Goal: Task Accomplishment & Management: Use online tool/utility

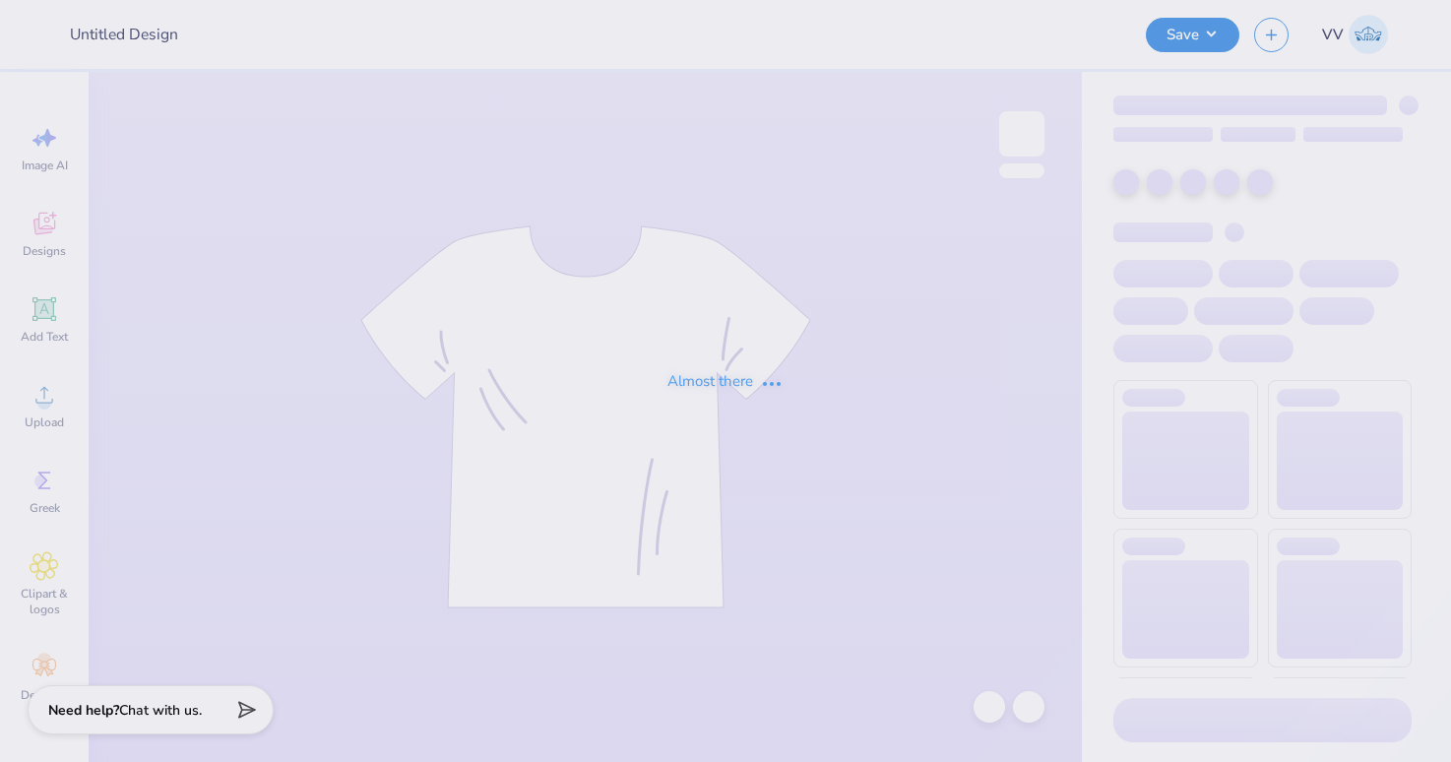
type input "SAE Golf Event 25'"
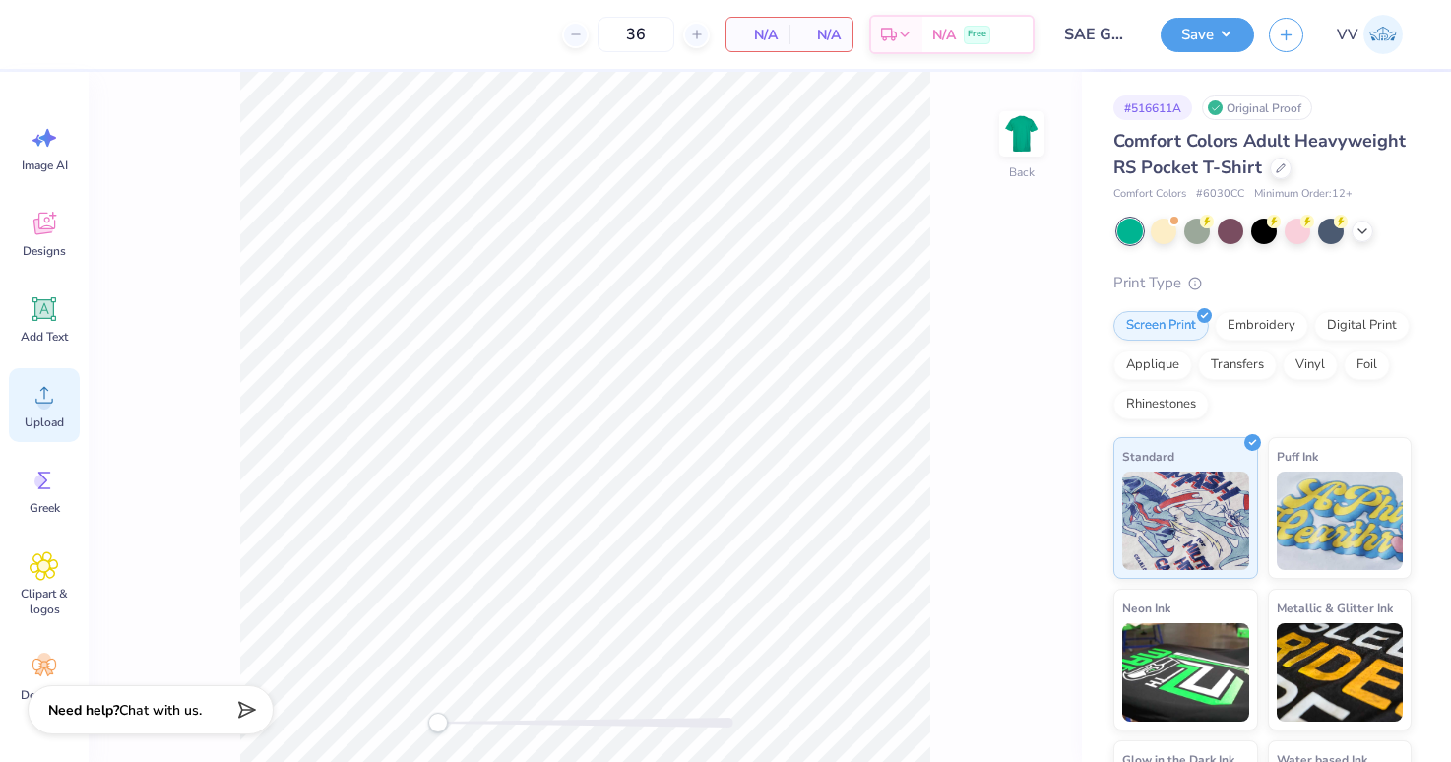
click at [42, 396] on circle at bounding box center [44, 403] width 14 height 14
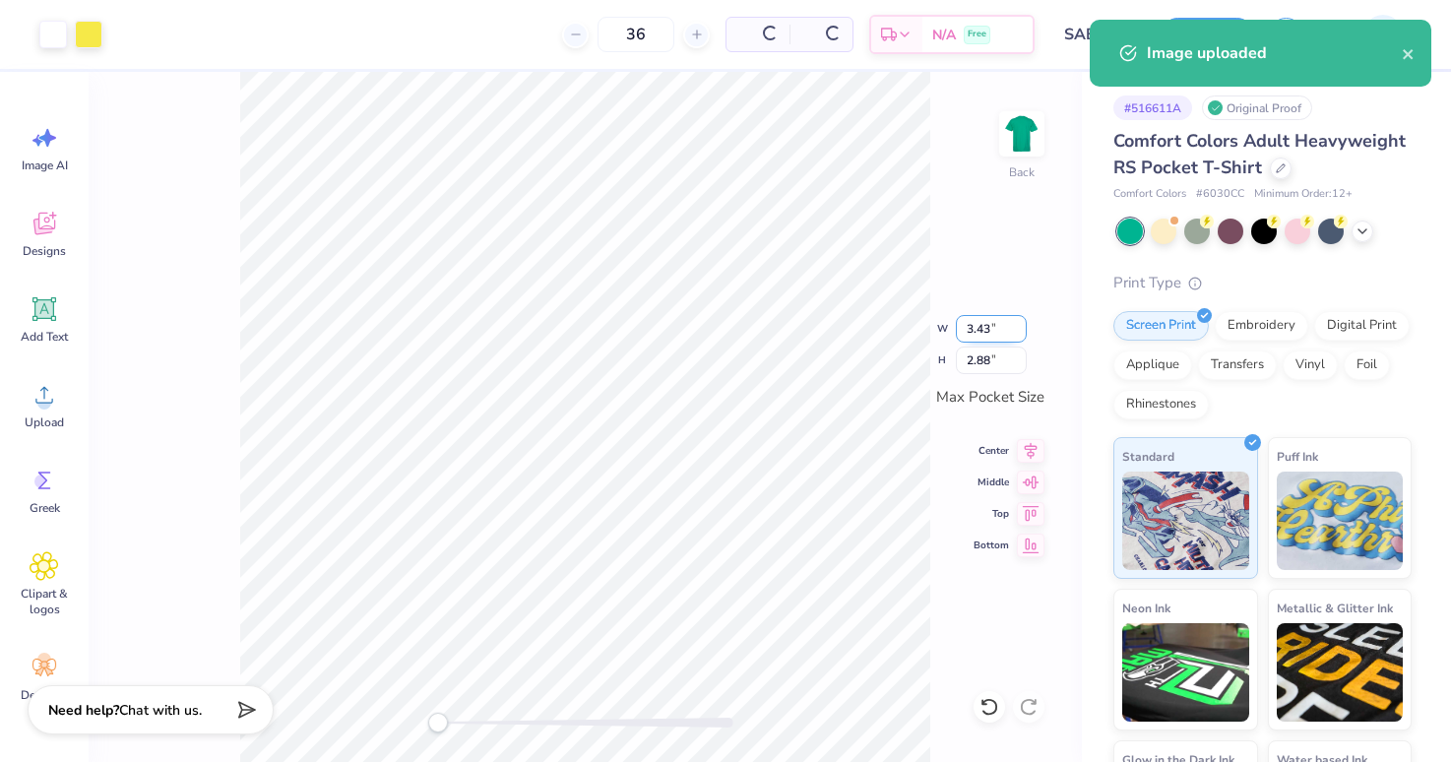
click at [995, 330] on input "3.43" at bounding box center [991, 329] width 71 height 28
type input "3.5"
click at [517, 721] on div at bounding box center [585, 723] width 295 height 10
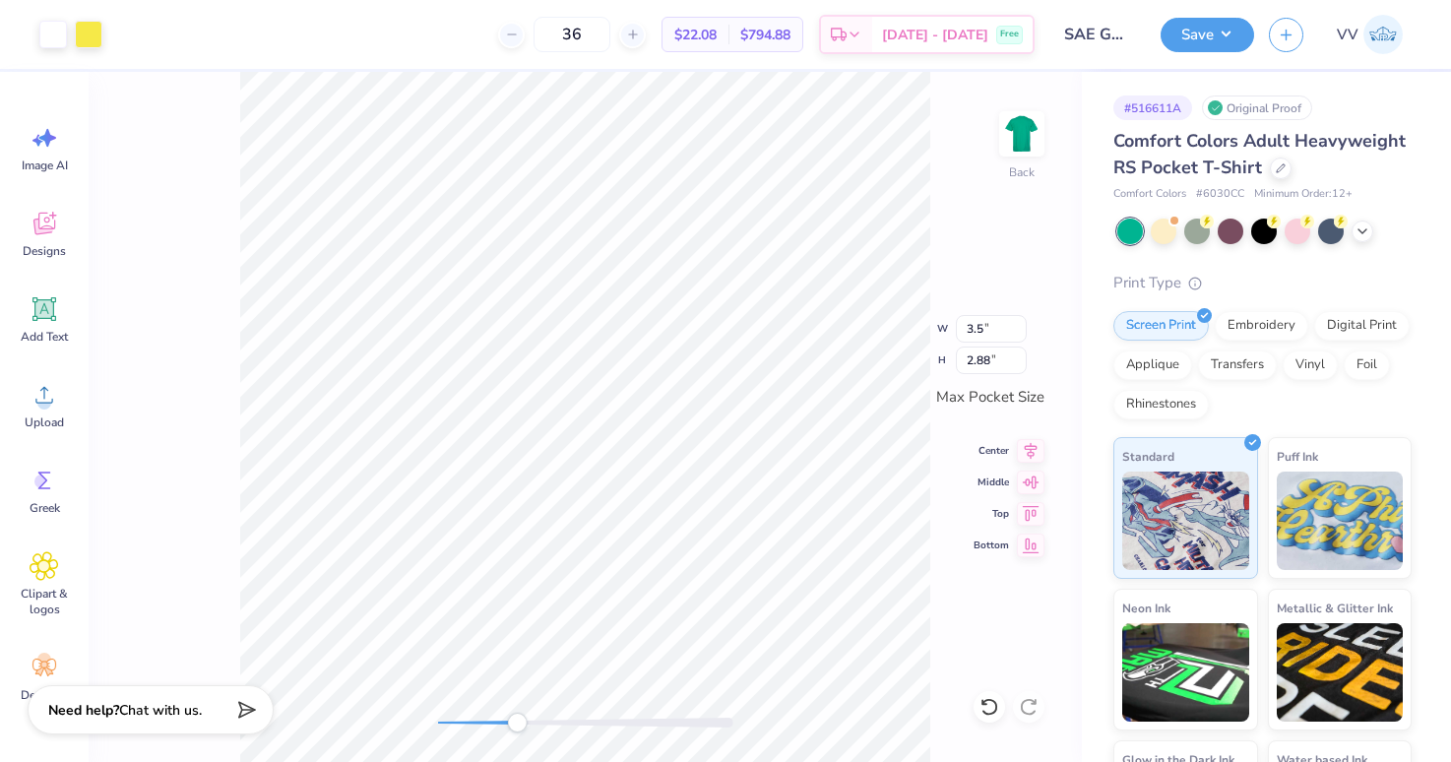
click at [620, 725] on div at bounding box center [585, 723] width 295 height 10
click at [511, 737] on div "Back W 3.5 3.5 " H 2.88 2.88 " Max Pocket Size Center Middle Top Bottom" at bounding box center [585, 417] width 993 height 690
click at [399, 733] on div "Back" at bounding box center [585, 417] width 993 height 690
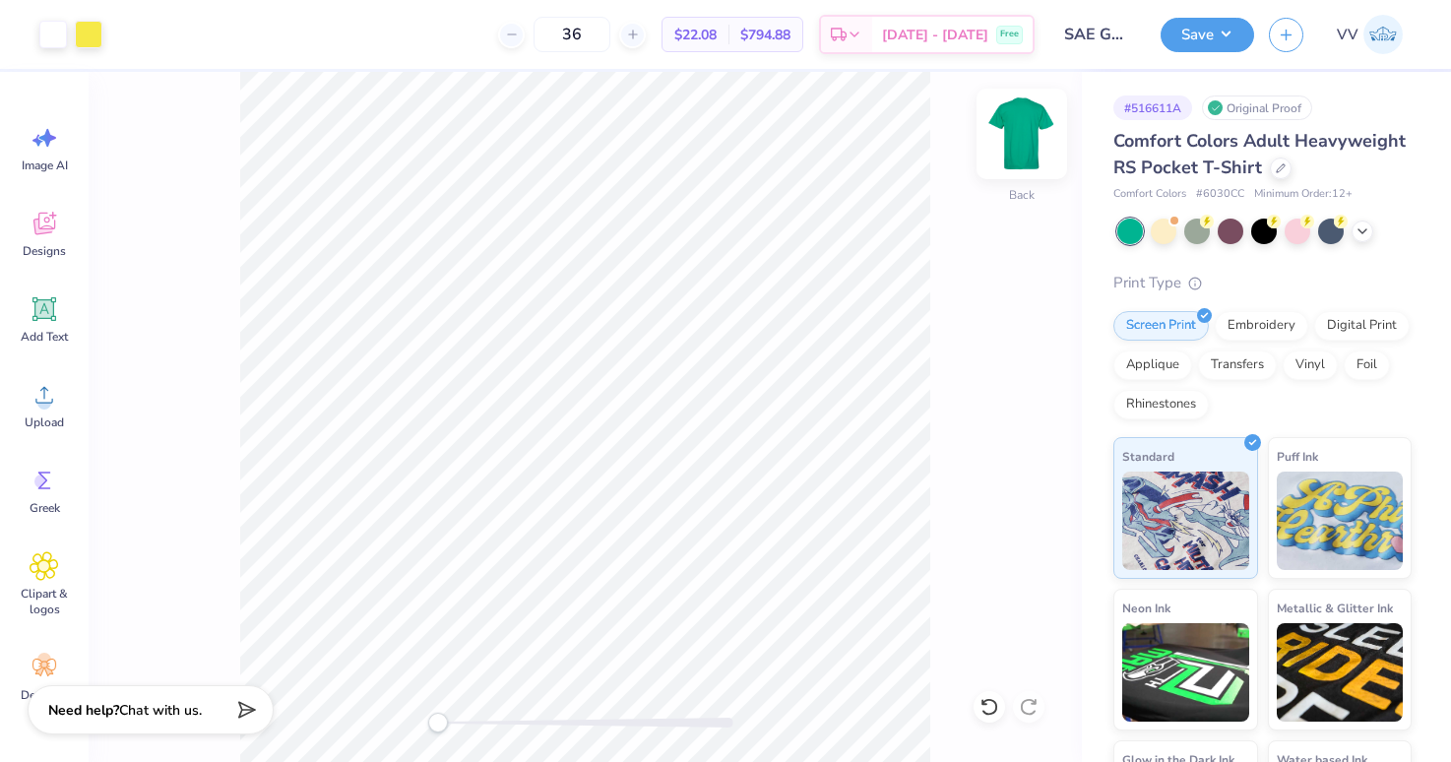
click at [1017, 126] on img at bounding box center [1021, 133] width 79 height 79
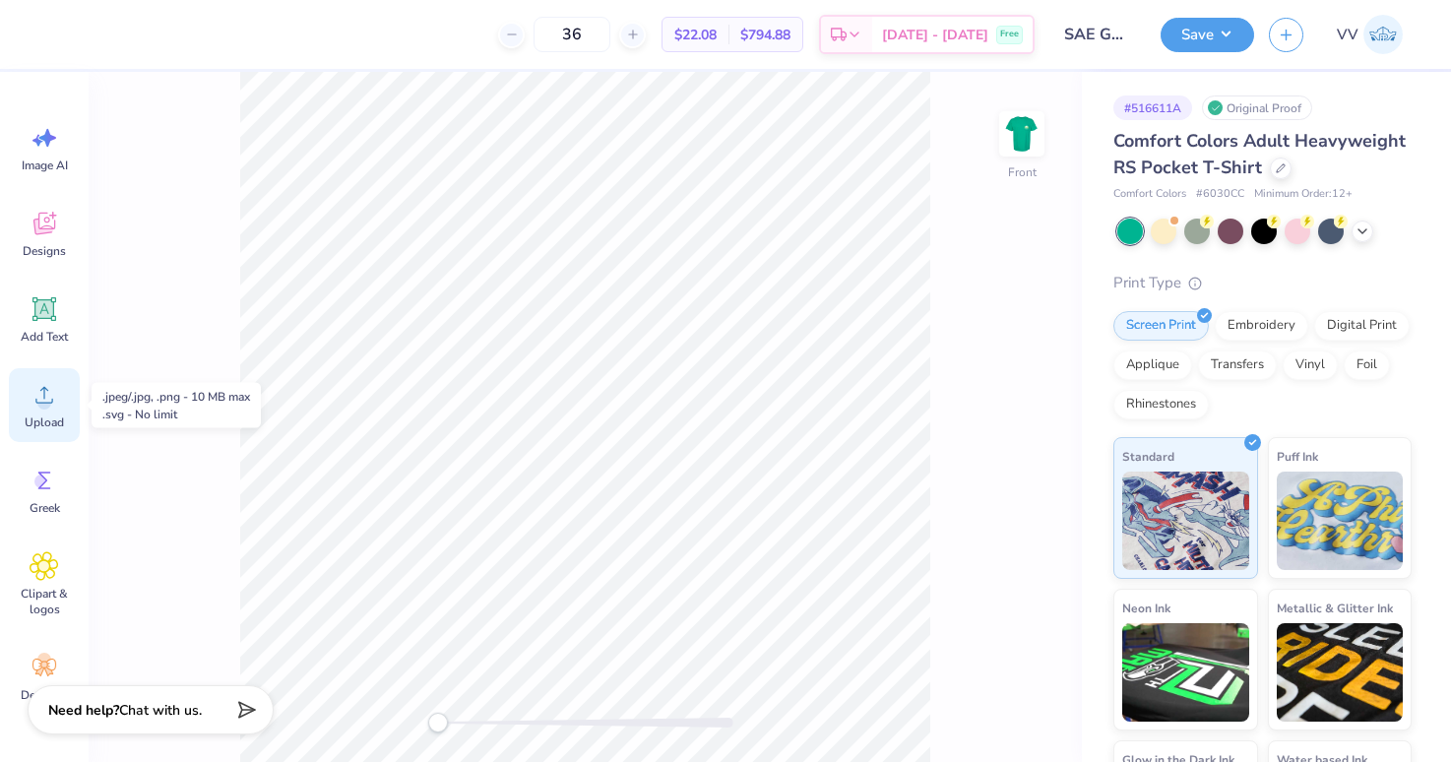
click at [37, 401] on circle at bounding box center [44, 403] width 14 height 14
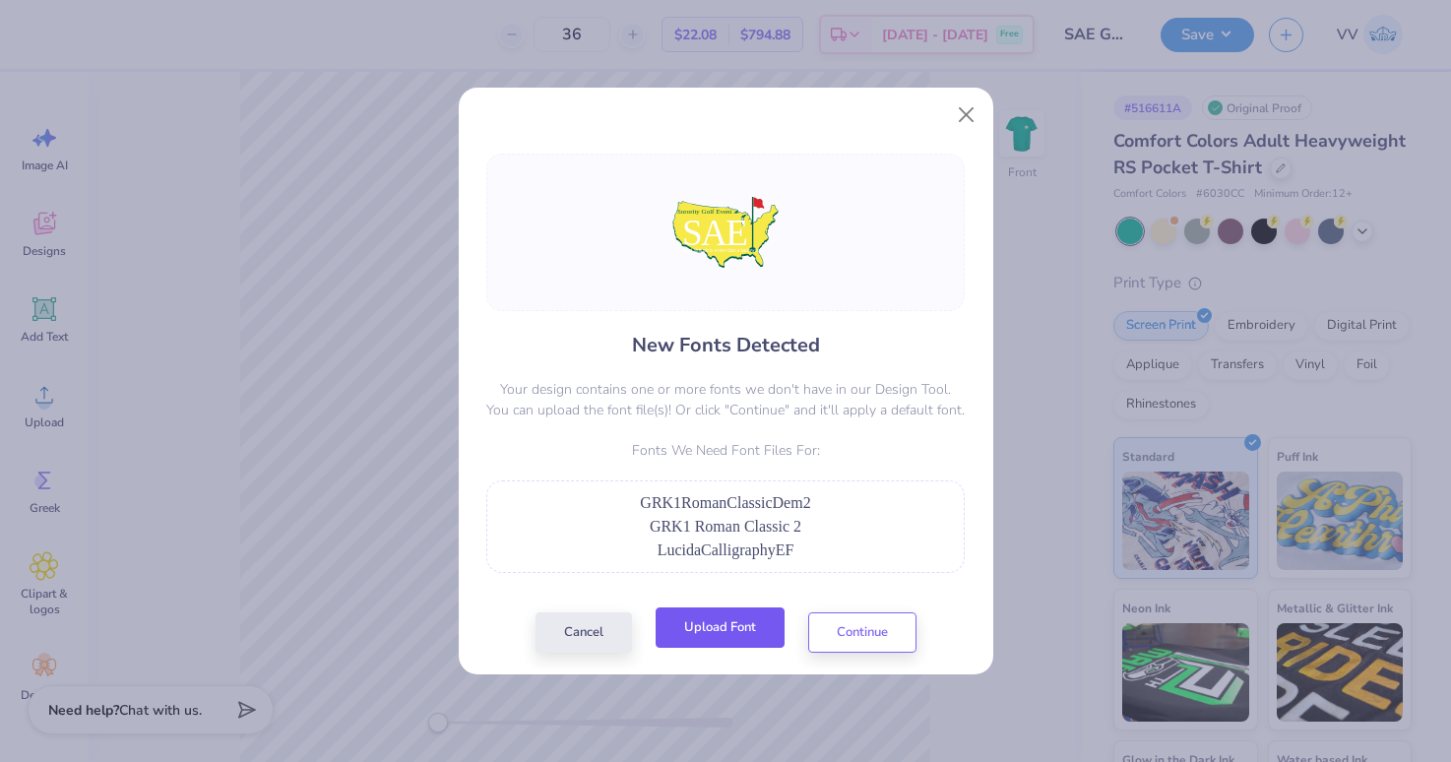
click at [752, 625] on button "Upload Font" at bounding box center [720, 627] width 129 height 40
click at [716, 636] on button "Upload Font" at bounding box center [720, 627] width 129 height 40
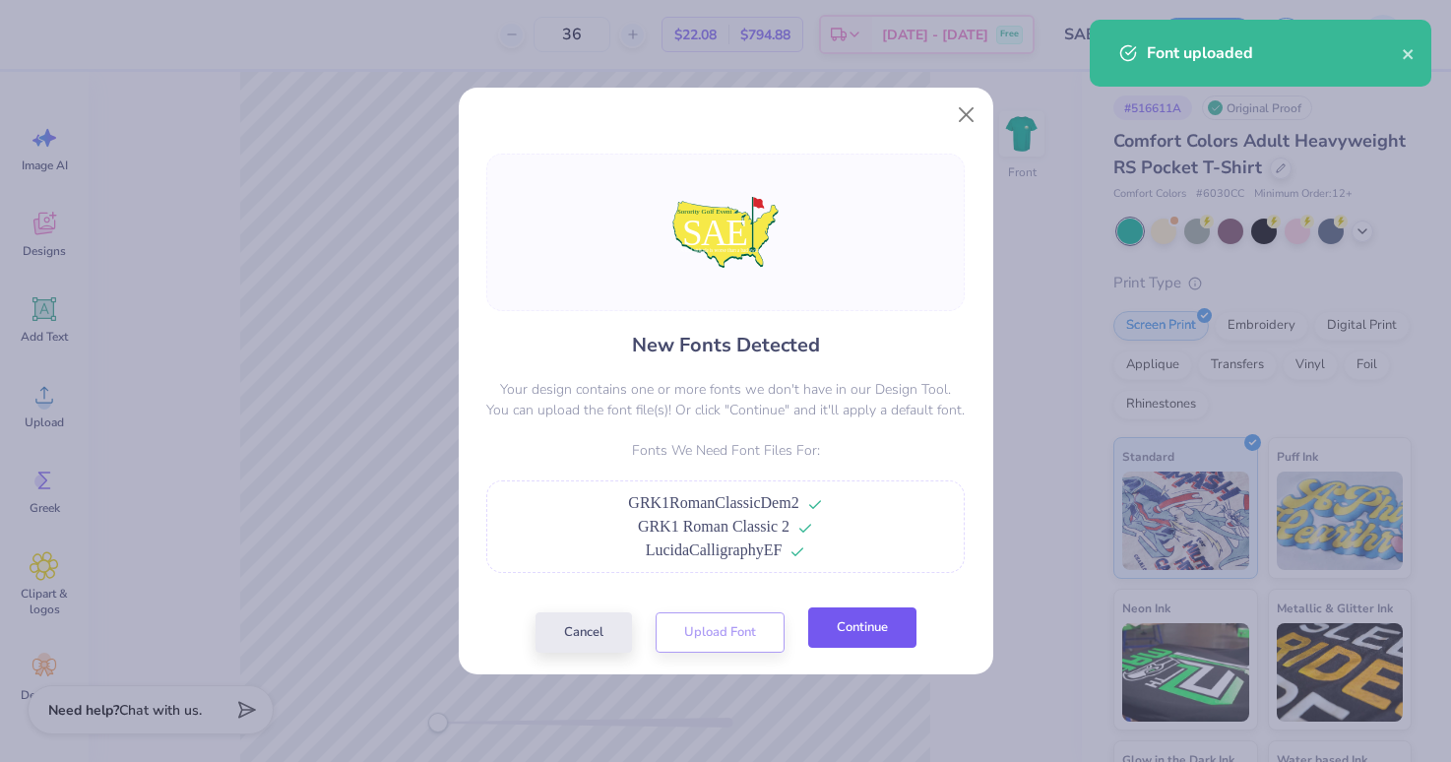
click at [905, 632] on button "Continue" at bounding box center [862, 627] width 108 height 40
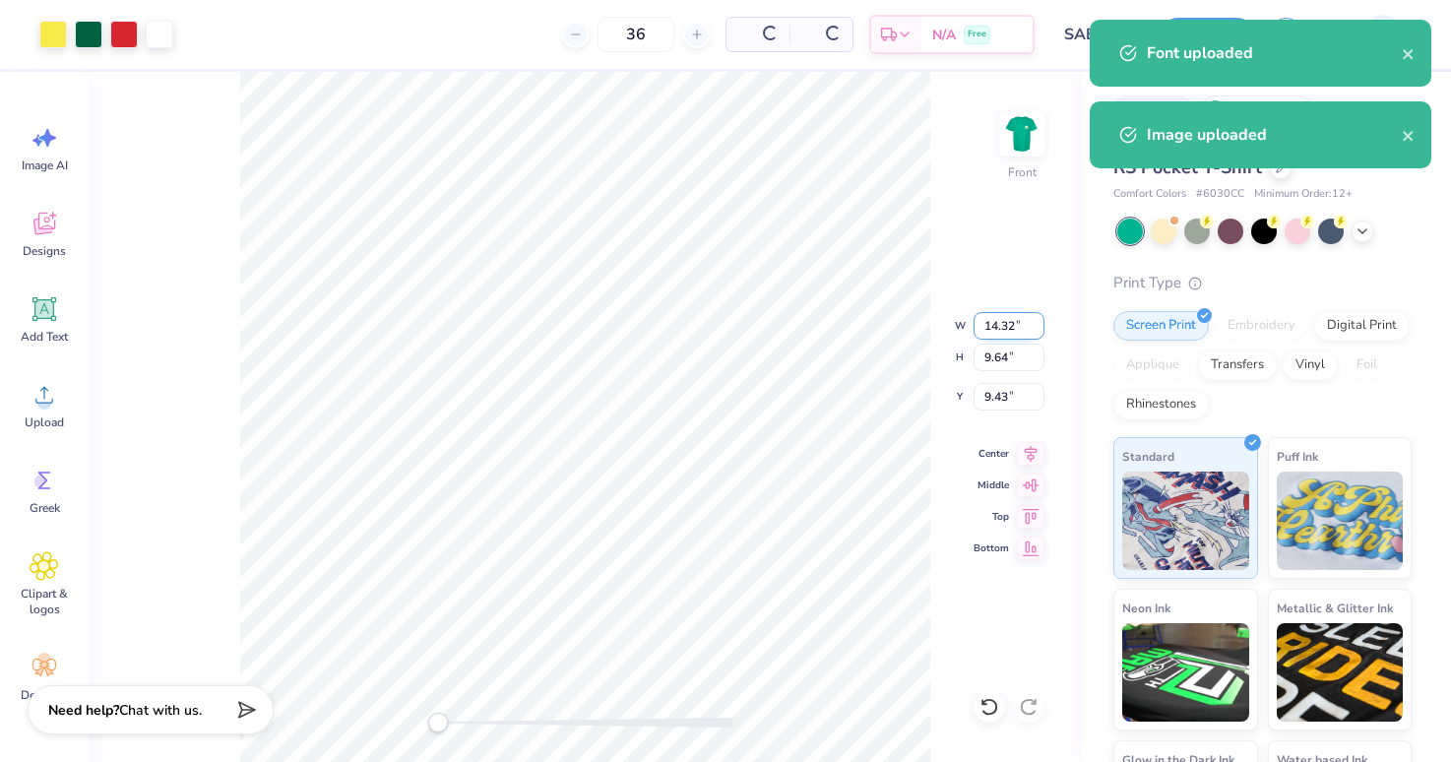
click at [998, 331] on input "14.32" at bounding box center [1008, 326] width 71 height 28
type input "10.06"
type input "6.77"
type input "3.00"
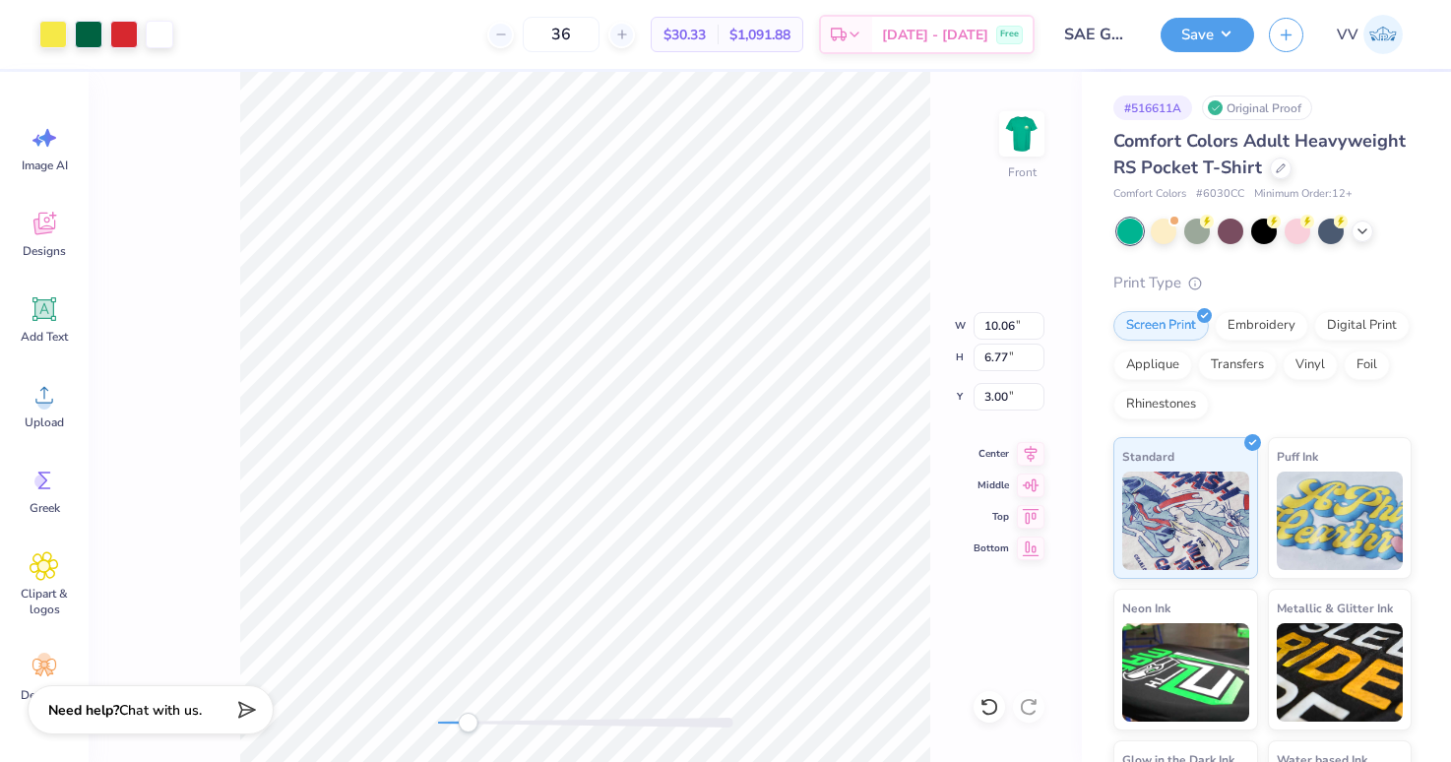
click at [468, 719] on div at bounding box center [585, 723] width 295 height 10
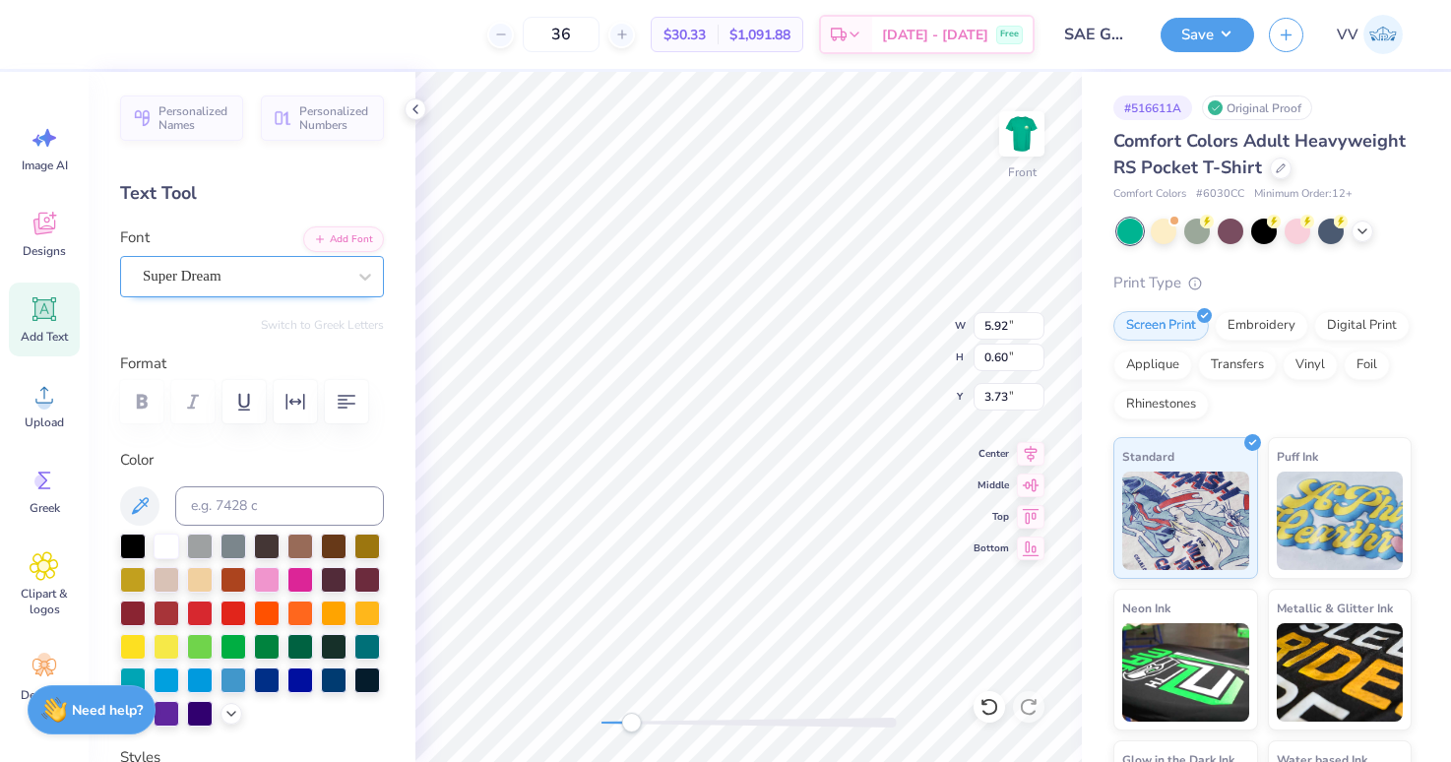
click at [198, 280] on div "Super Dream" at bounding box center [244, 276] width 207 height 31
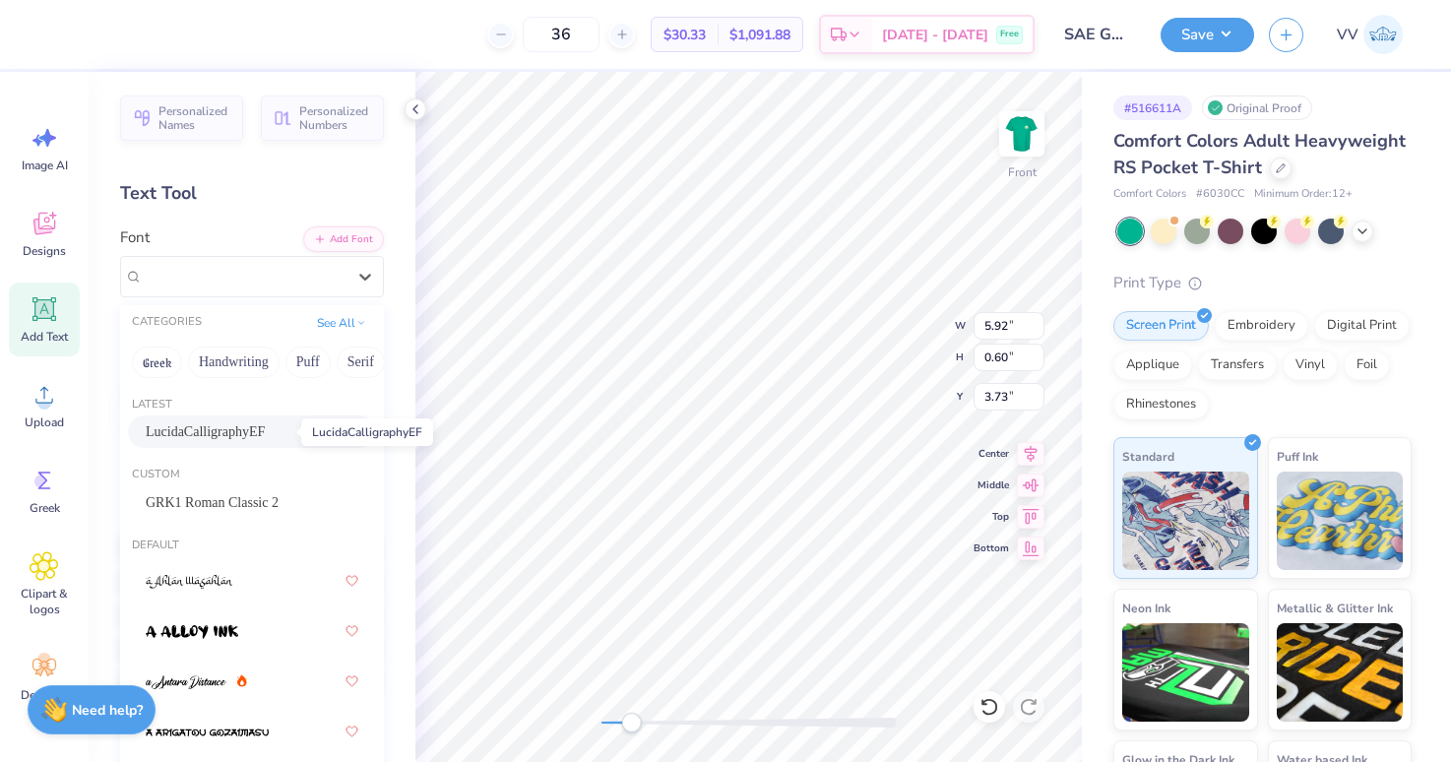
click at [226, 435] on span "LucidaCalligraphyEF" at bounding box center [205, 431] width 119 height 21
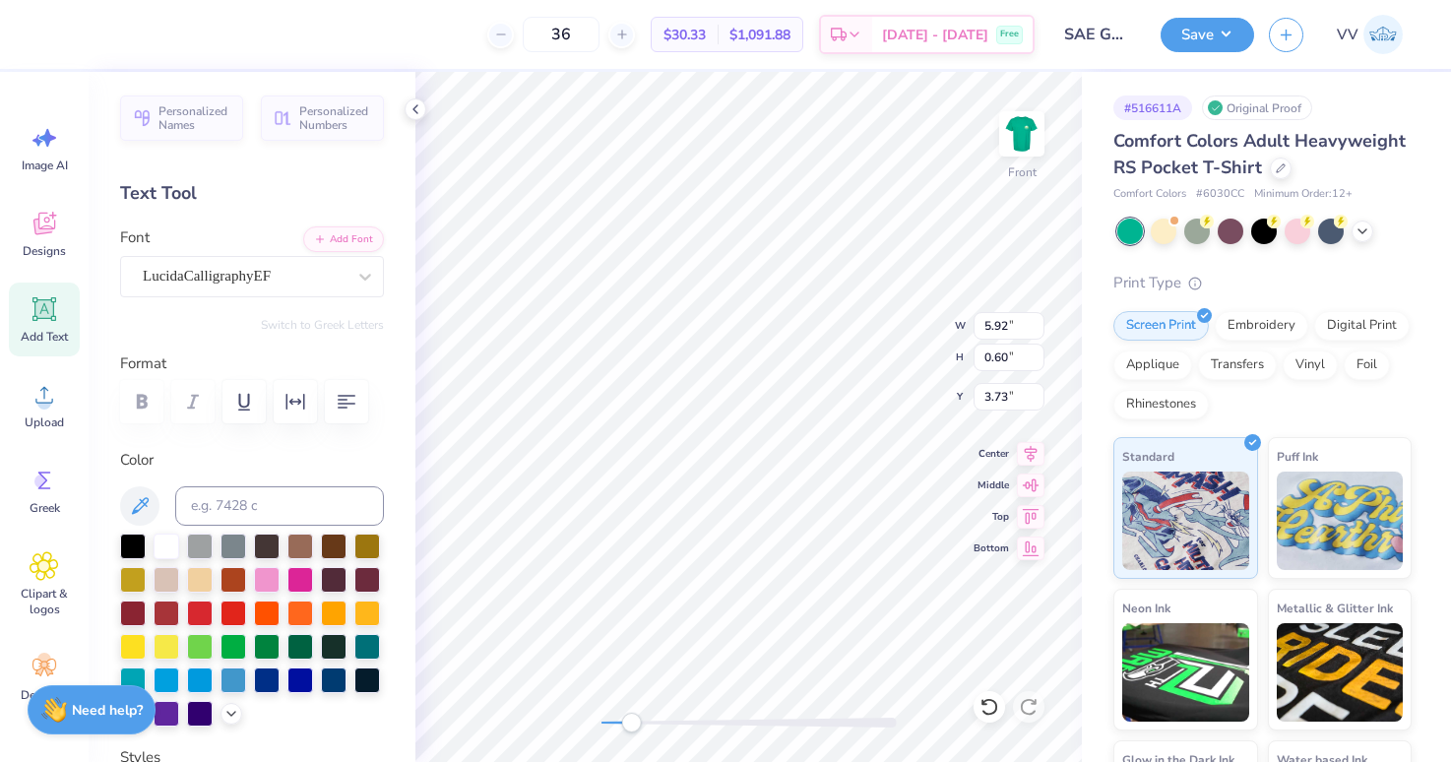
type input "5.96"
type input "2.56"
type input "5.15"
click at [182, 271] on div "Super Dream" at bounding box center [244, 276] width 207 height 31
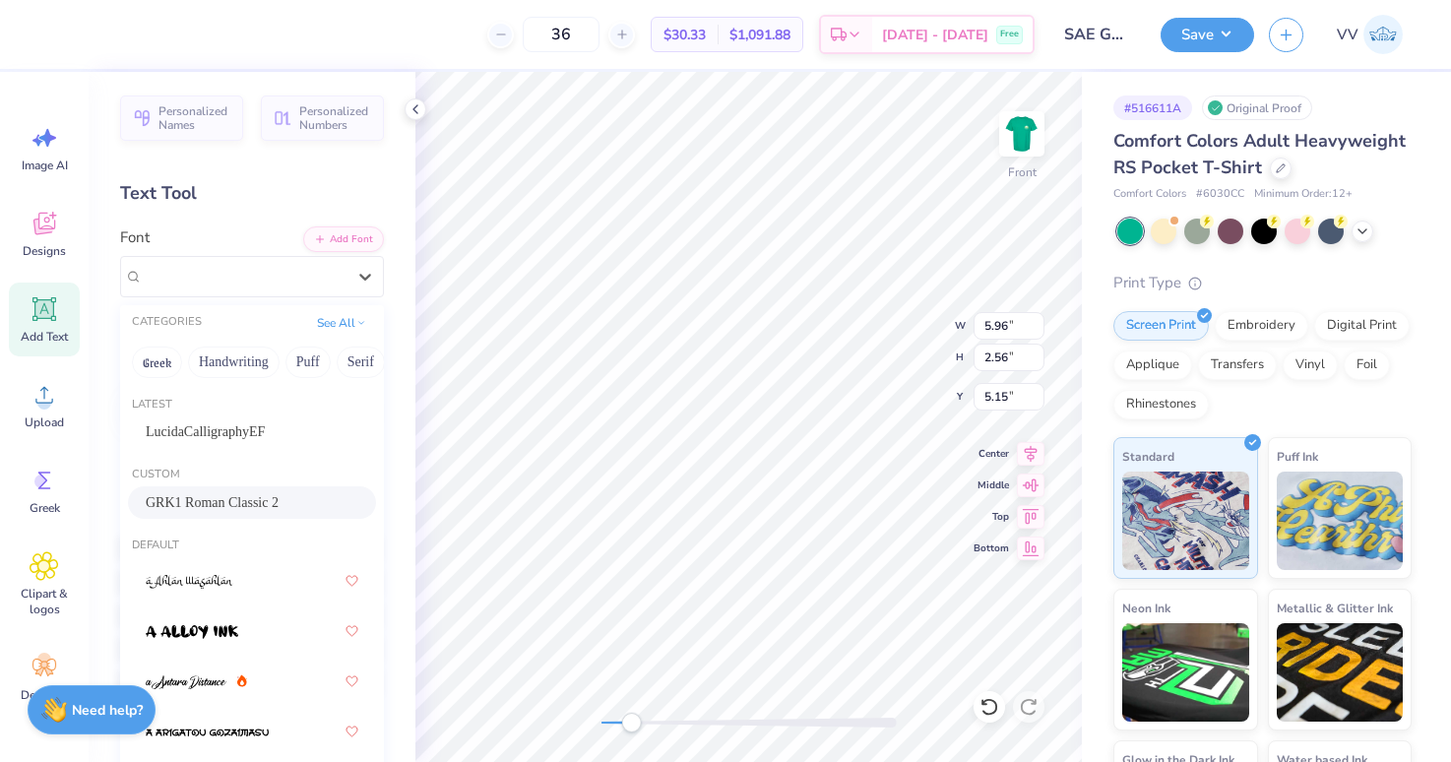
click at [259, 511] on span "GRK1 Roman Classic 2" at bounding box center [212, 502] width 133 height 21
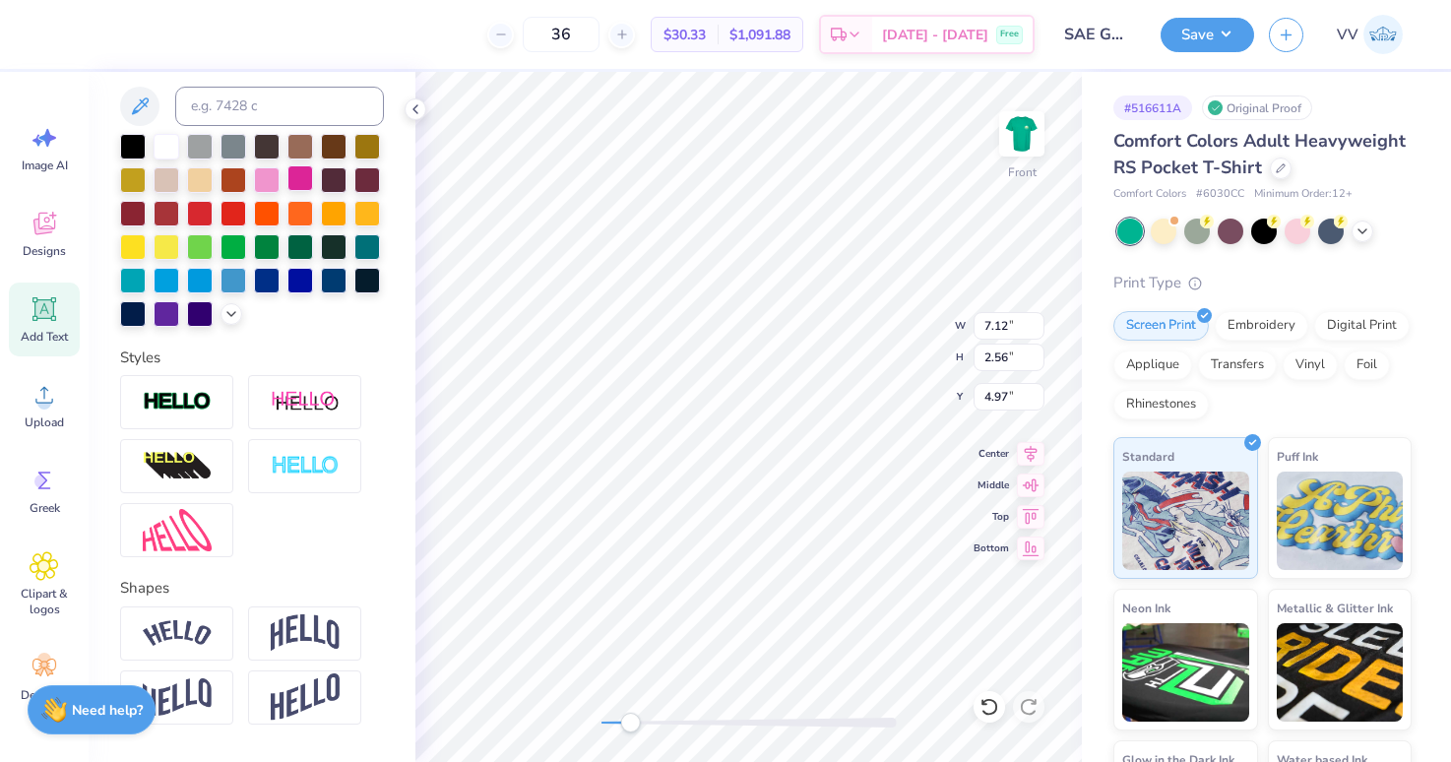
scroll to position [460, 0]
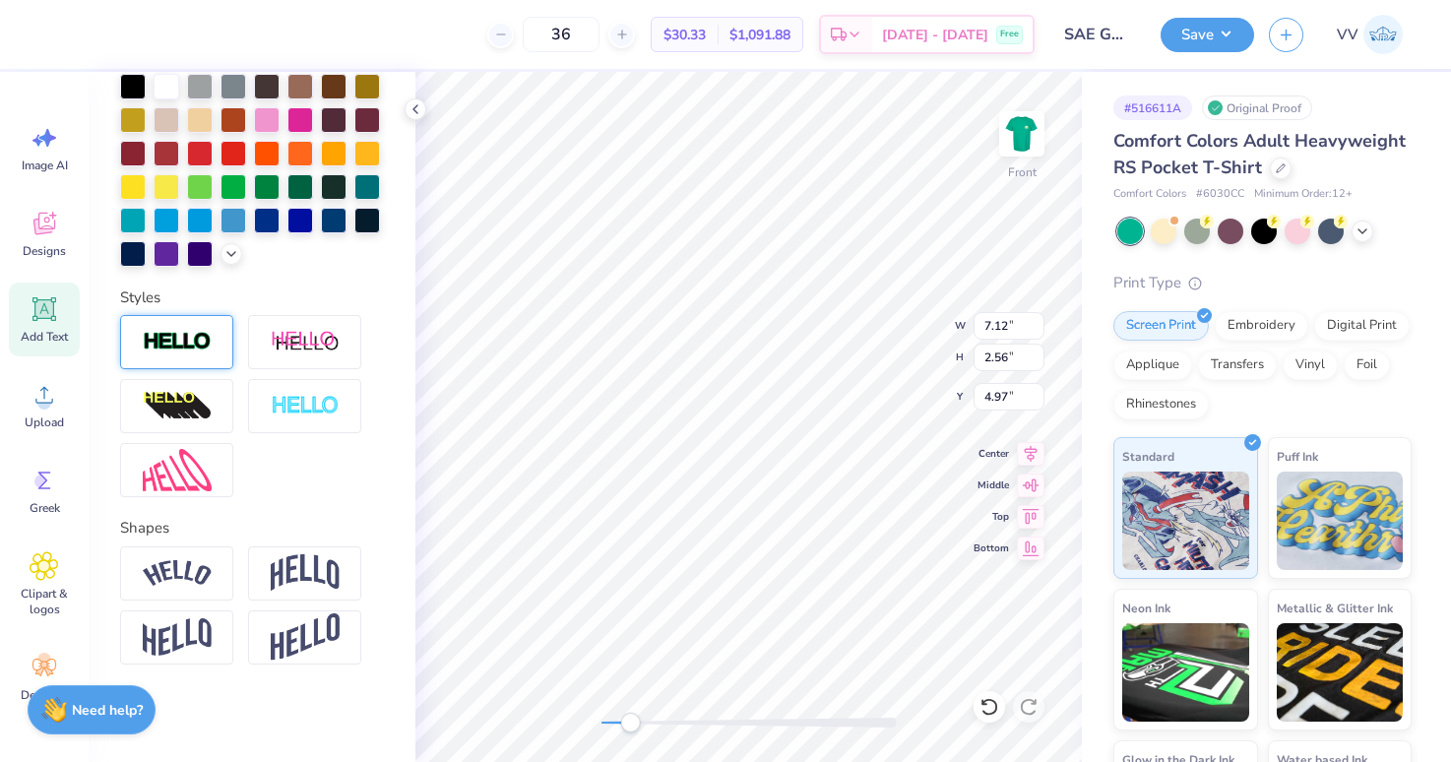
click at [205, 346] on img at bounding box center [177, 342] width 69 height 23
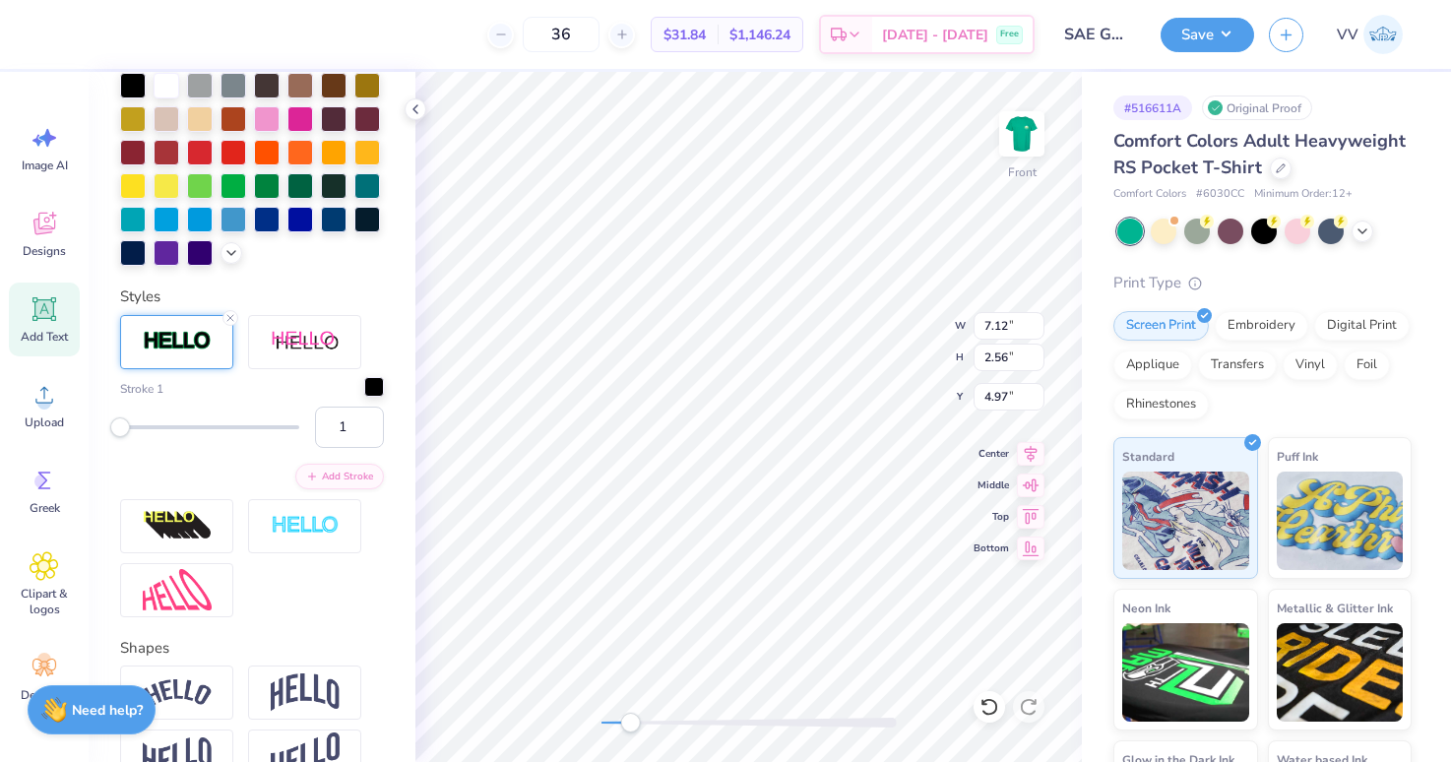
click at [369, 387] on div at bounding box center [374, 387] width 20 height 20
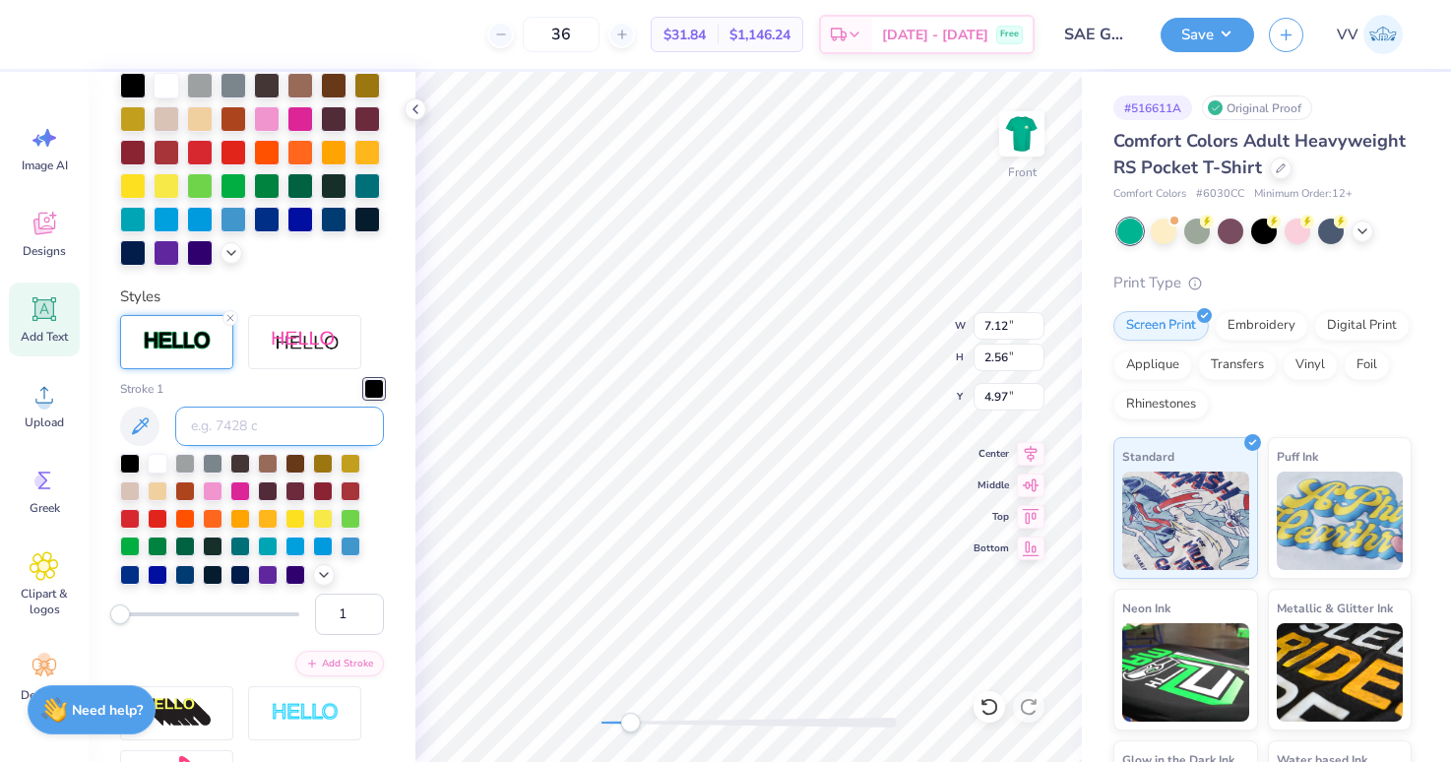
click at [305, 421] on input at bounding box center [279, 426] width 209 height 39
type input "3425"
click at [364, 607] on input "2" at bounding box center [349, 614] width 69 height 41
click at [364, 607] on input "3" at bounding box center [349, 614] width 69 height 41
type input "4"
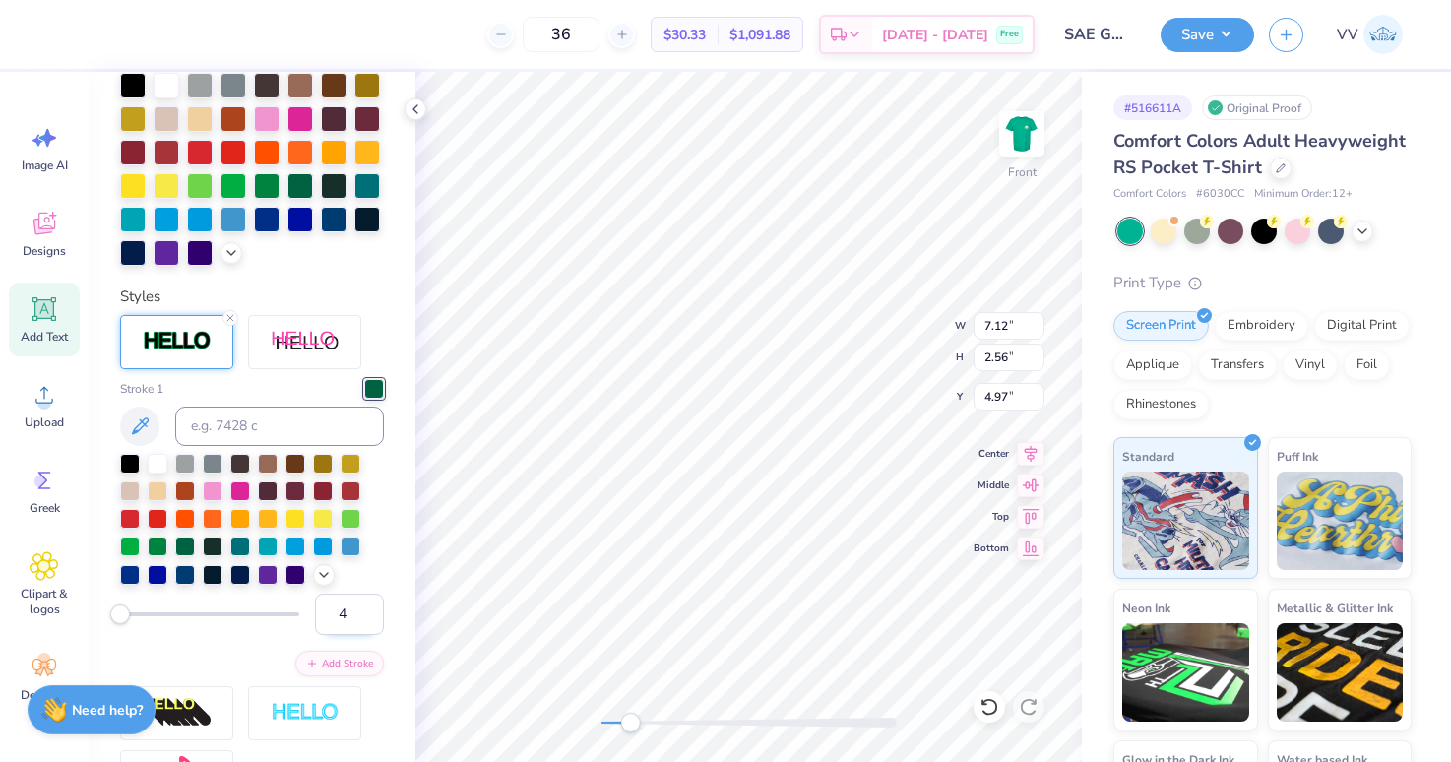
click at [364, 607] on input "4" at bounding box center [349, 614] width 69 height 41
click at [363, 607] on input "5" at bounding box center [349, 614] width 69 height 41
type input "6"
click at [363, 607] on input "6" at bounding box center [349, 614] width 69 height 41
type input "5"
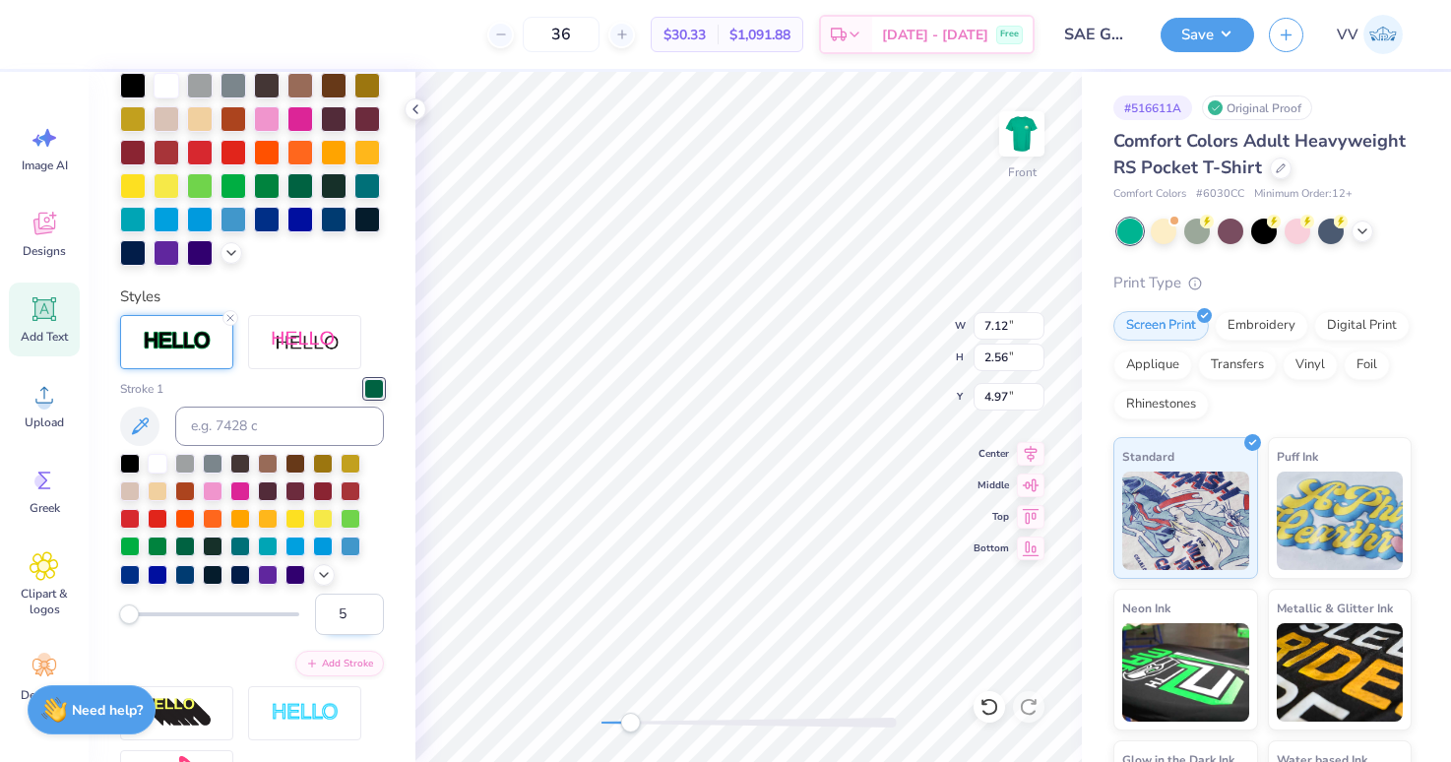
click at [364, 617] on input "5" at bounding box center [349, 614] width 69 height 41
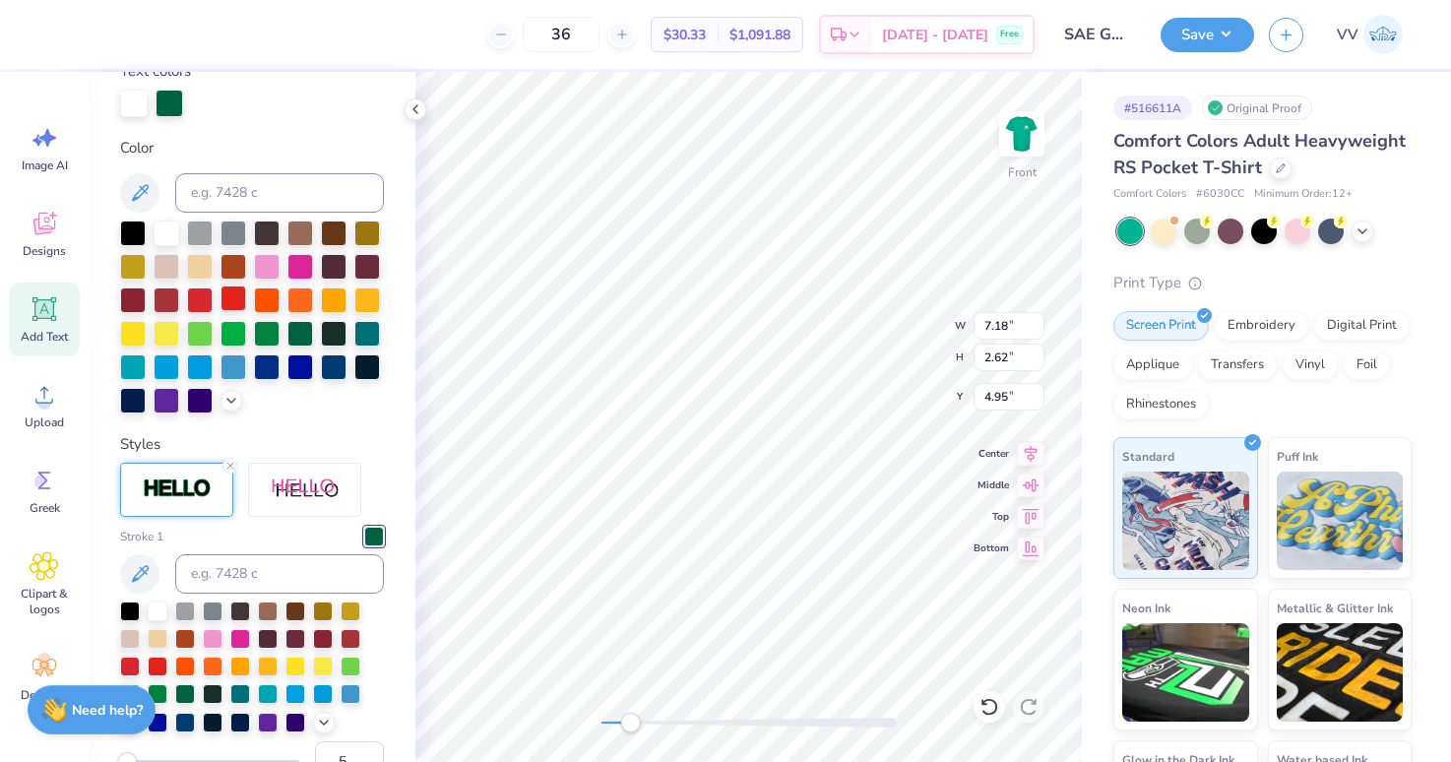
scroll to position [292, 0]
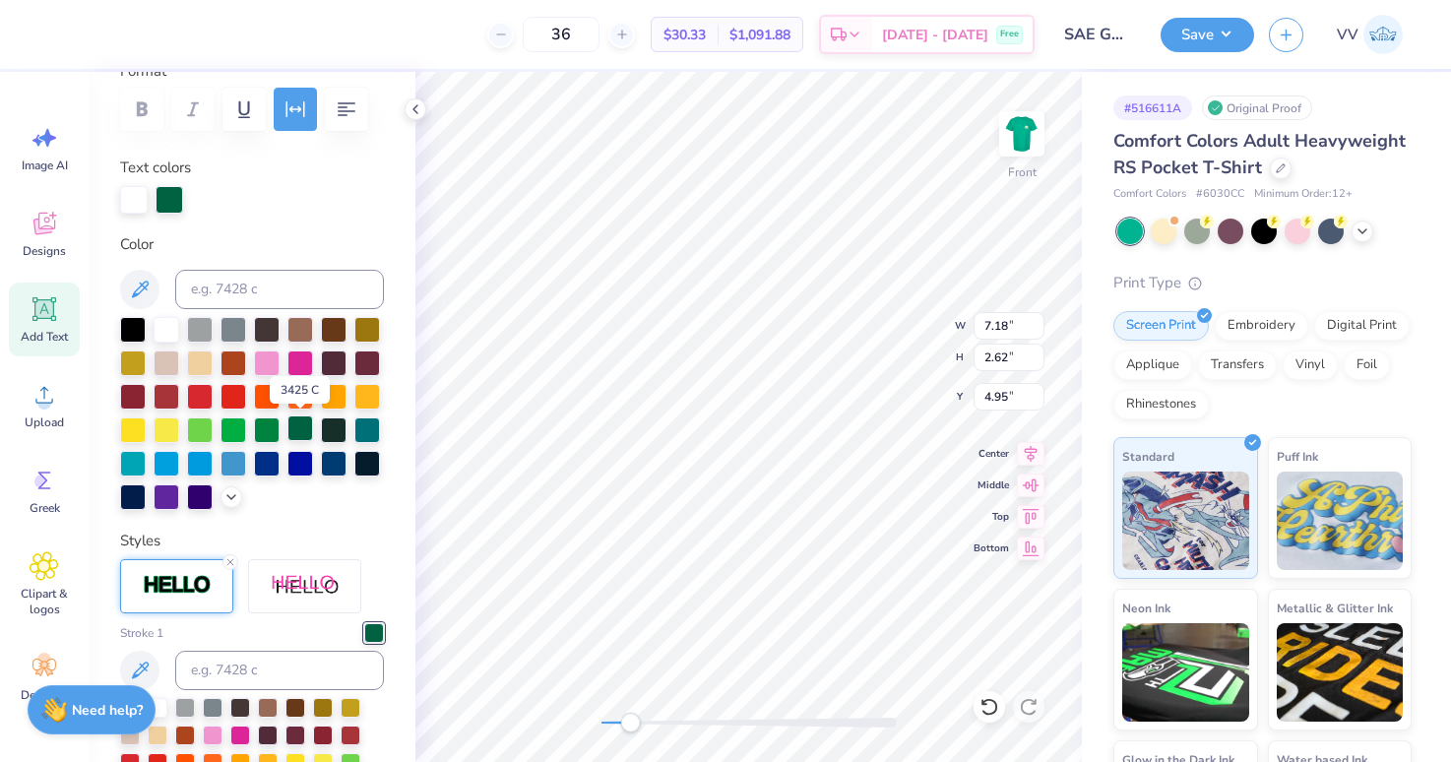
click at [302, 428] on div at bounding box center [300, 428] width 26 height 26
click at [997, 399] on input "4.95" at bounding box center [1008, 397] width 71 height 28
type input "4.98"
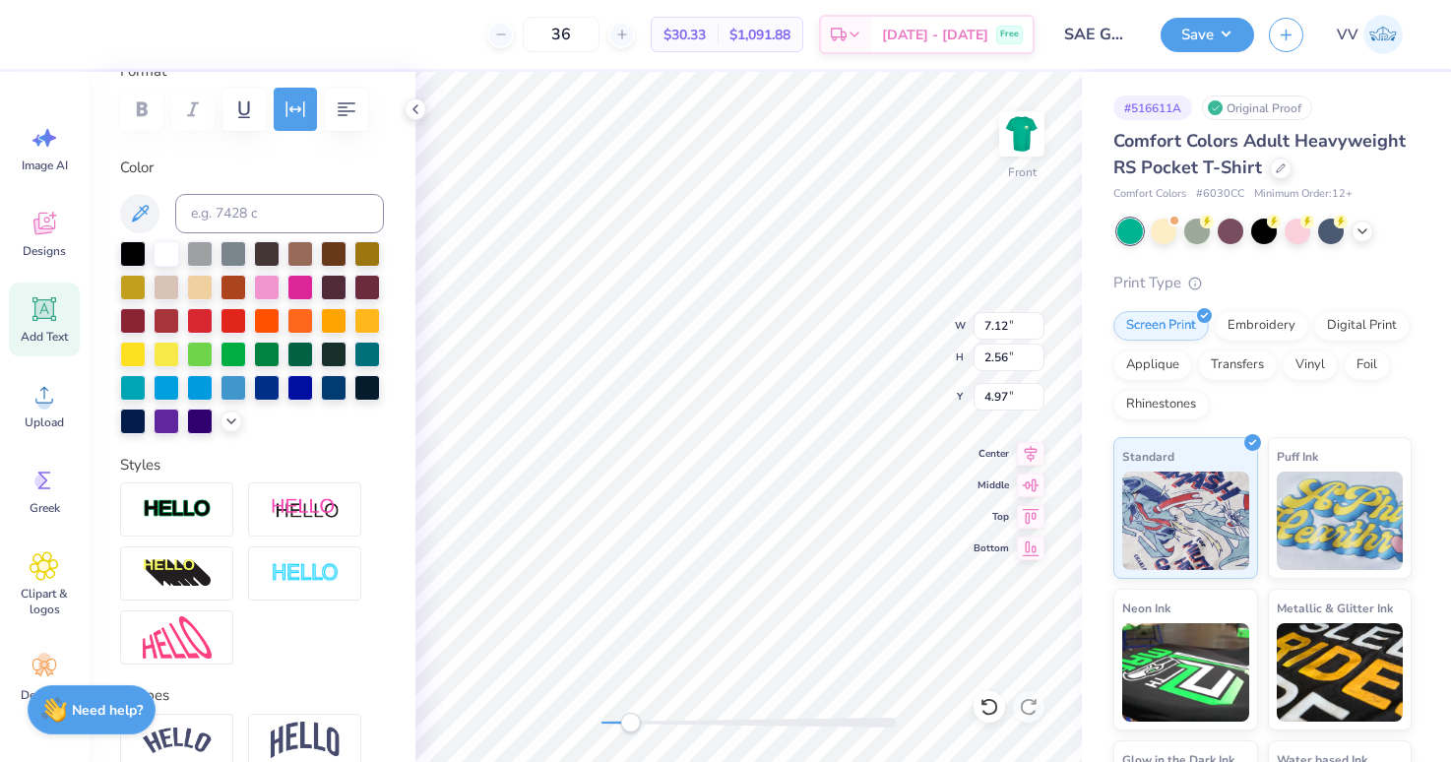
click at [168, 517] on img at bounding box center [177, 509] width 69 height 23
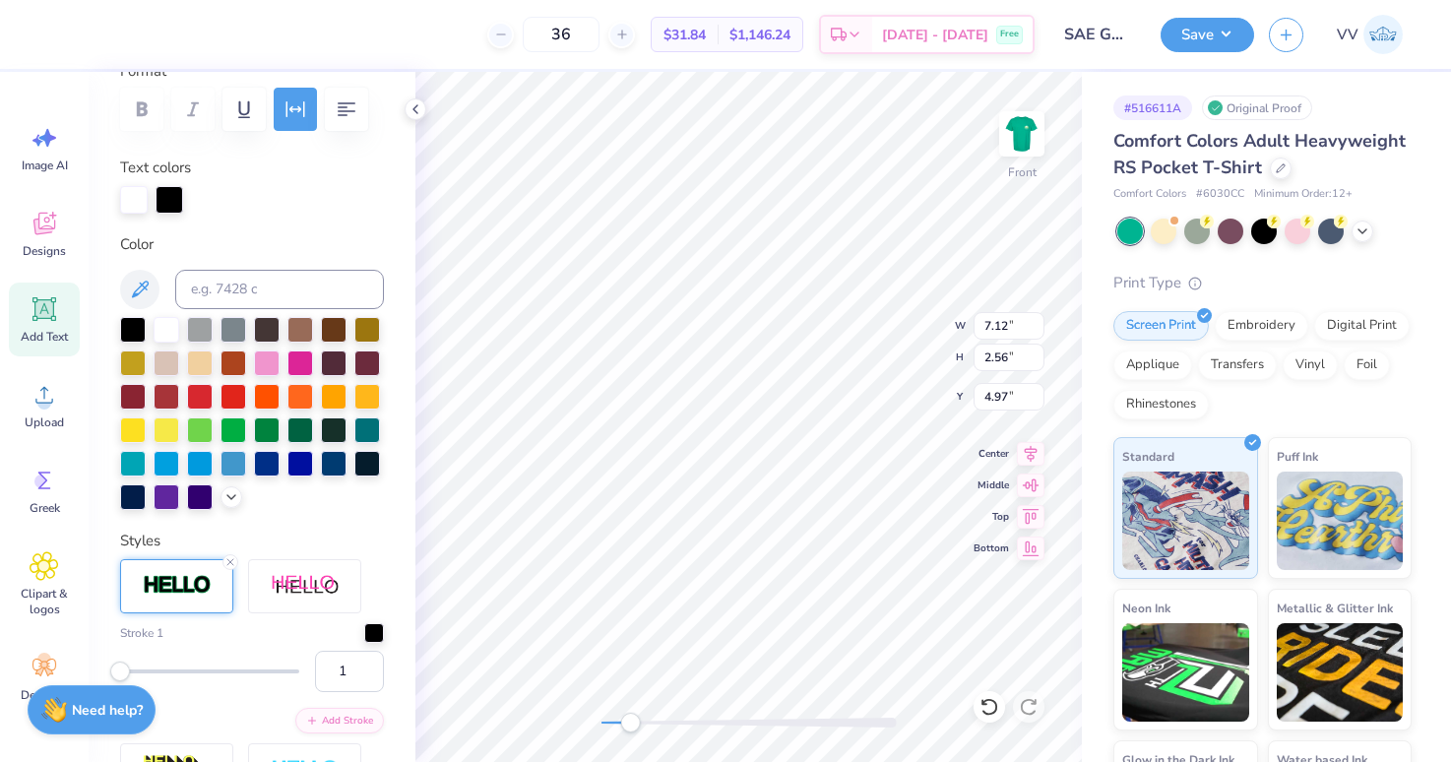
click at [360, 637] on div "Stroke 1" at bounding box center [252, 633] width 264 height 20
click at [372, 632] on div at bounding box center [374, 631] width 20 height 20
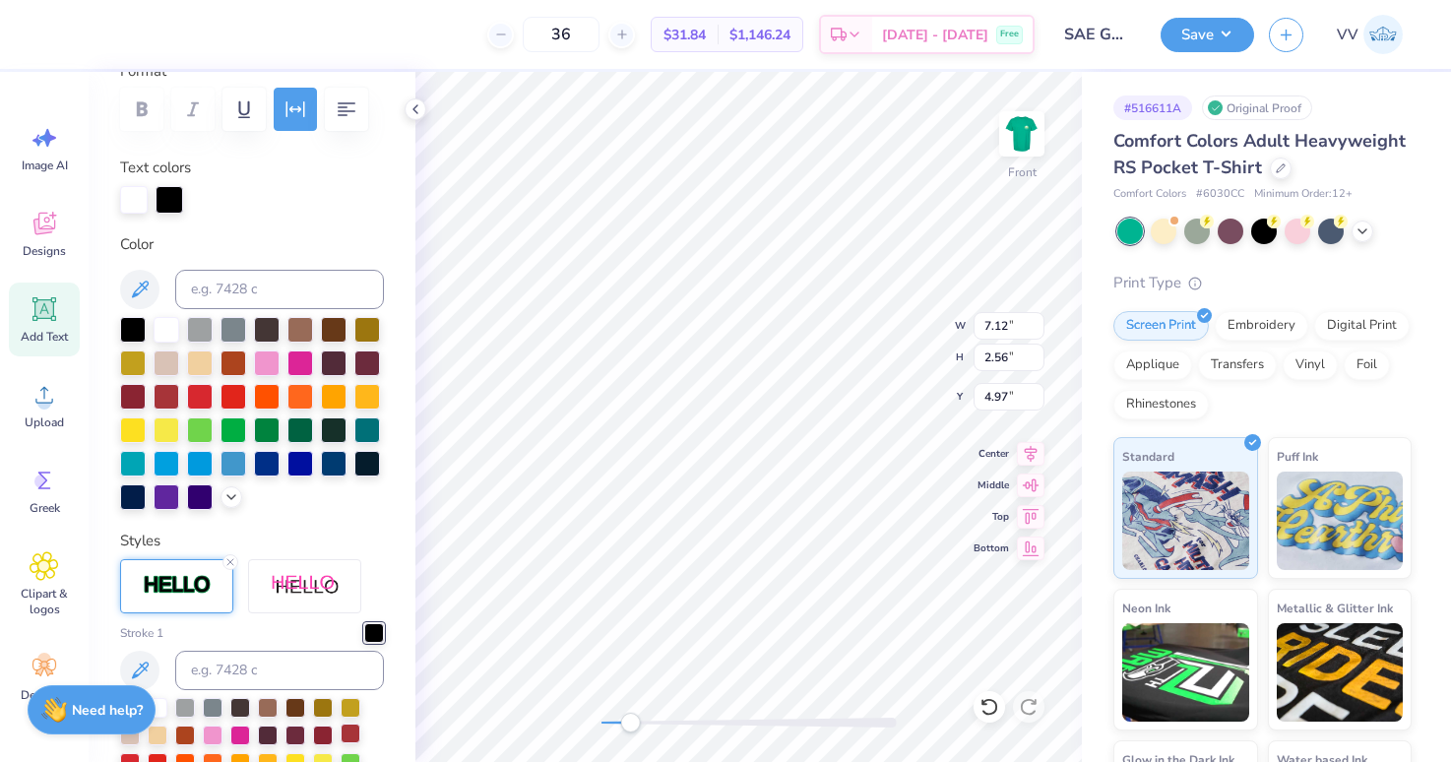
scroll to position [380, 0]
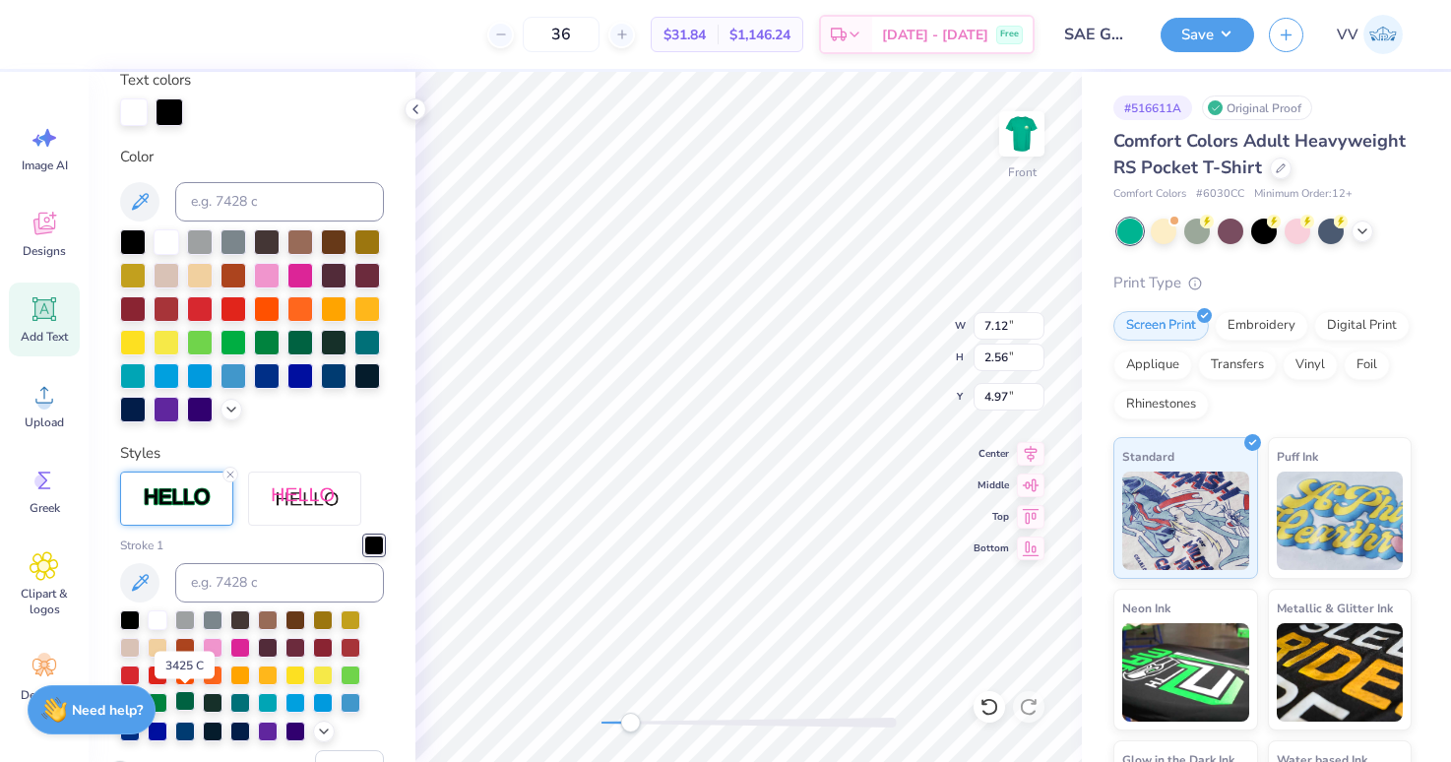
click at [178, 701] on div at bounding box center [185, 701] width 20 height 20
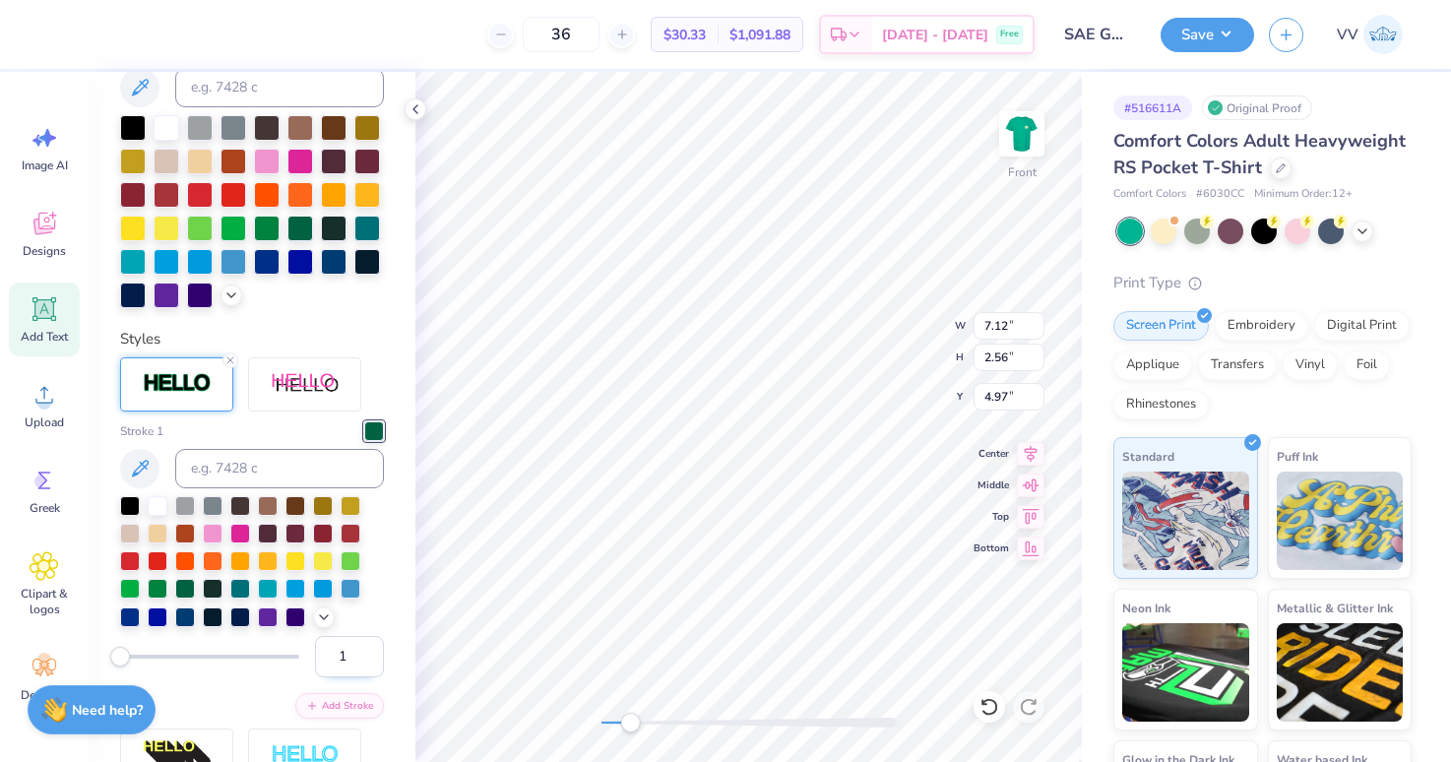
click at [337, 656] on input "1" at bounding box center [349, 656] width 69 height 41
type input "5"
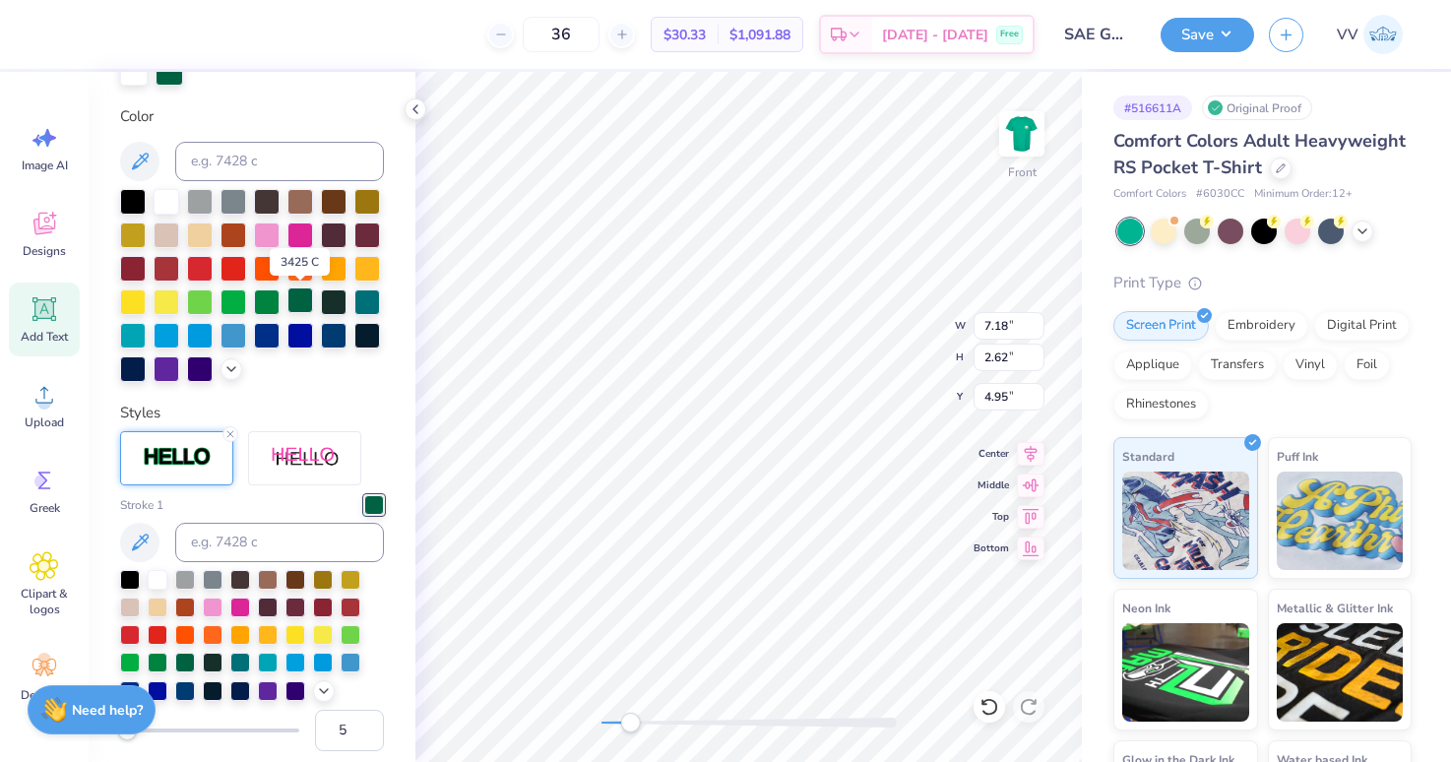
click at [291, 300] on div at bounding box center [300, 300] width 26 height 26
click at [1007, 406] on input "4.95" at bounding box center [1008, 397] width 71 height 28
type input "5"
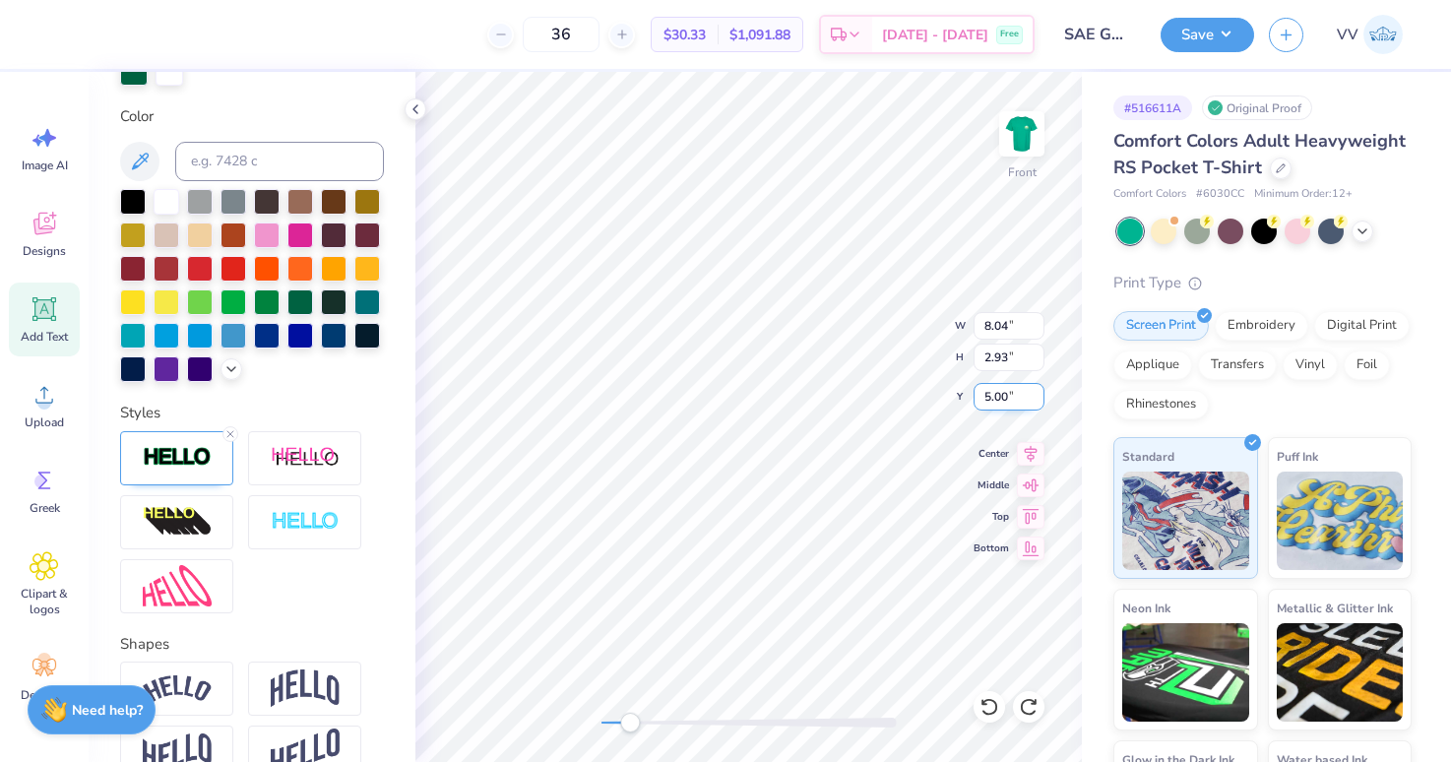
click at [992, 385] on input "5.00" at bounding box center [1008, 397] width 71 height 28
type input "4.98"
click at [1014, 407] on input "4.98" at bounding box center [1008, 397] width 71 height 28
type input "4.97"
type input "4.96"
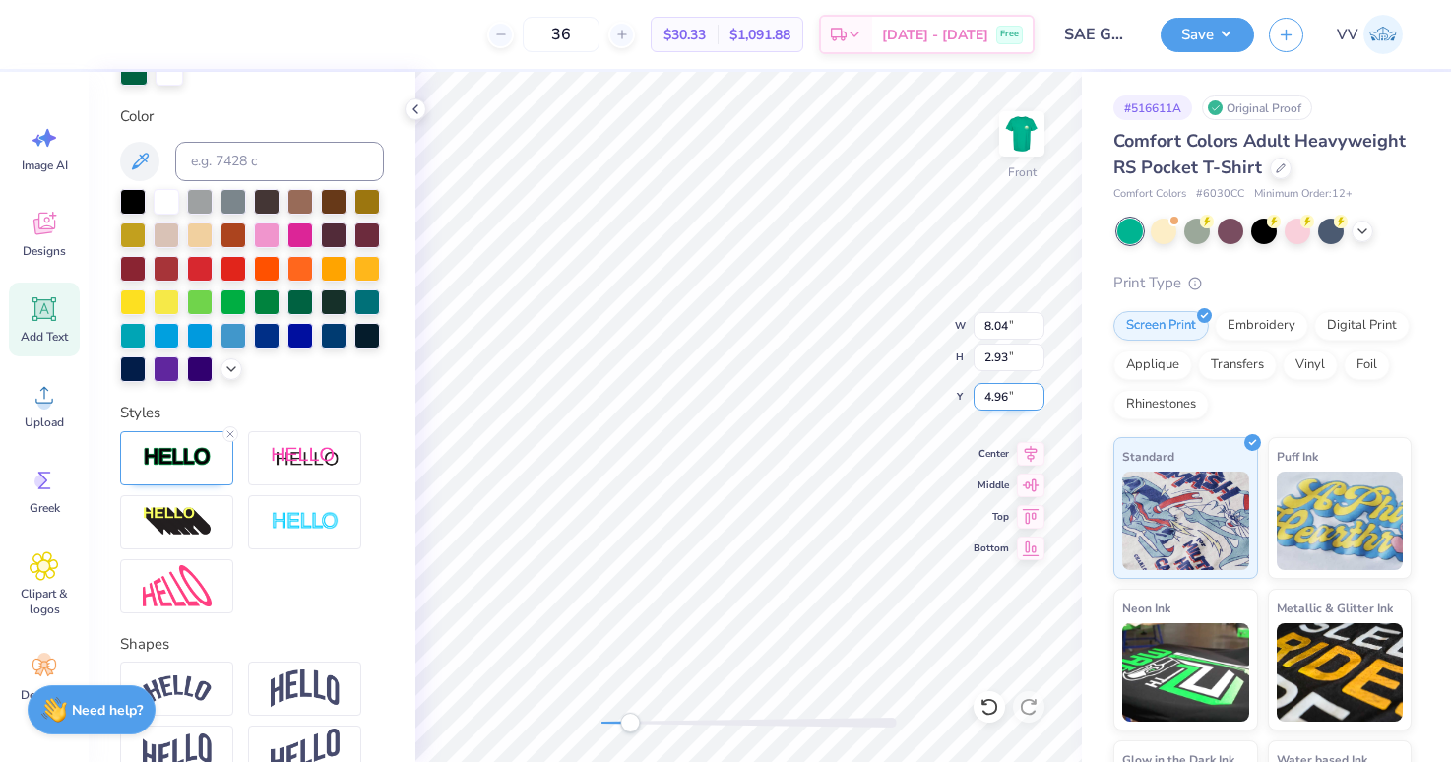
click at [1035, 402] on input "4.96" at bounding box center [1008, 397] width 71 height 28
click at [1000, 389] on input "4.96" at bounding box center [1008, 397] width 71 height 28
type input "4.79"
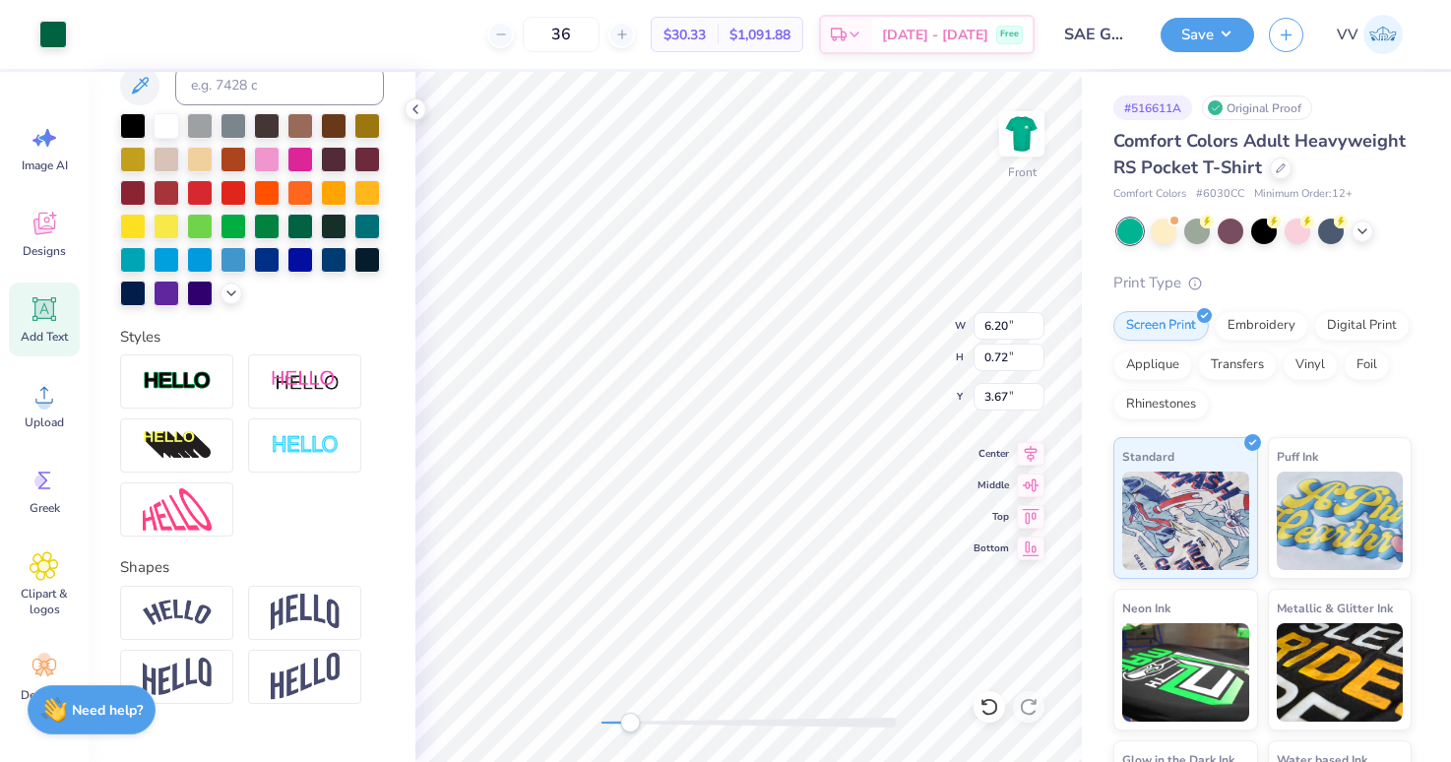
scroll to position [344, 0]
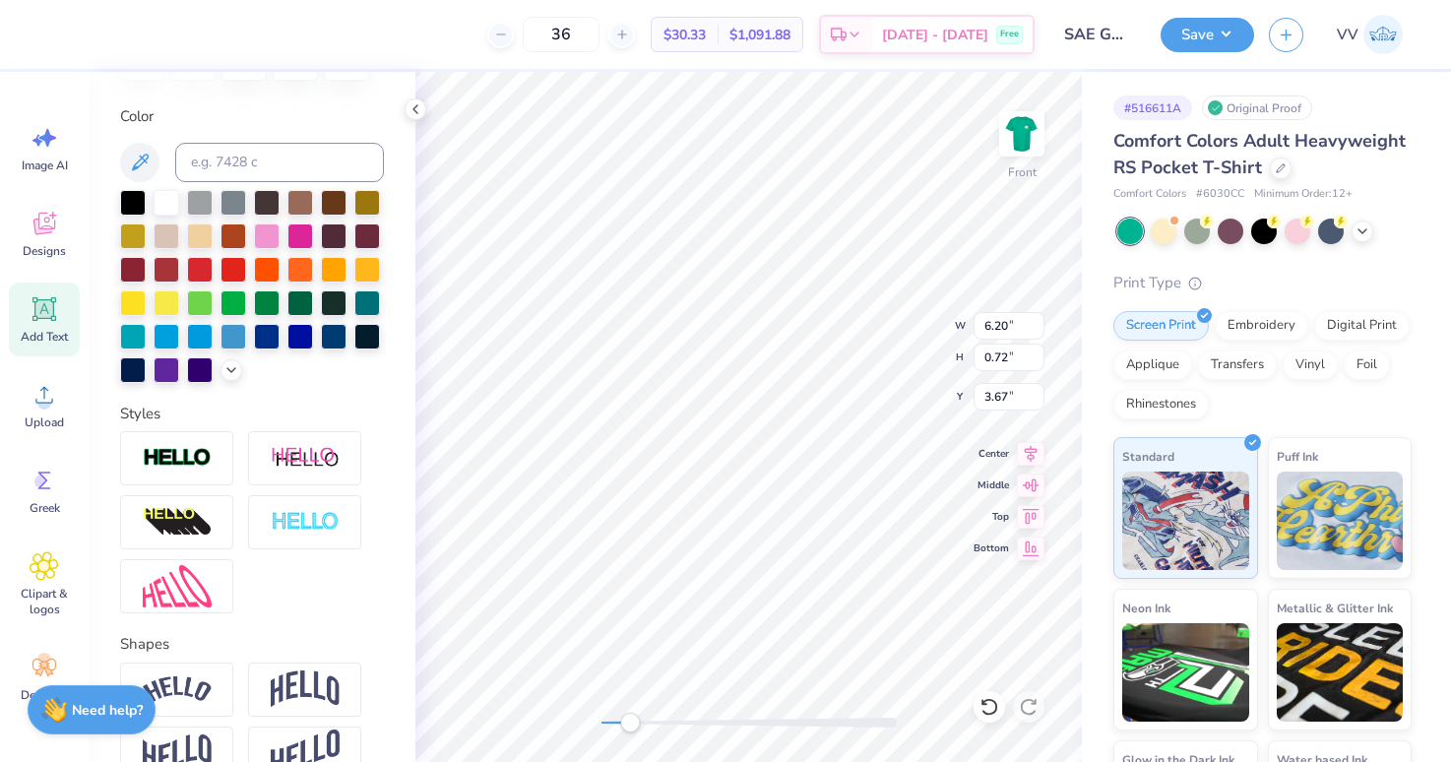
click at [687, 721] on div at bounding box center [748, 723] width 295 height 10
type input "11.31"
type input "0.52"
type input "8.20"
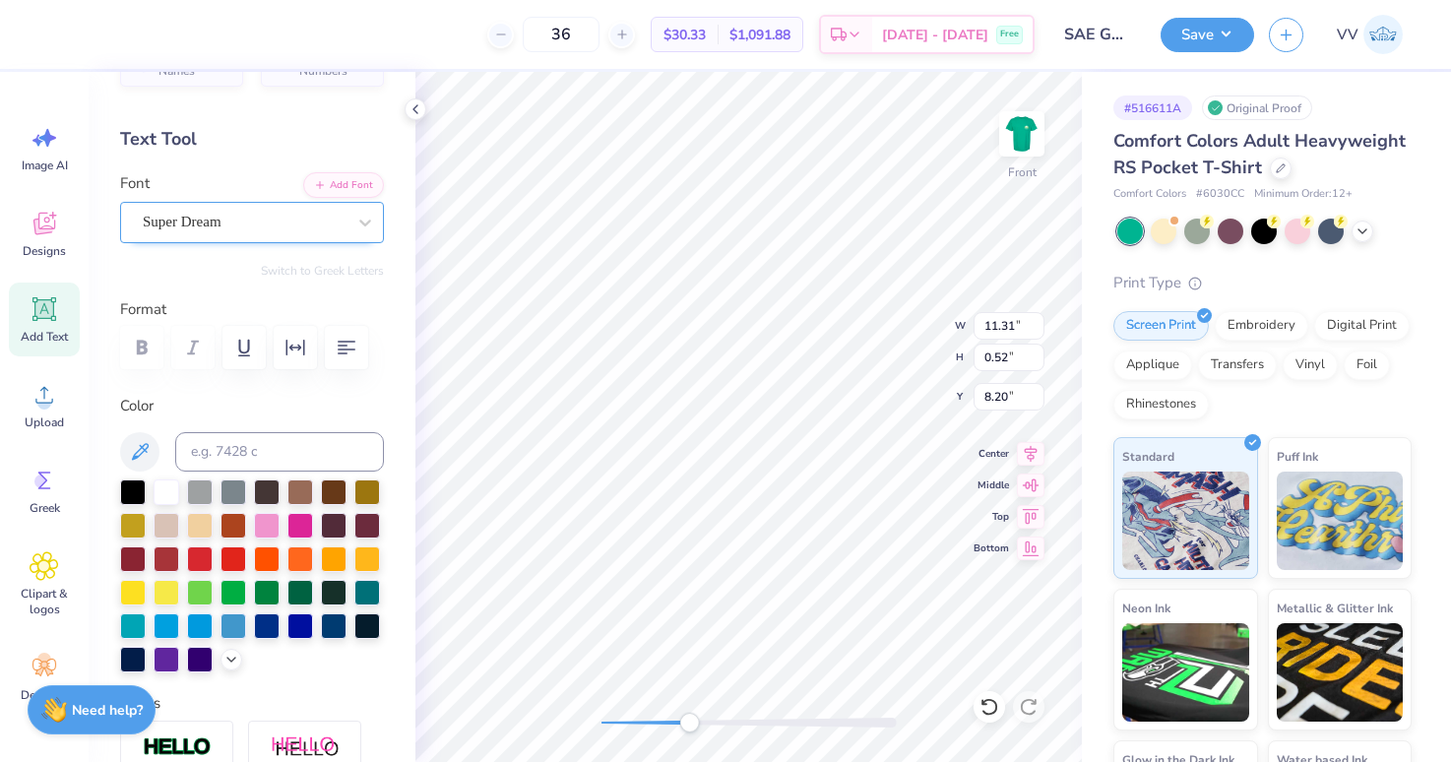
scroll to position [0, 0]
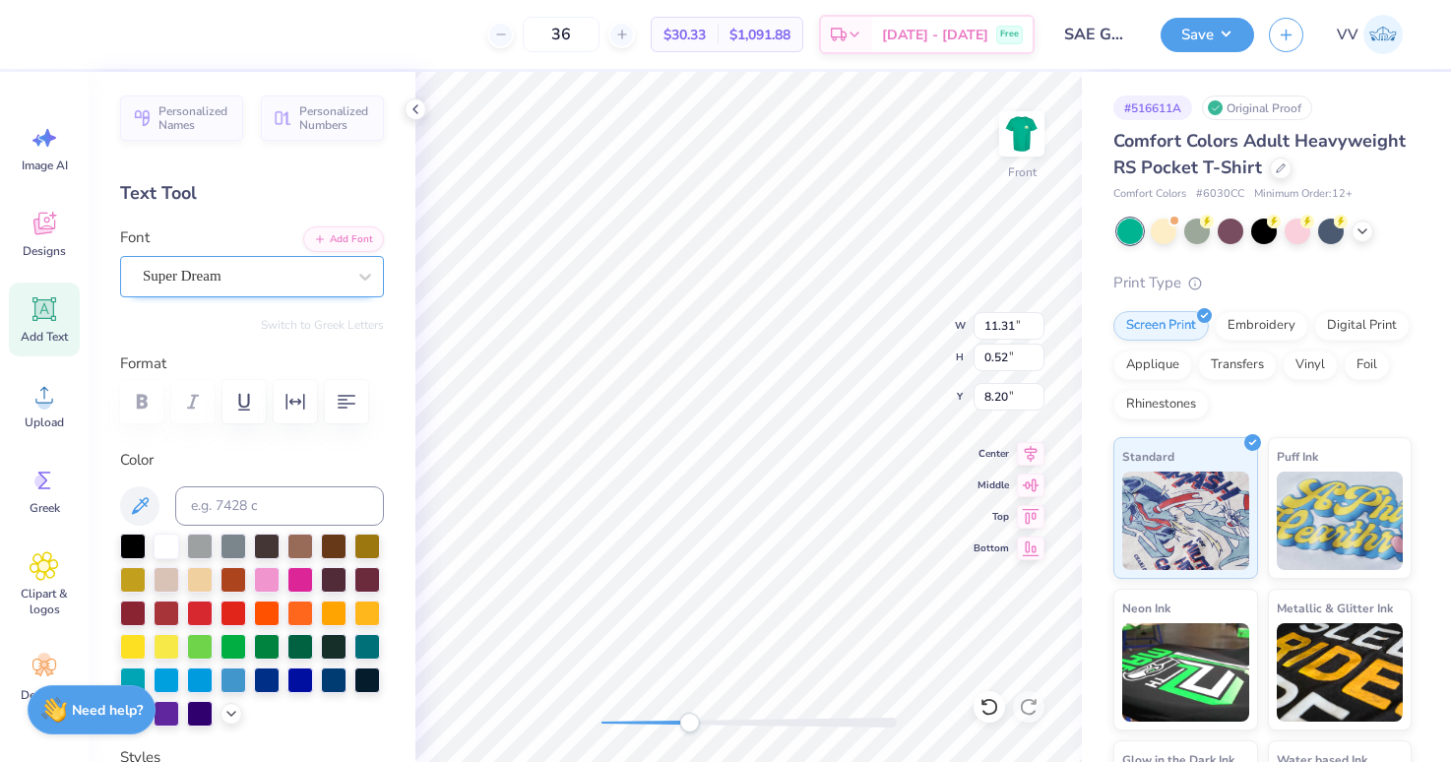
click at [245, 277] on div "Super Dream" at bounding box center [244, 276] width 207 height 31
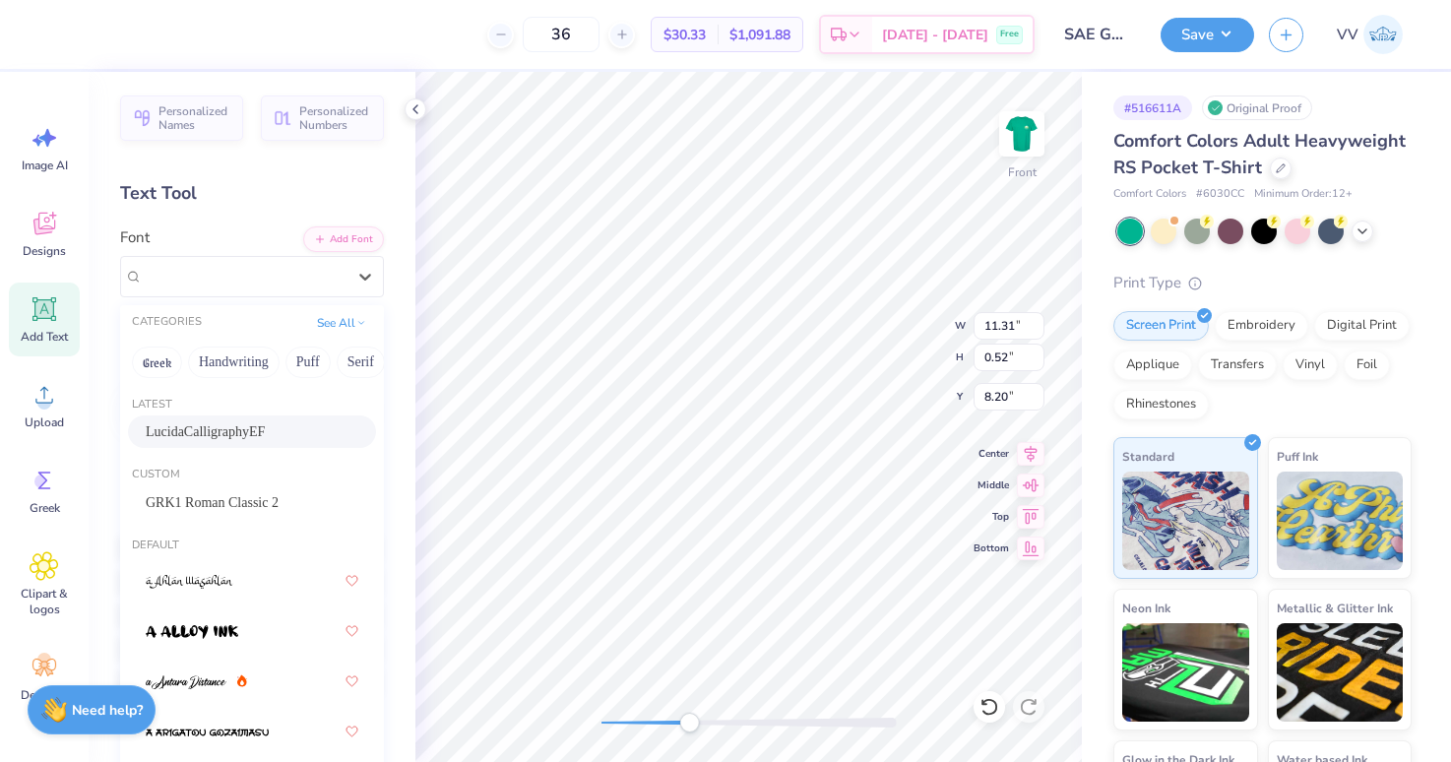
click at [232, 428] on span "LucidaCalligraphyEF" at bounding box center [205, 431] width 119 height 21
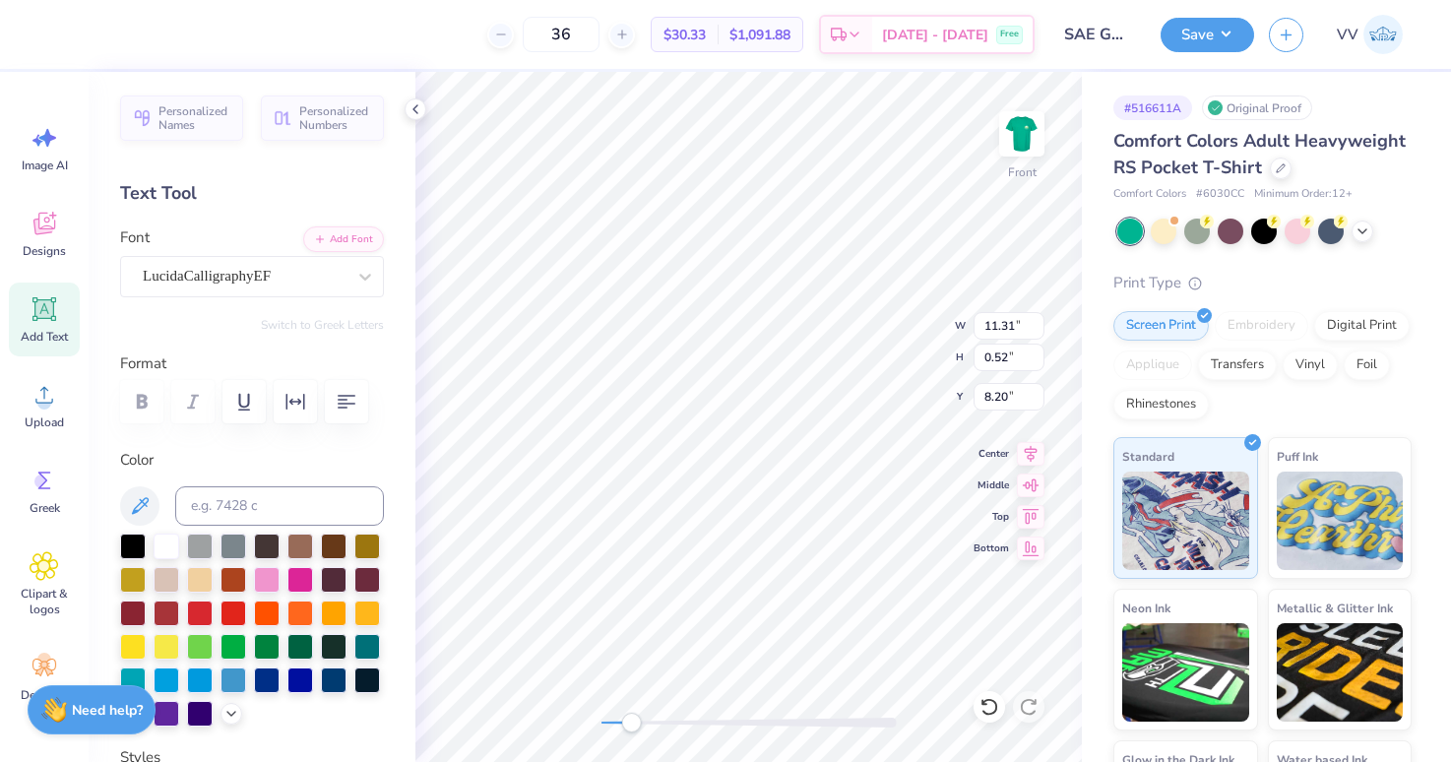
drag, startPoint x: 676, startPoint y: 723, endPoint x: 632, endPoint y: 729, distance: 44.7
click at [630, 730] on div "Accessibility label" at bounding box center [631, 723] width 20 height 20
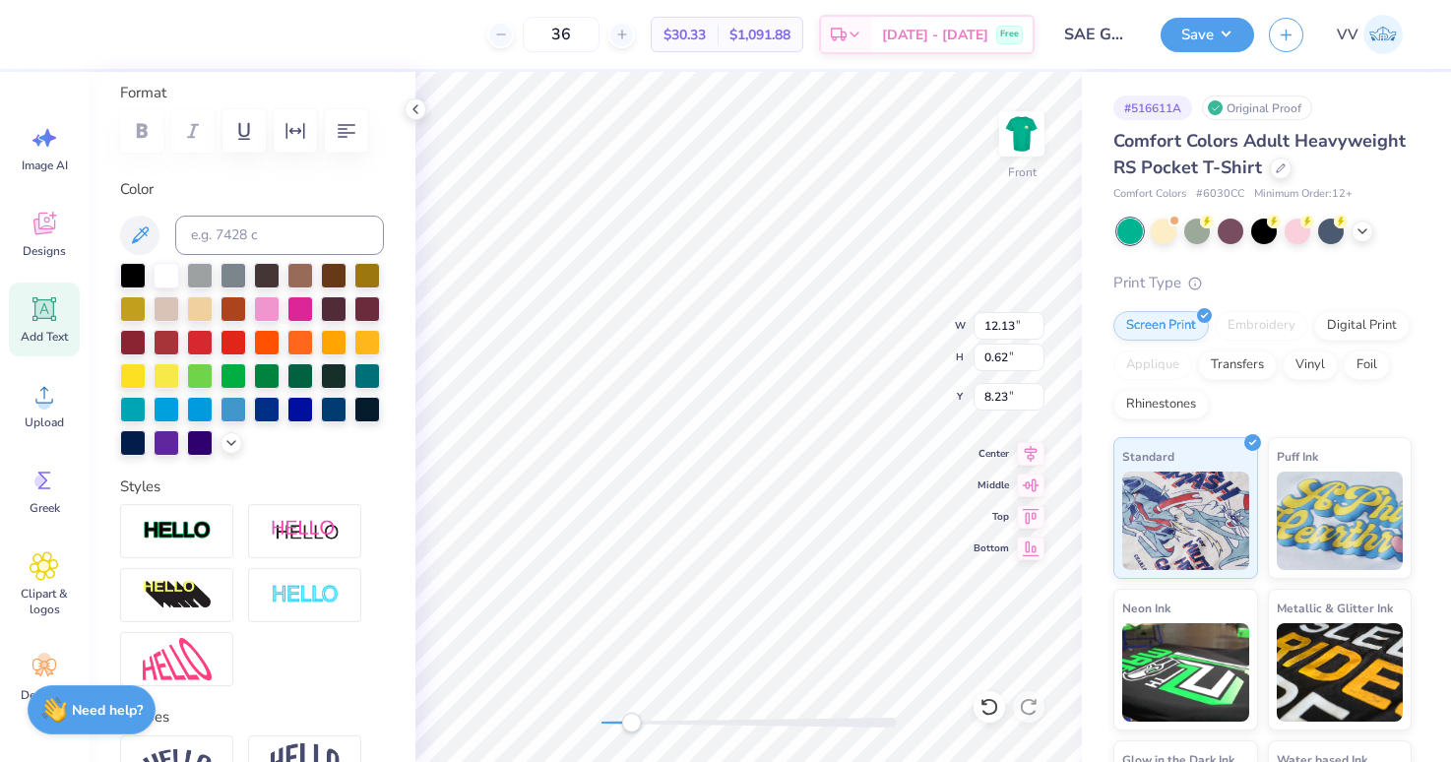
scroll to position [347, 0]
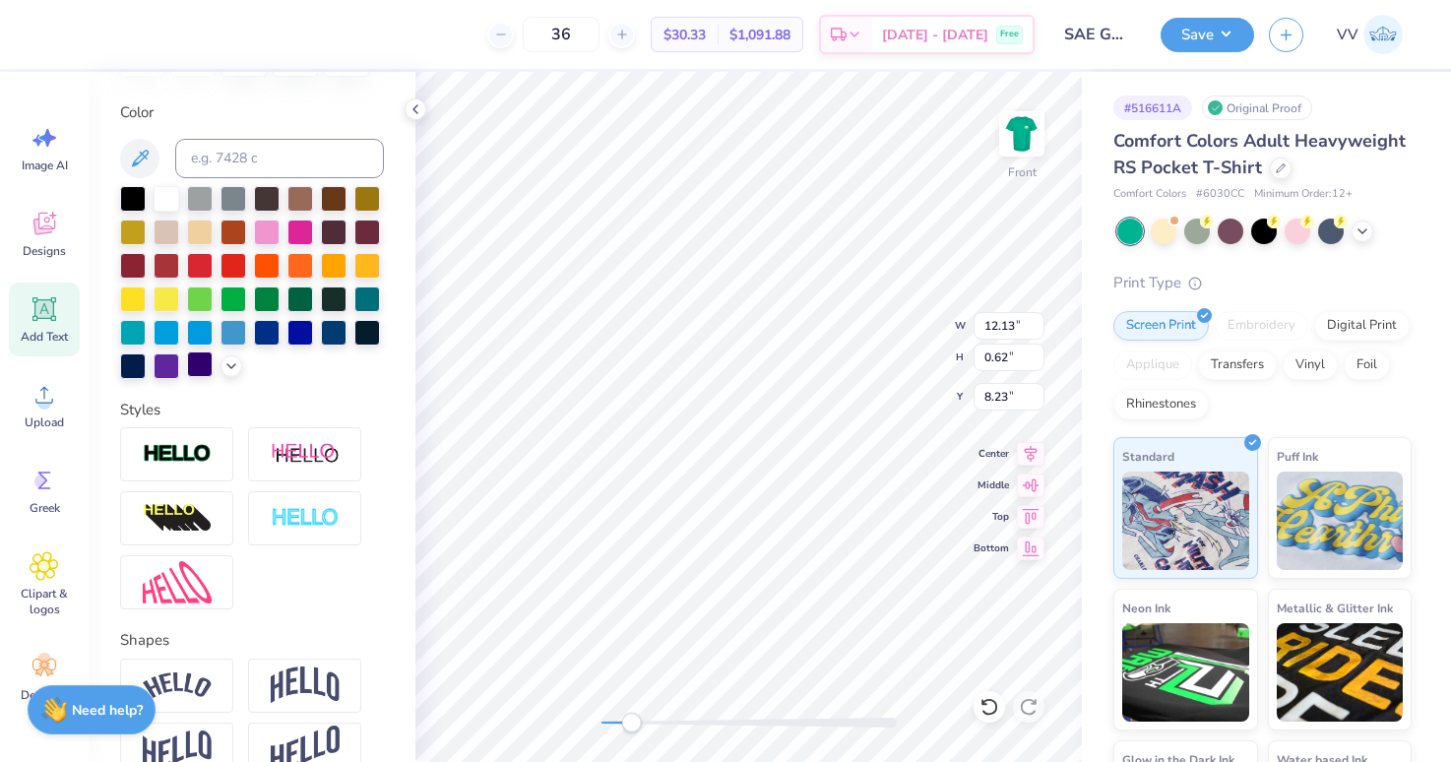
click at [192, 445] on img at bounding box center [177, 454] width 69 height 23
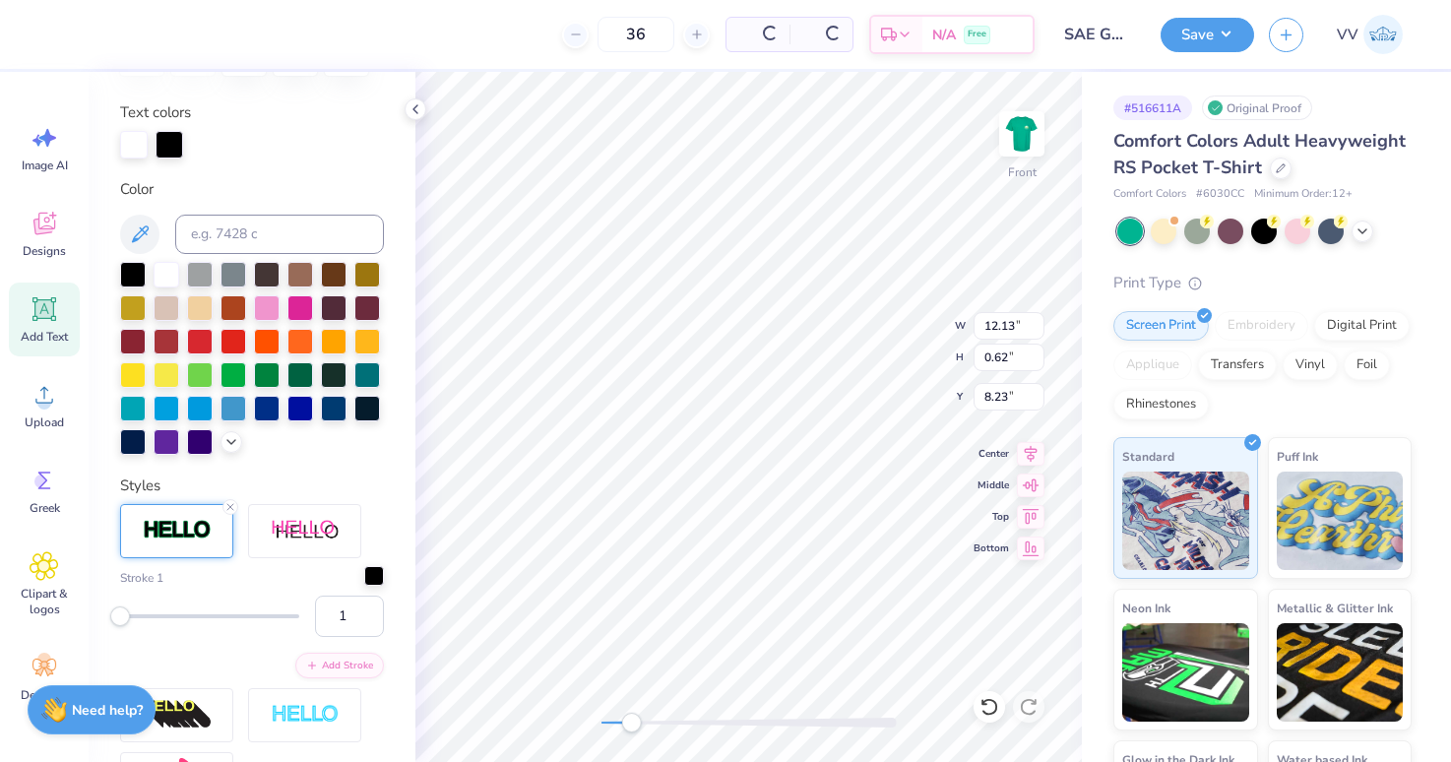
click at [364, 574] on div at bounding box center [374, 576] width 20 height 20
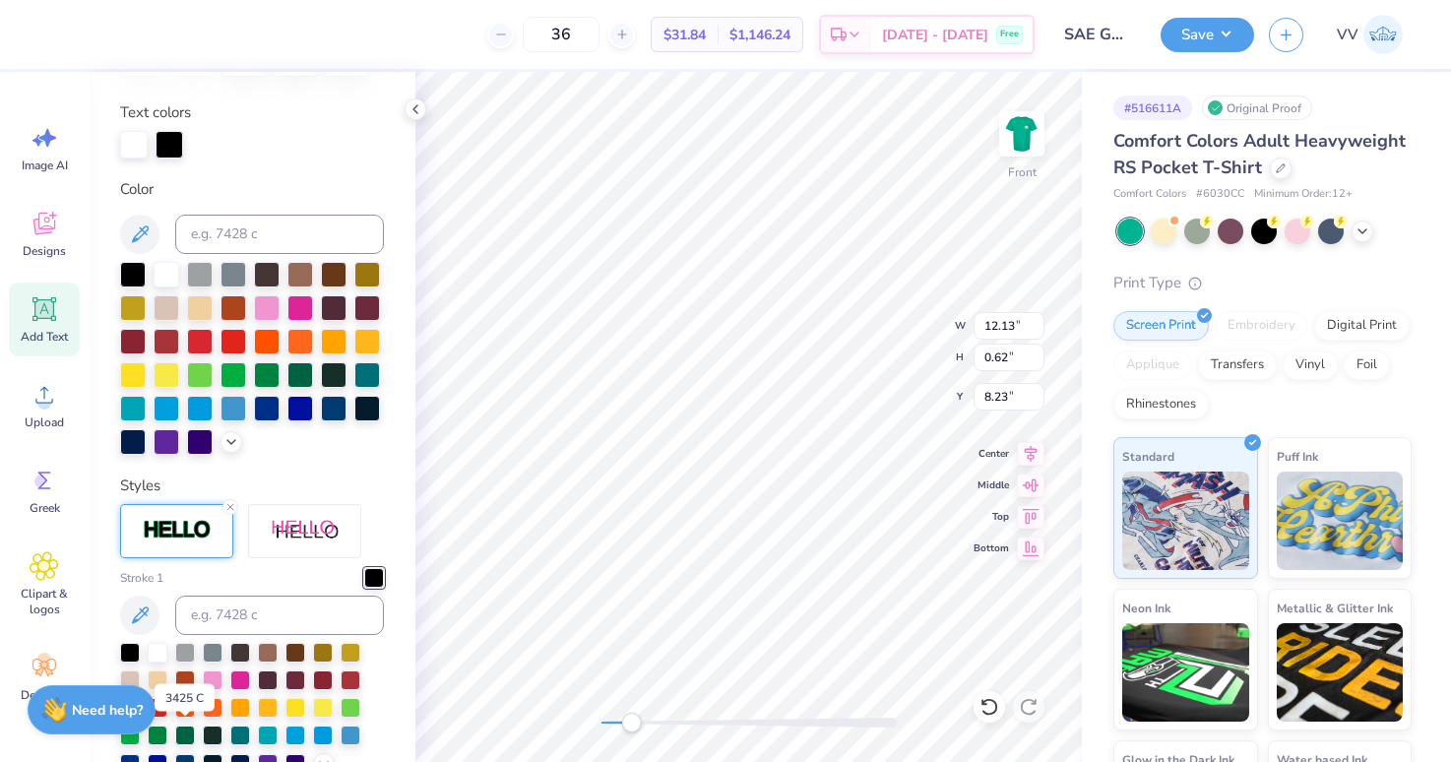
click at [183, 734] on div at bounding box center [185, 735] width 20 height 20
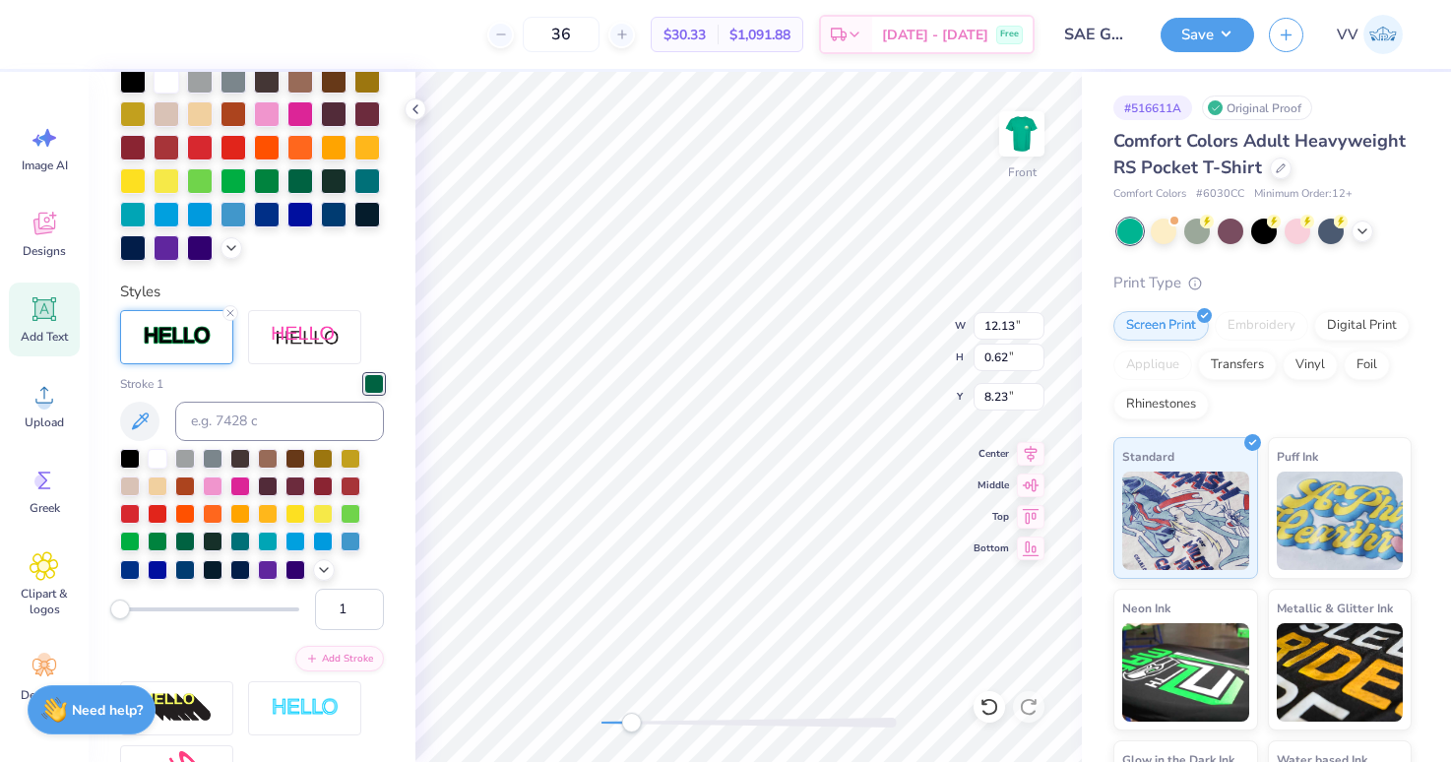
scroll to position [561, 0]
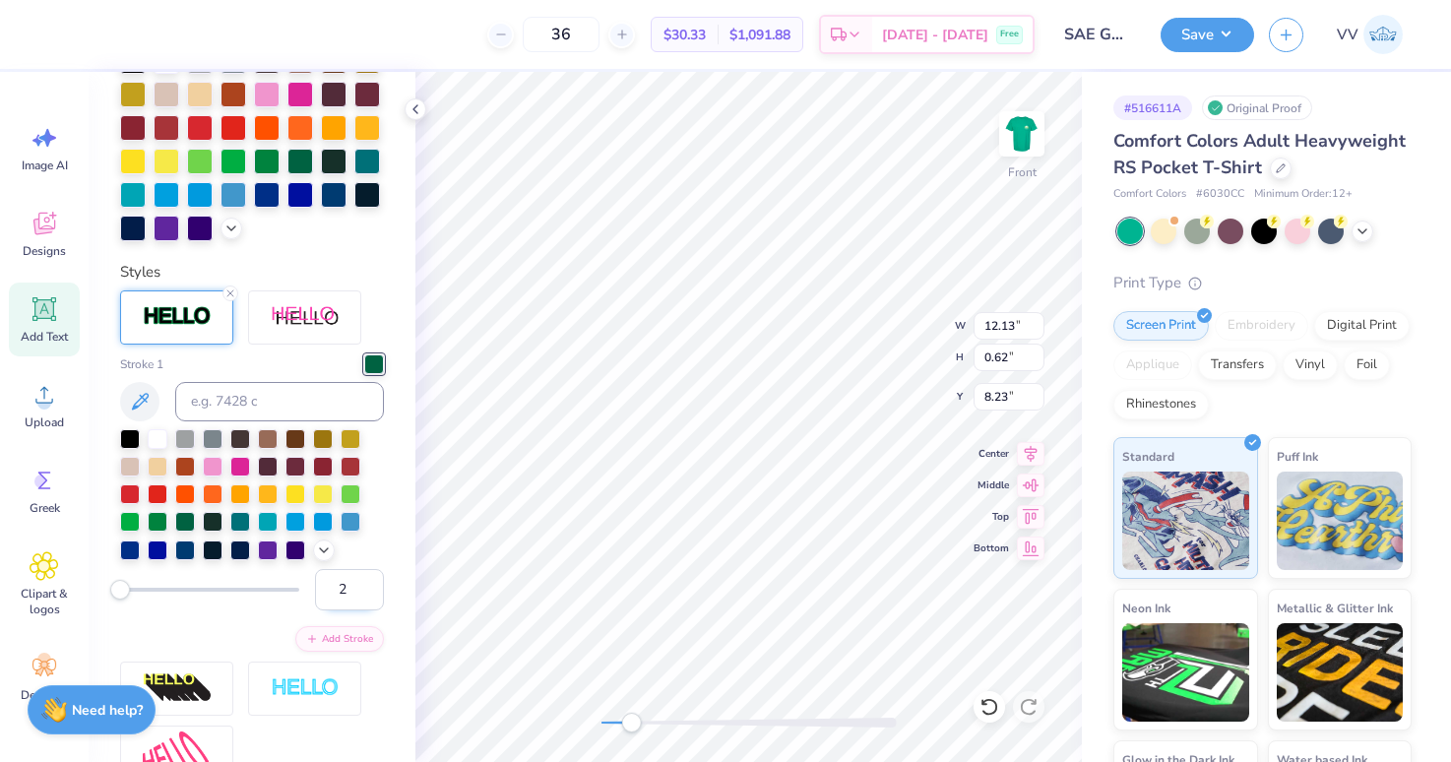
type input "2"
click at [366, 584] on input "2" at bounding box center [349, 589] width 69 height 41
type input "3"
click at [371, 584] on input "3" at bounding box center [349, 589] width 69 height 41
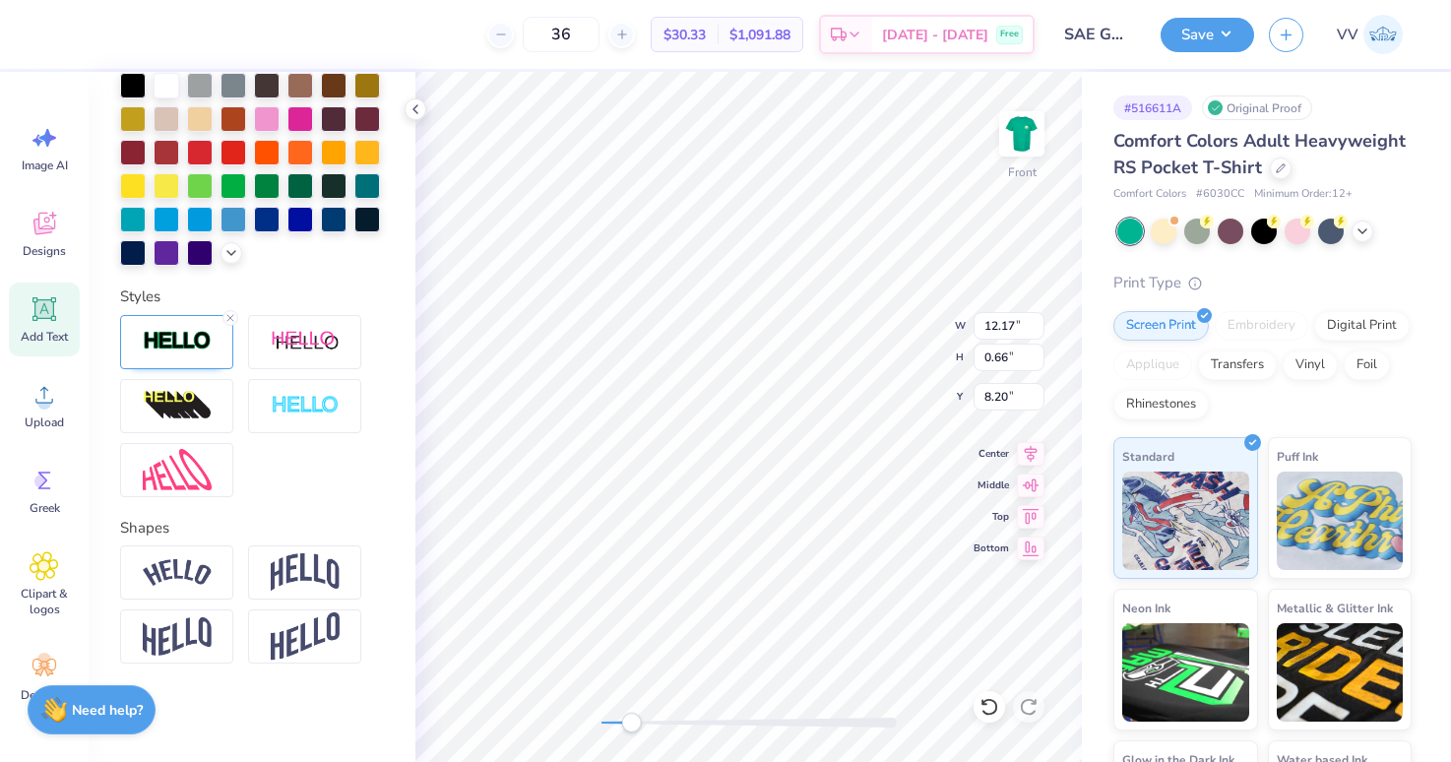
scroll to position [536, 0]
click at [235, 315] on icon at bounding box center [230, 318] width 12 height 12
drag, startPoint x: 189, startPoint y: 350, endPoint x: 196, endPoint y: 367, distance: 18.1
click at [189, 350] on img at bounding box center [177, 341] width 69 height 23
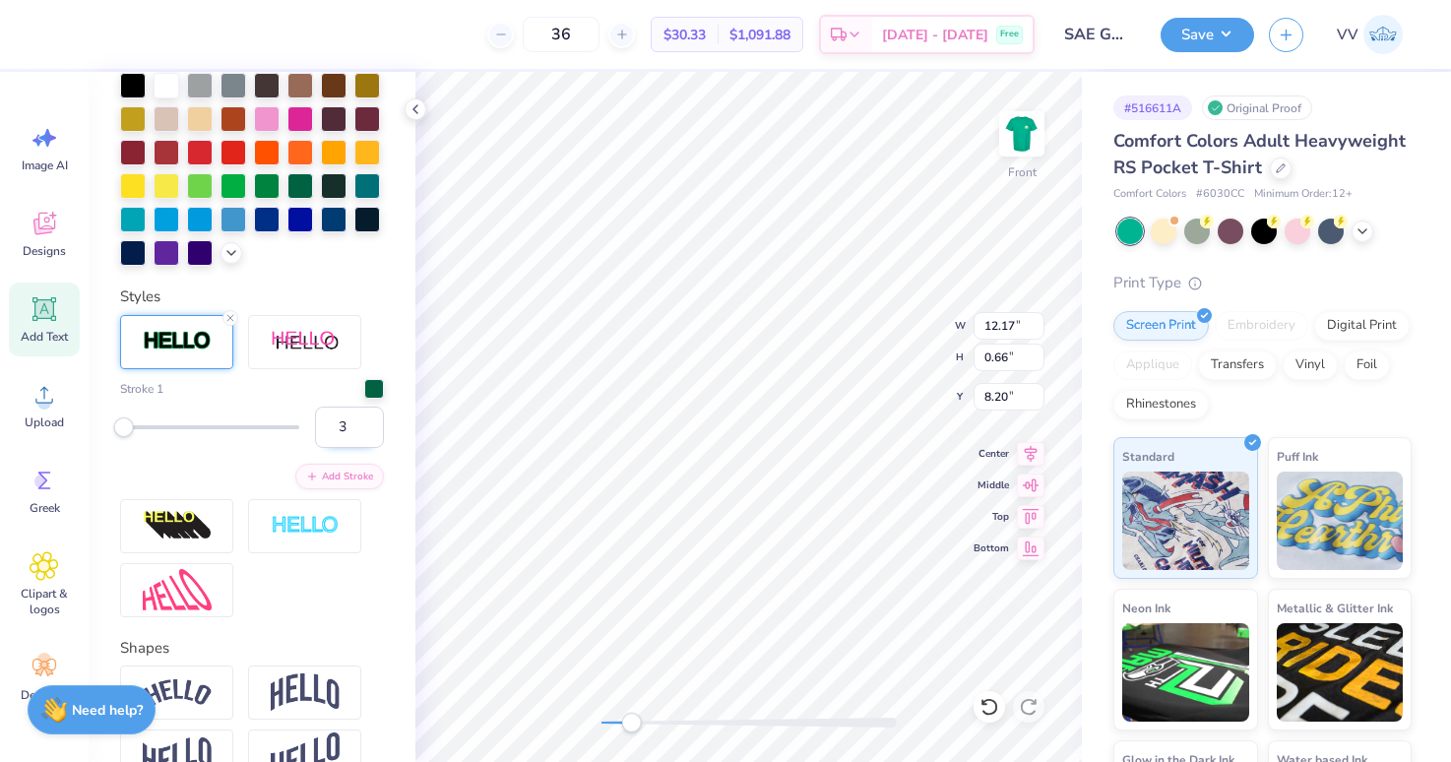
click at [343, 430] on input "3" at bounding box center [349, 427] width 69 height 41
type input "6"
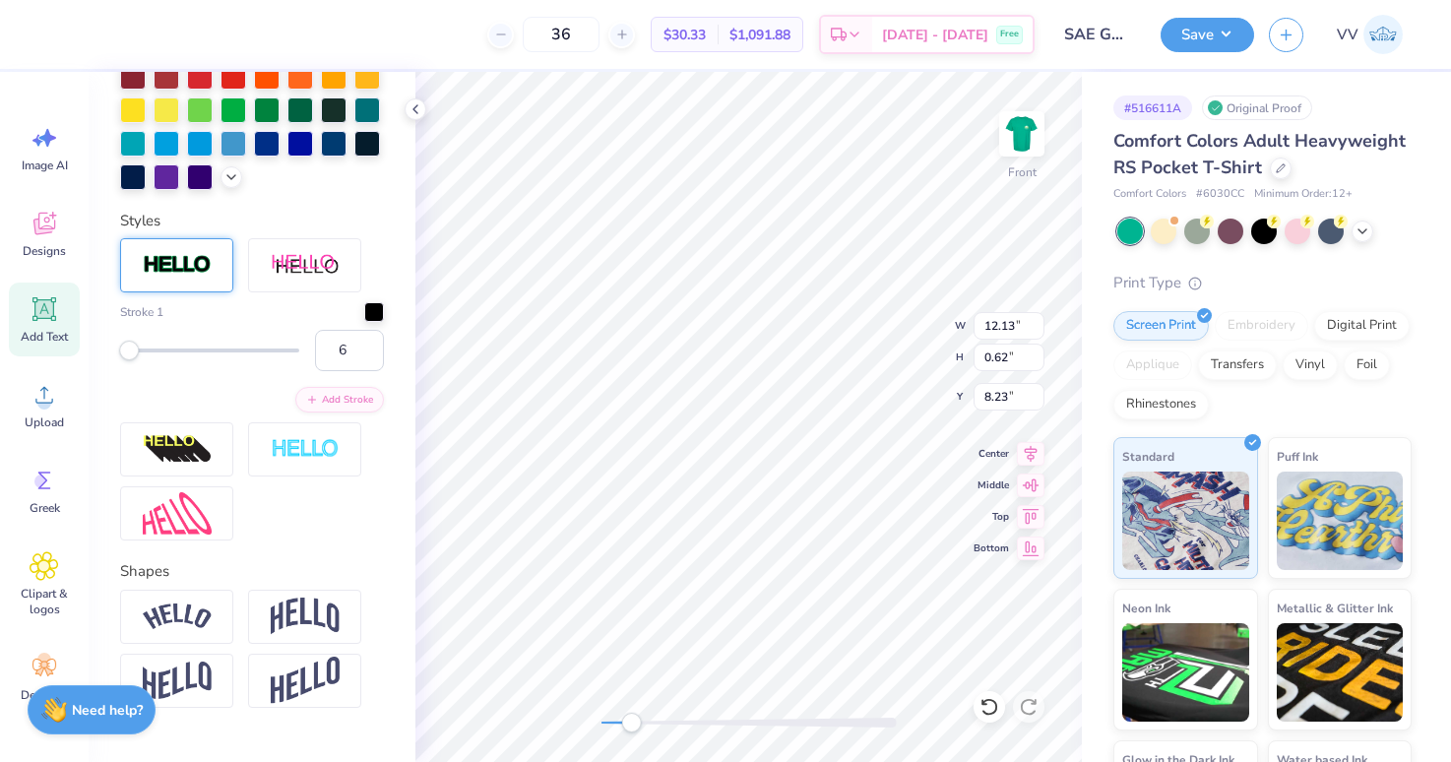
type input "12.13"
type input "0.62"
type input "8.23"
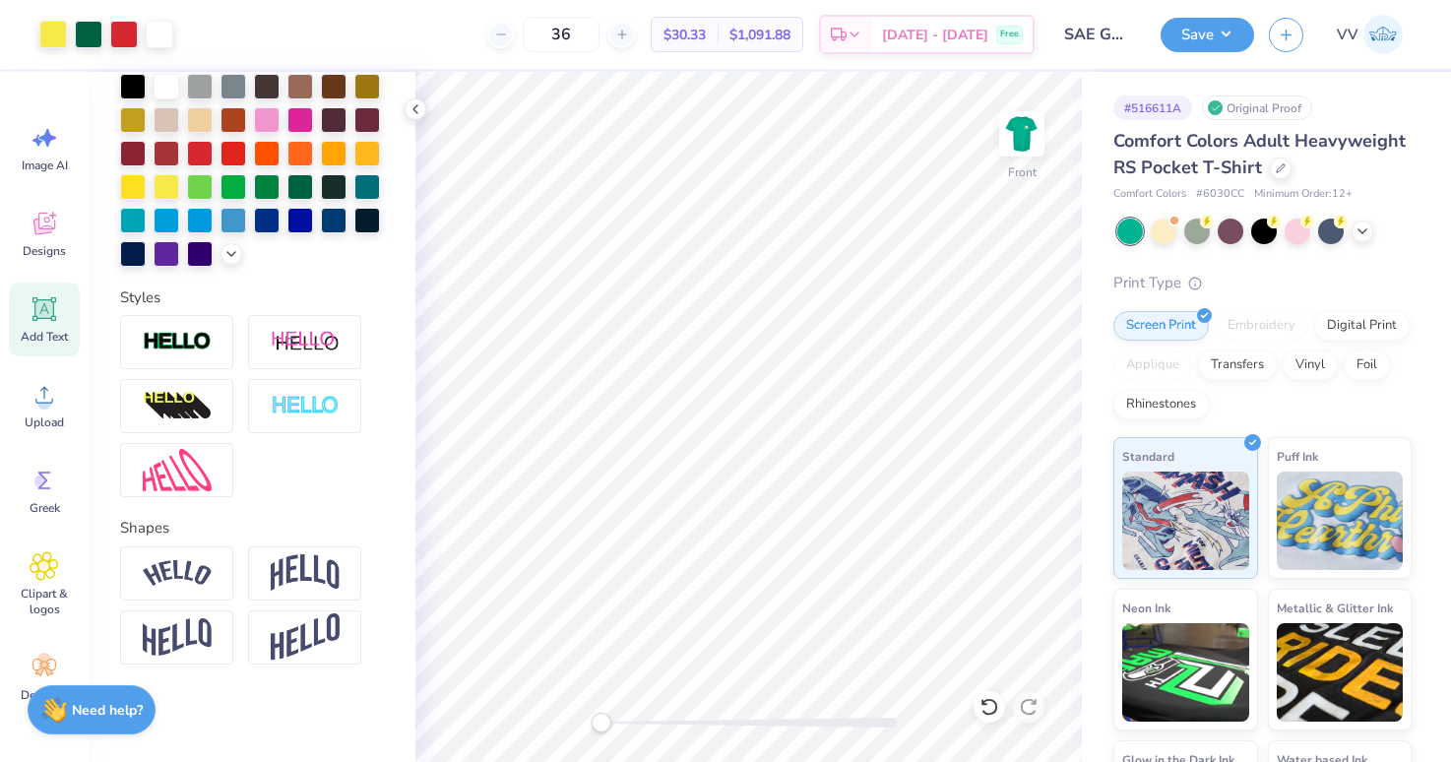
click at [587, 727] on div "Front" at bounding box center [748, 417] width 666 height 690
type input "11.81"
type input "7.81"
type input "2.39"
type input "12.19"
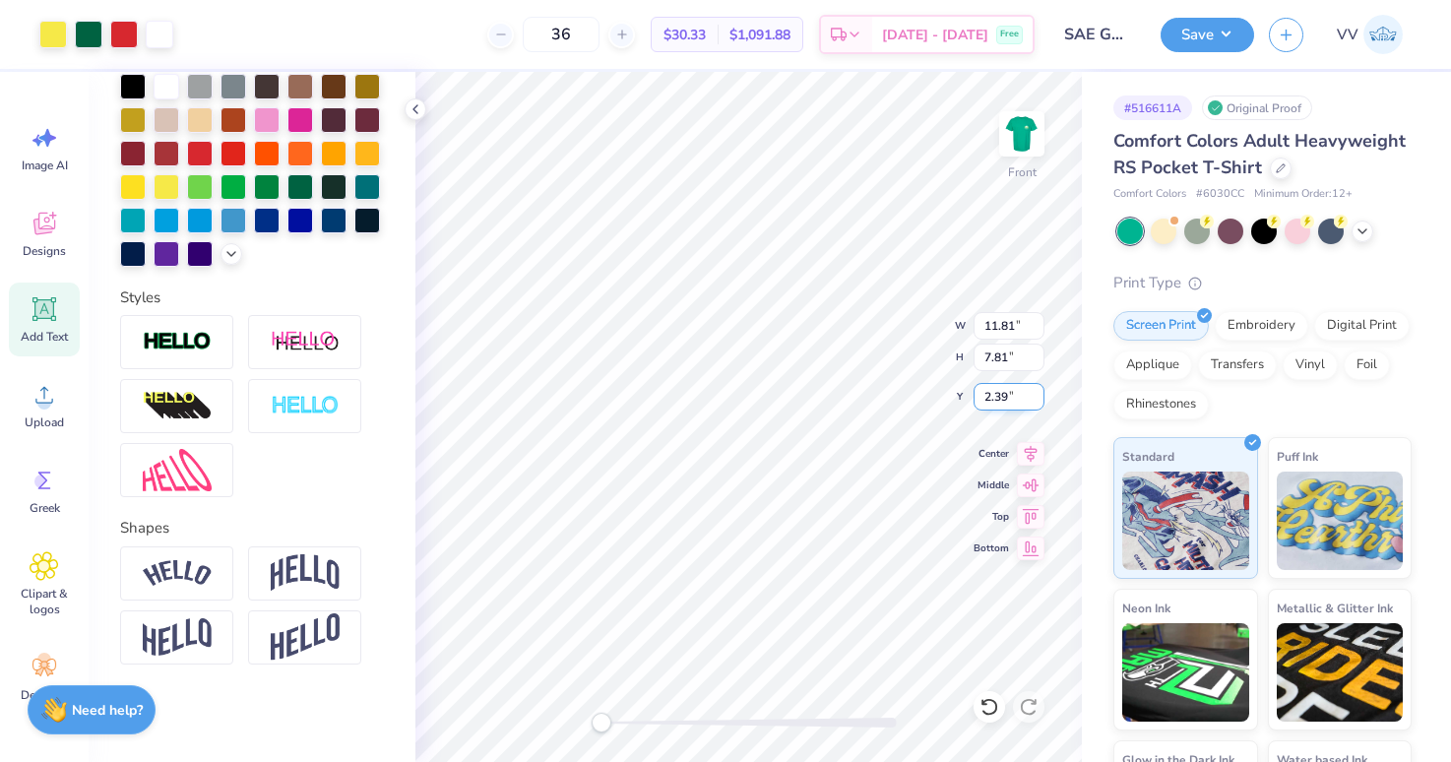
type input "8.07"
type input "2.33"
type input "11.81"
type input "7.82"
type input "2.39"
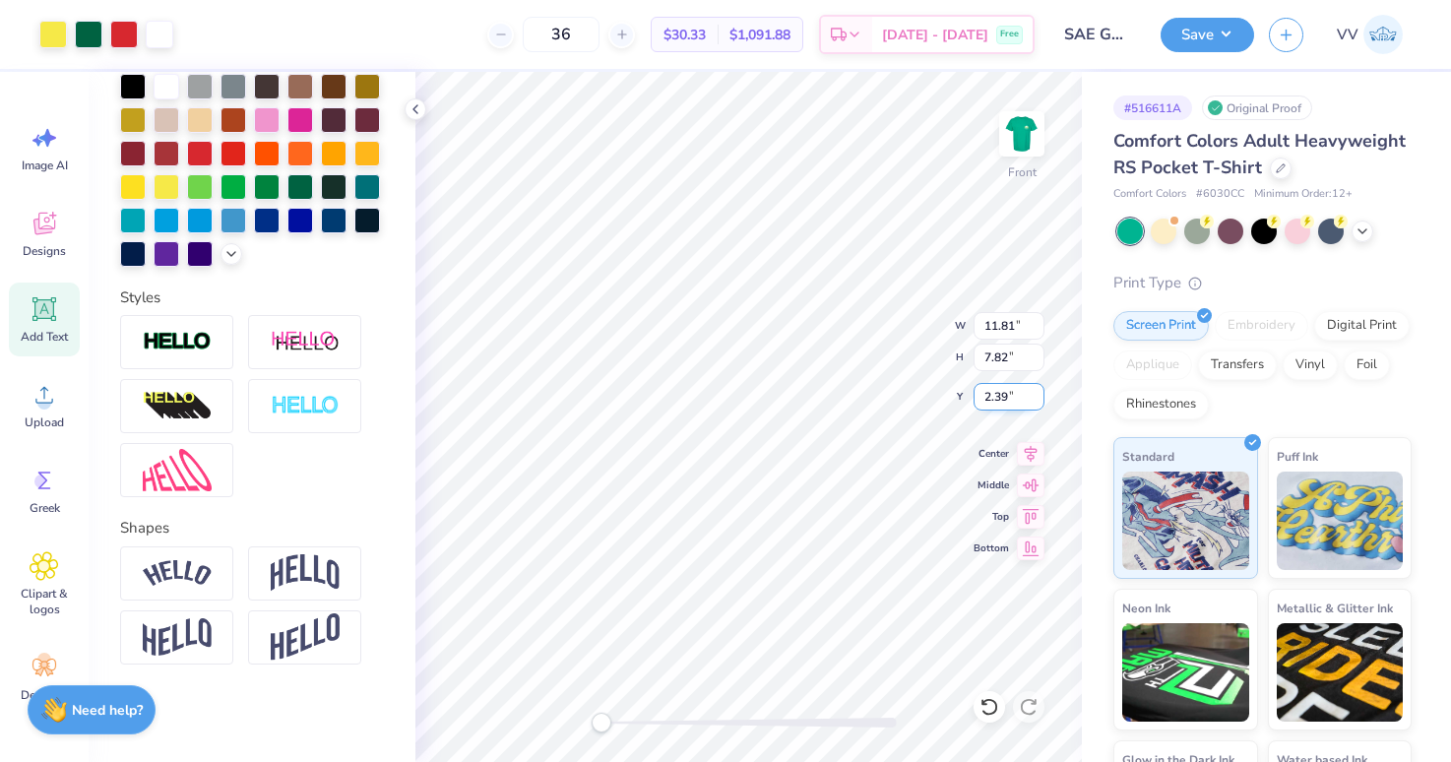
type input "12.06"
type input "7.98"
type input "2.35"
type input "11.78"
type input "7.80"
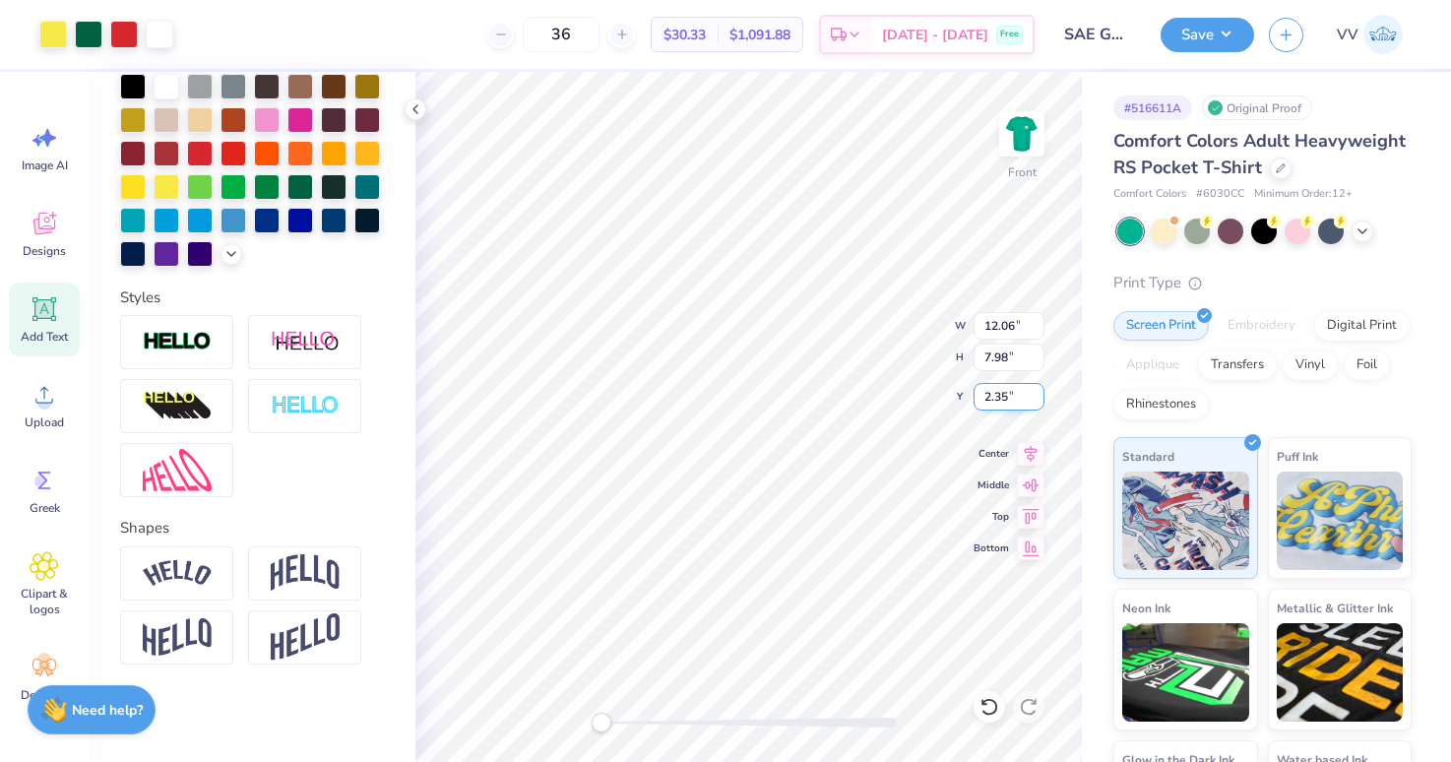
type input "2.39"
type input "11.98"
type input "7.93"
type input "2.36"
click at [992, 318] on input "11.98" at bounding box center [1008, 326] width 71 height 28
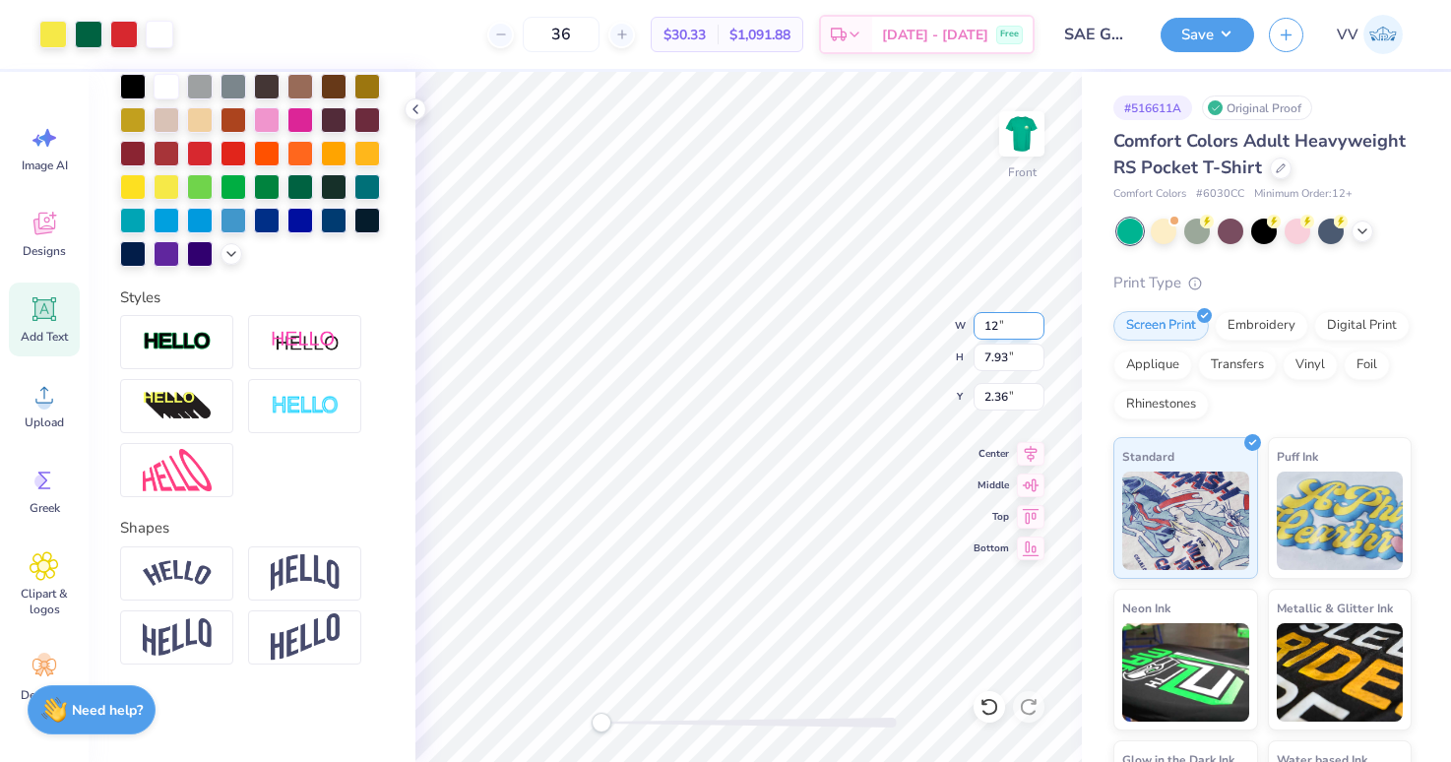
type input "12.02"
type input "7.95"
type input "2.35"
click at [1031, 337] on input "12.02" at bounding box center [1008, 326] width 71 height 28
click at [1037, 332] on input "12.01" at bounding box center [1008, 326] width 71 height 28
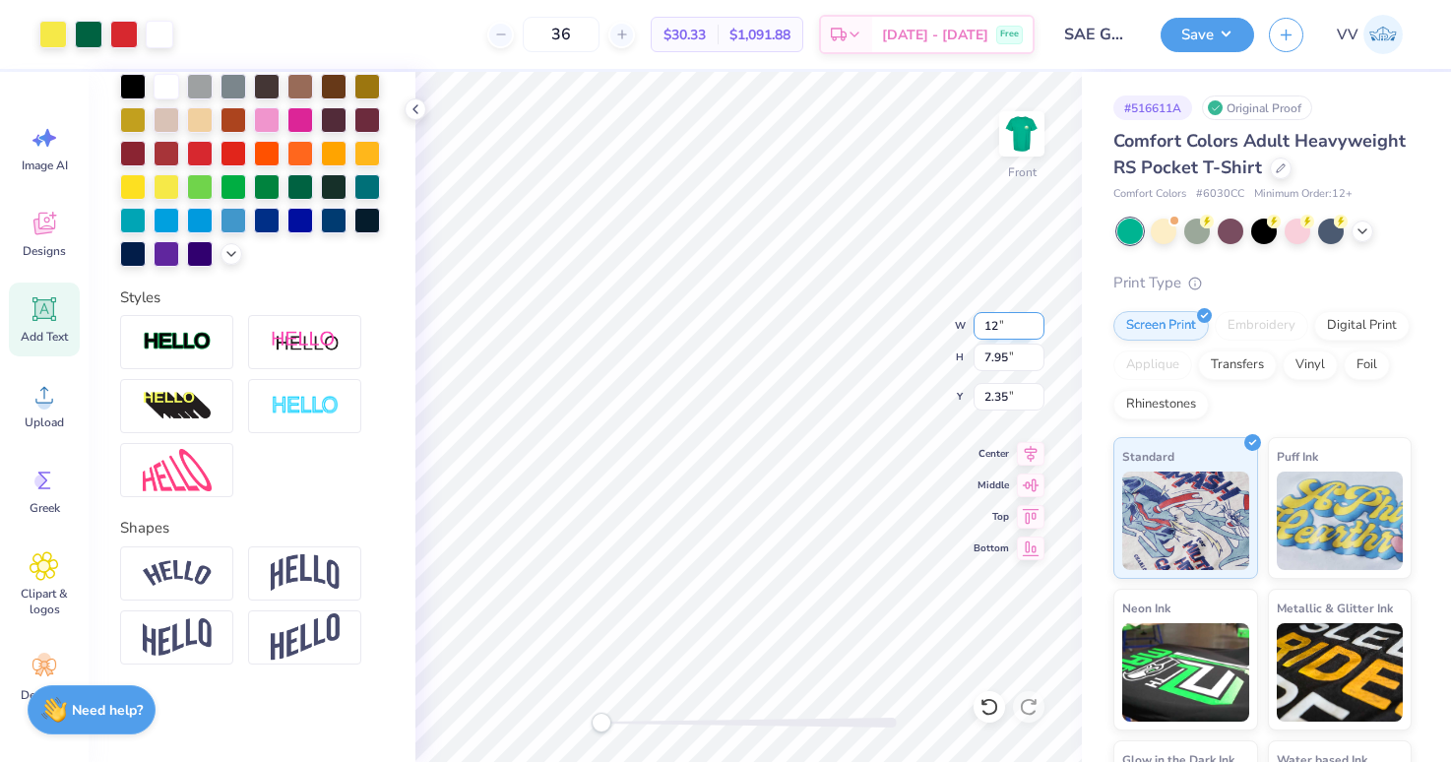
click at [1037, 332] on input "12" at bounding box center [1008, 326] width 71 height 28
type input "11.98"
type input "7.93"
type input "2.36"
click at [1034, 324] on input "11.99" at bounding box center [1008, 326] width 71 height 28
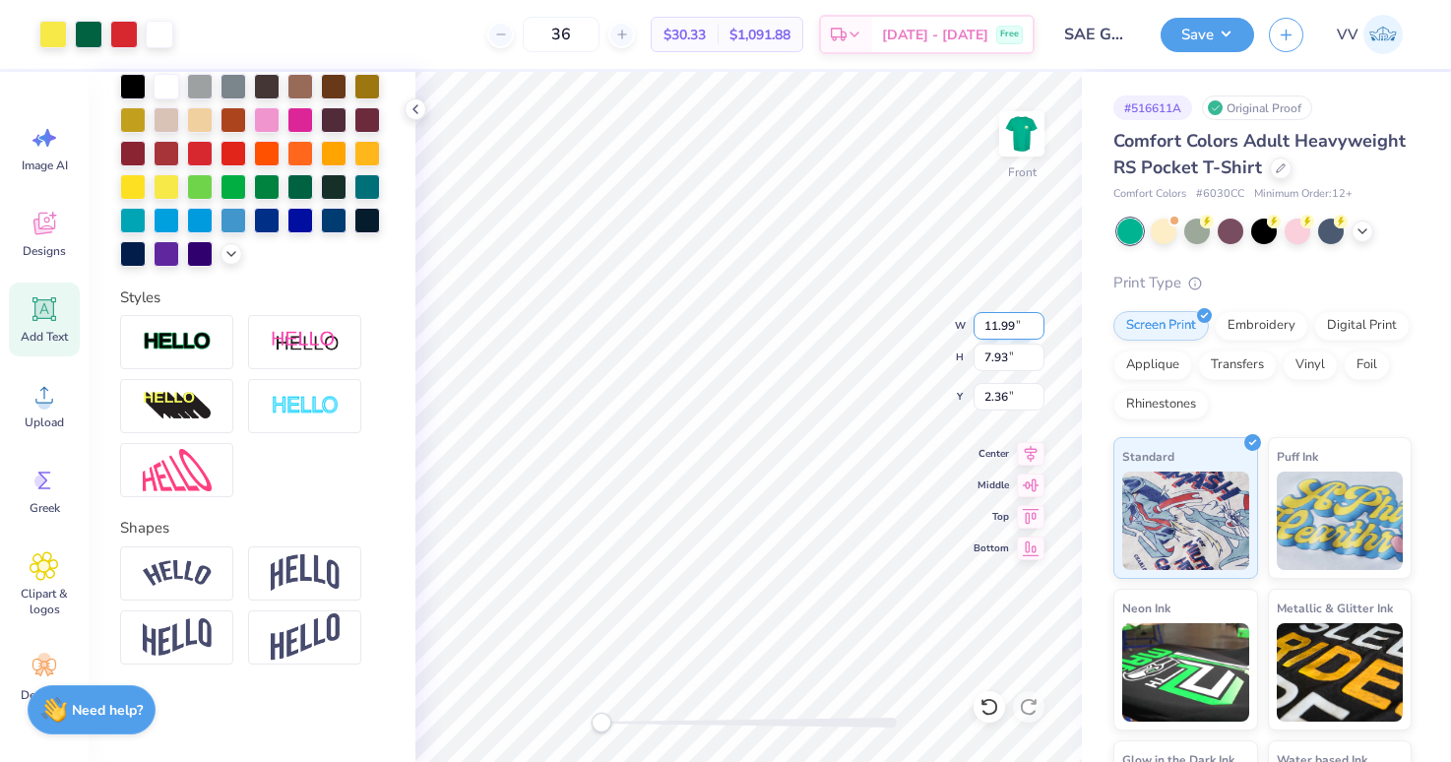
type input "12.00"
type input "7.94"
click at [544, 45] on div "Art colors 36 $30.33 Per Item $1,091.88 Total Est. Delivery [DATE] - [DATE] Fre…" at bounding box center [725, 381] width 1451 height 762
type input "3.00"
click at [1024, 124] on img at bounding box center [1021, 133] width 79 height 79
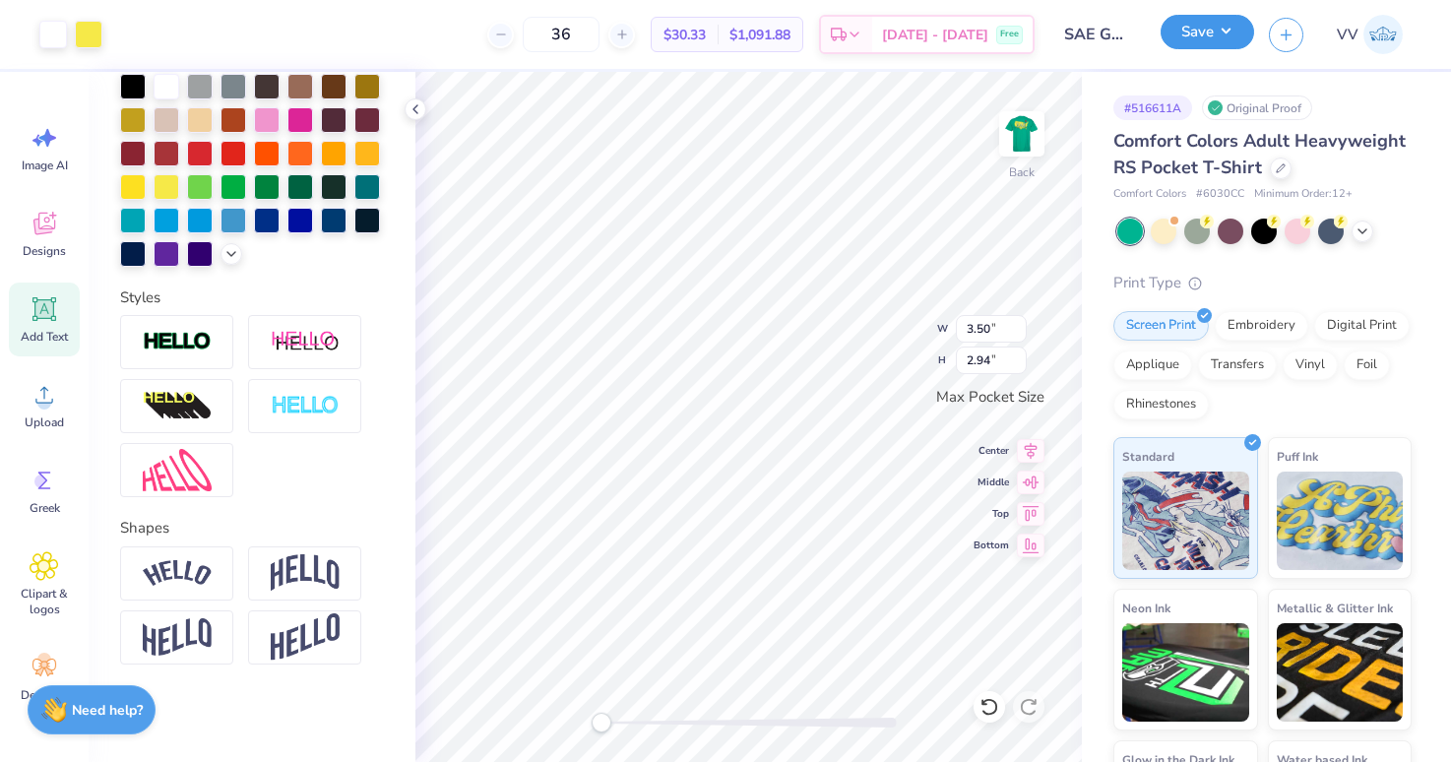
click at [1220, 39] on button "Save" at bounding box center [1208, 32] width 94 height 34
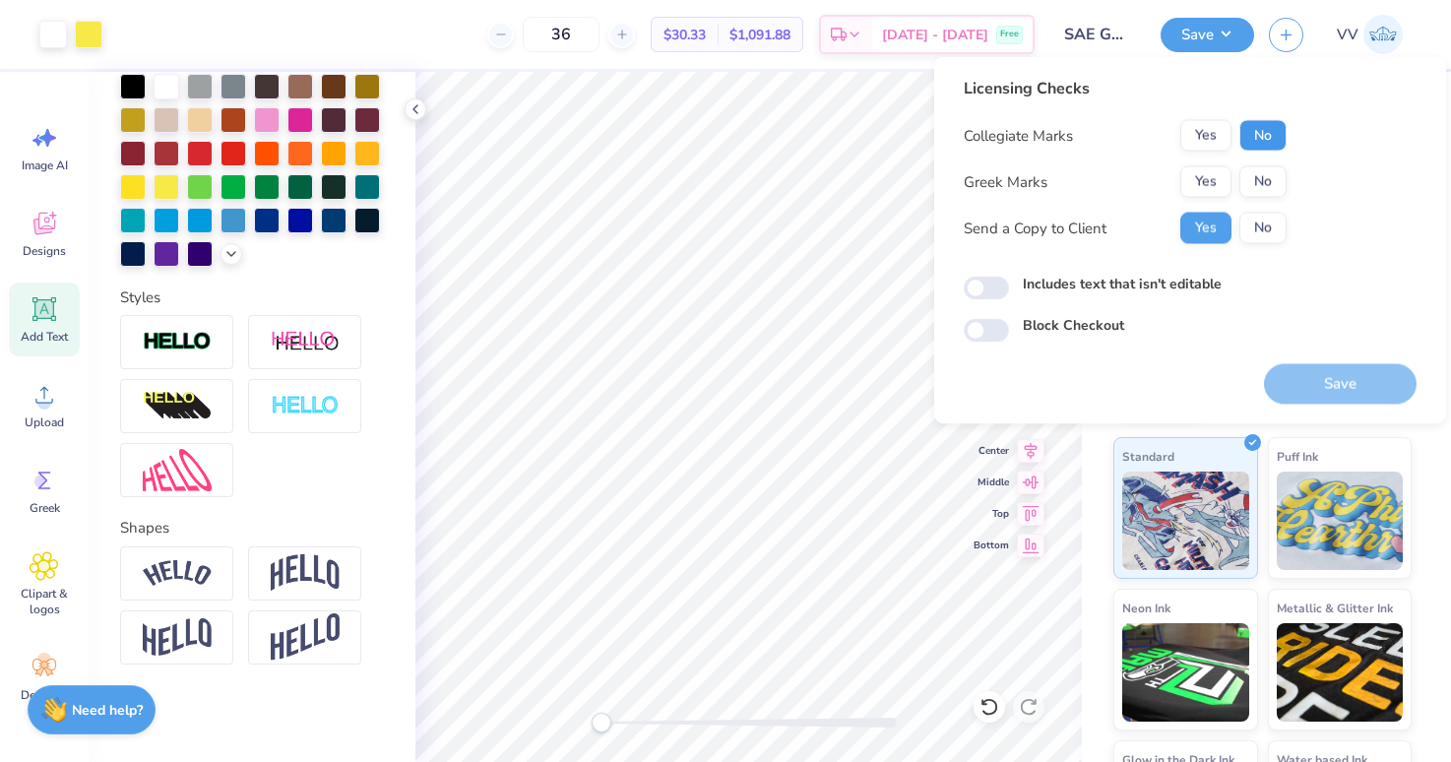
click at [1258, 128] on button "No" at bounding box center [1262, 135] width 47 height 31
click at [1186, 172] on button "Yes" at bounding box center [1205, 181] width 51 height 31
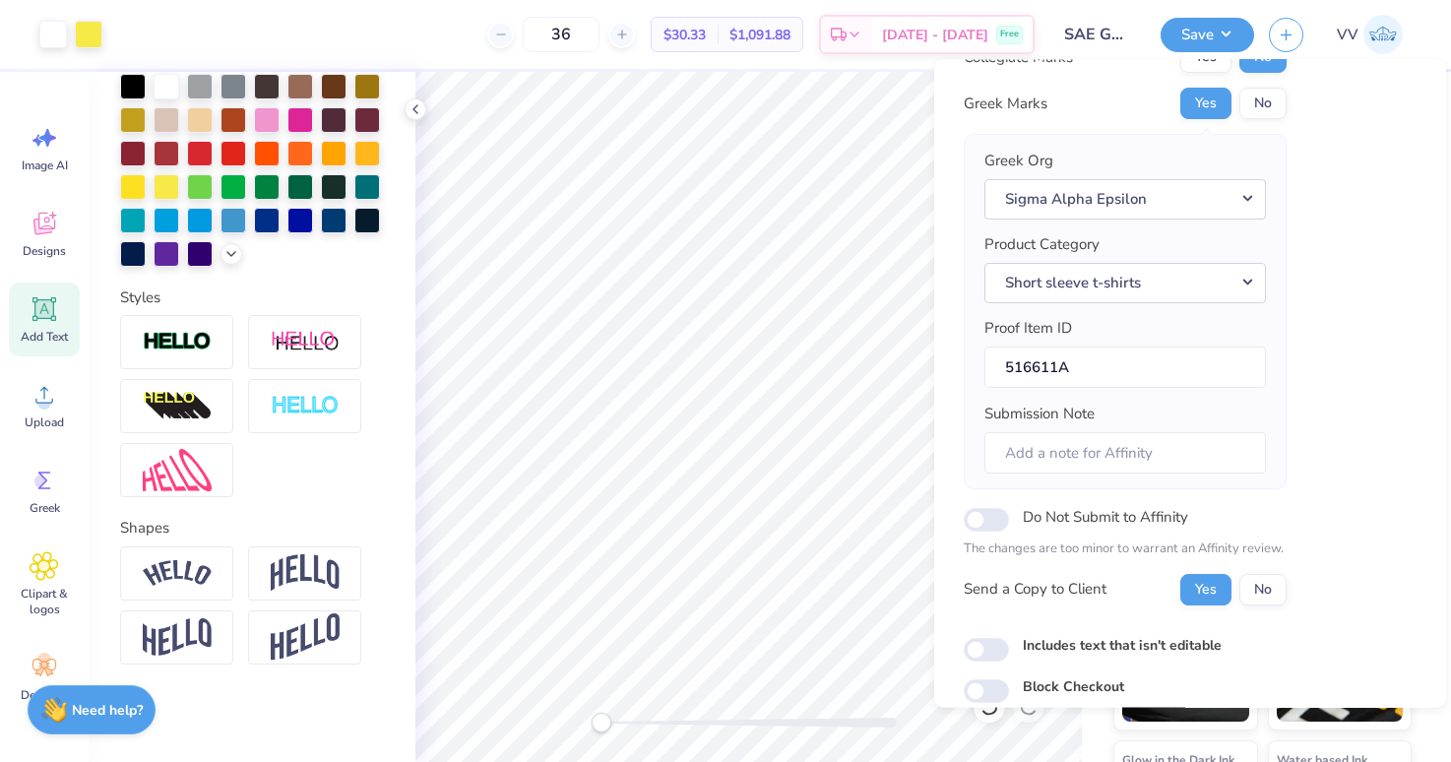
scroll to position [158, 0]
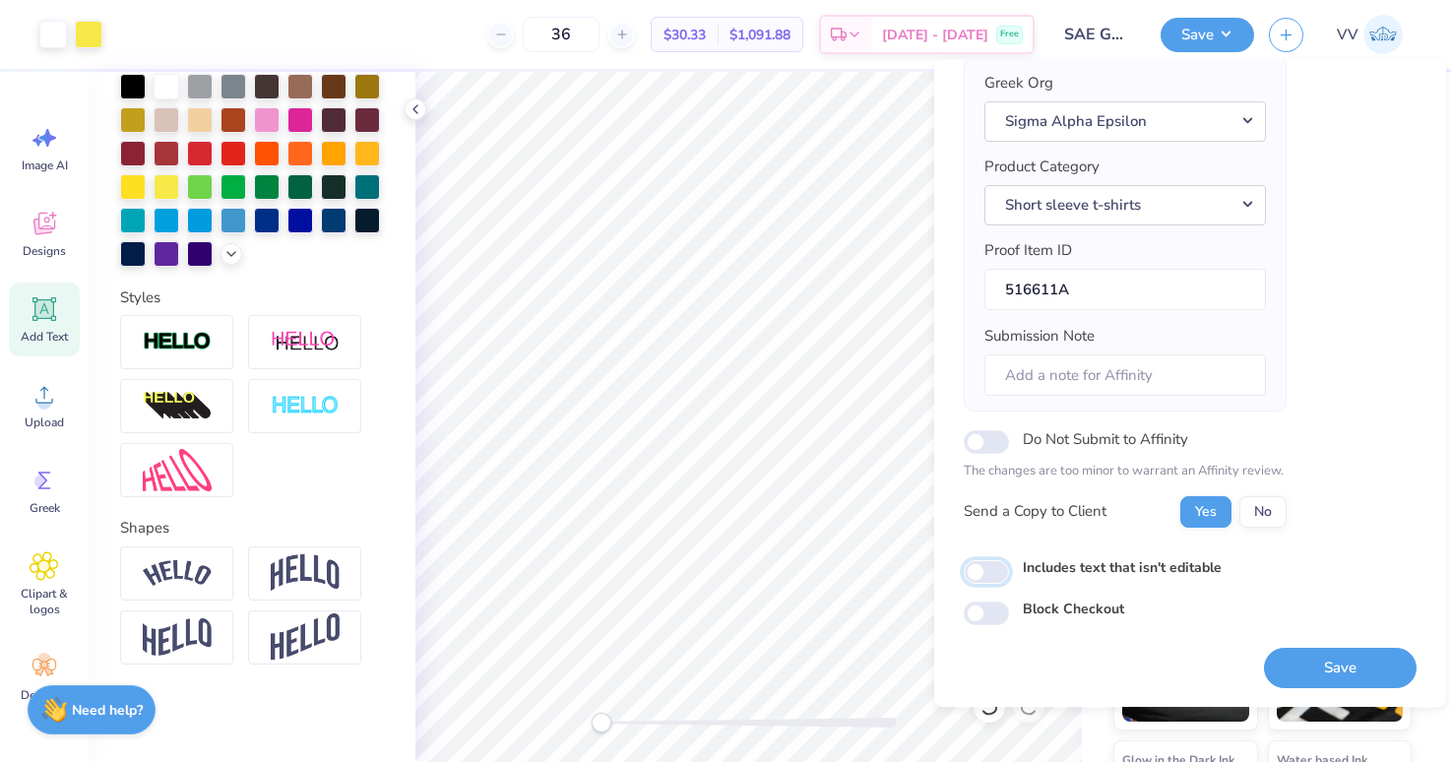
drag, startPoint x: 976, startPoint y: 567, endPoint x: 1086, endPoint y: 614, distance: 119.0
click at [975, 567] on input "Includes text that isn't editable" at bounding box center [986, 572] width 45 height 24
checkbox input "true"
click at [1322, 661] on button "Save" at bounding box center [1340, 668] width 153 height 40
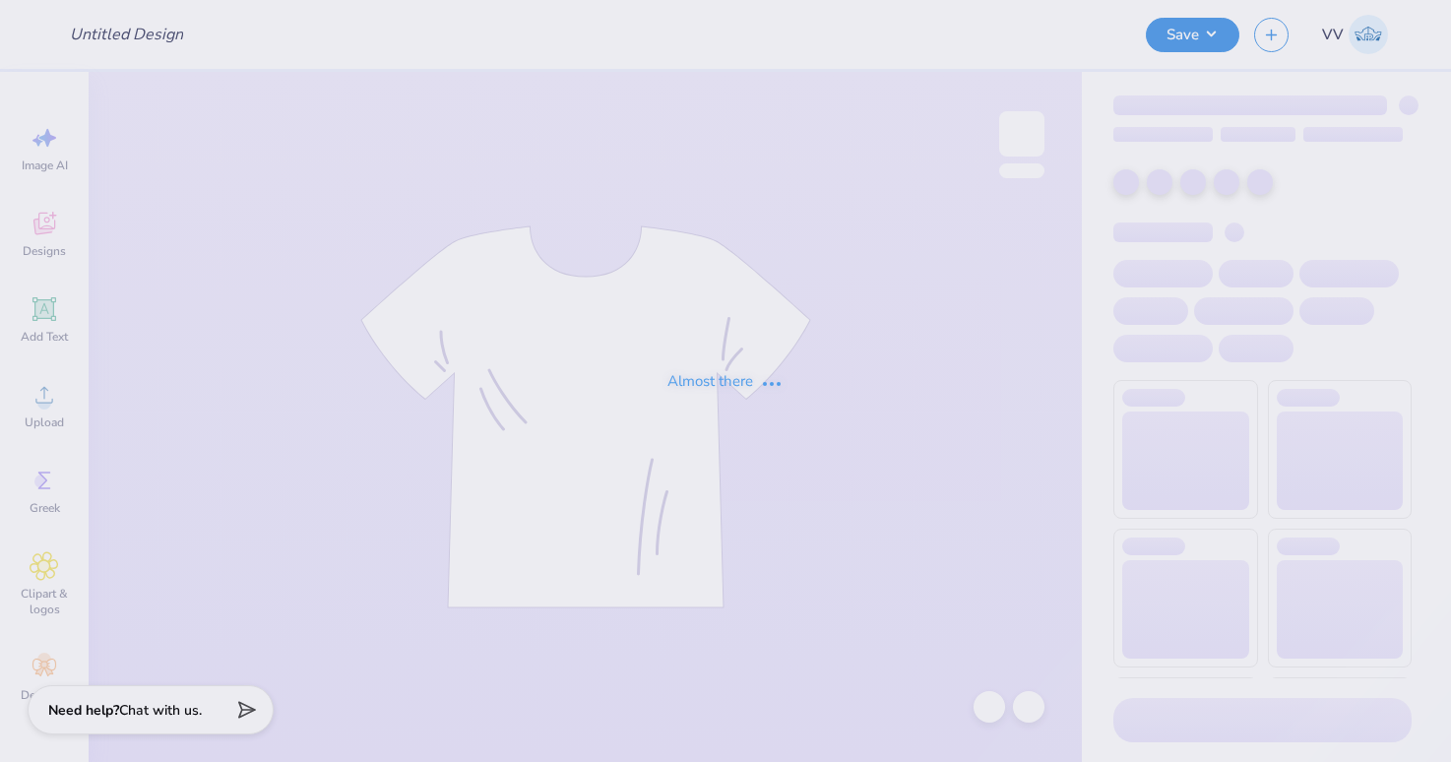
type input "SAE Golf Event 25'"
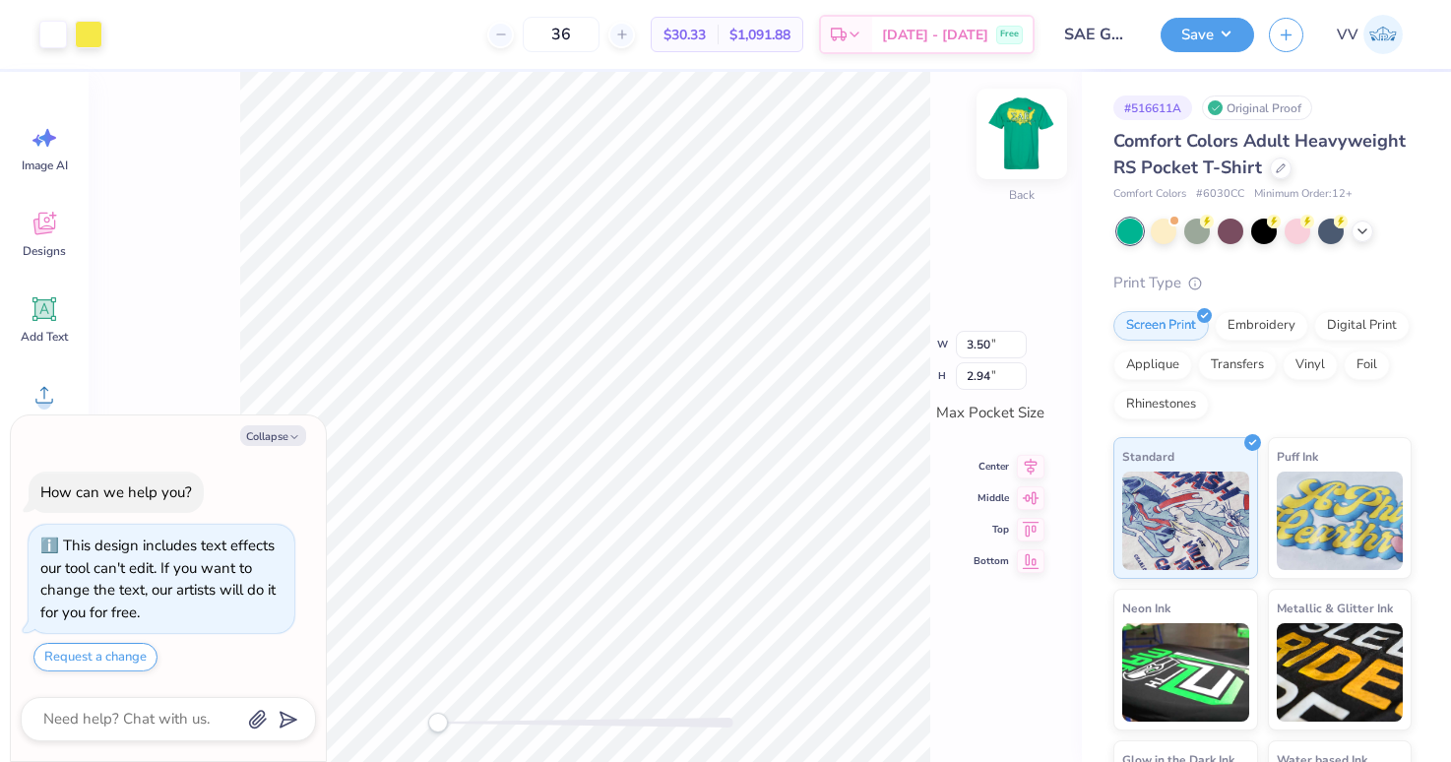
click at [1030, 125] on img at bounding box center [1021, 133] width 79 height 79
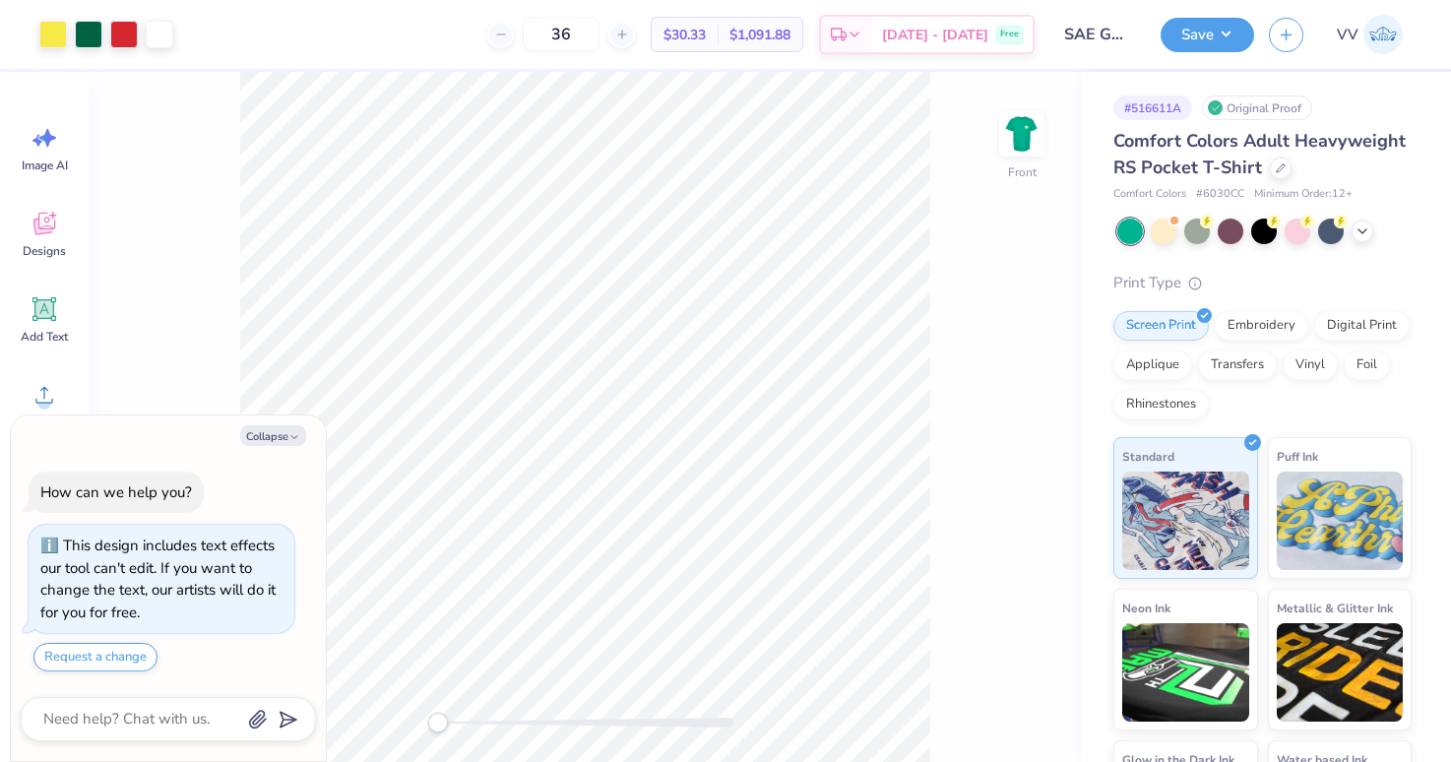
type textarea "x"
type input "12"
click at [1035, 336] on input "12" at bounding box center [1008, 342] width 71 height 28
type textarea "x"
type input "12.01"
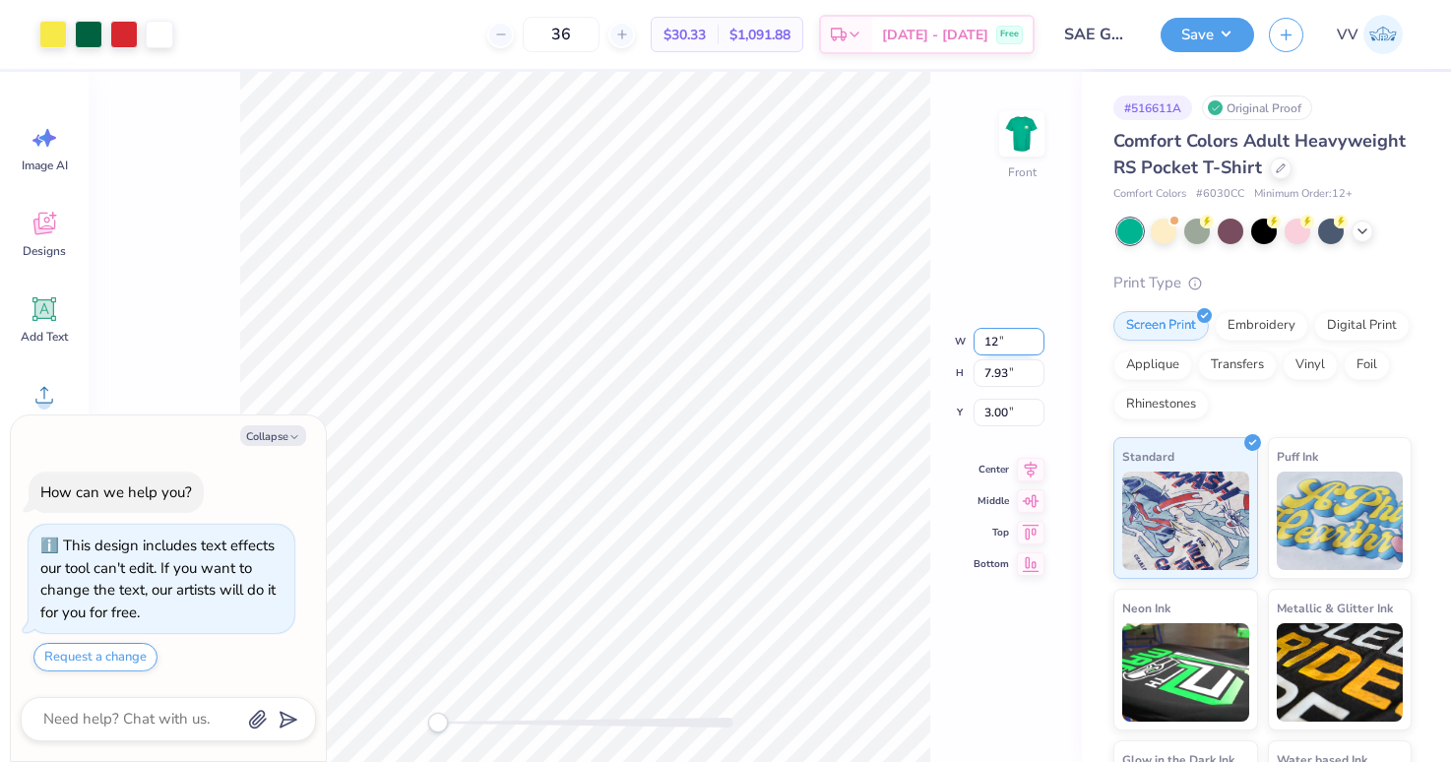
type input "7.95"
click at [253, 21] on div "Art colors 36 $30.33 Per Item $1,091.88 Total Est. Delivery Sep 21 - 24 Free De…" at bounding box center [725, 381] width 1451 height 762
type textarea "x"
click at [1009, 325] on input "12.01" at bounding box center [1008, 326] width 71 height 28
type input "12.00"
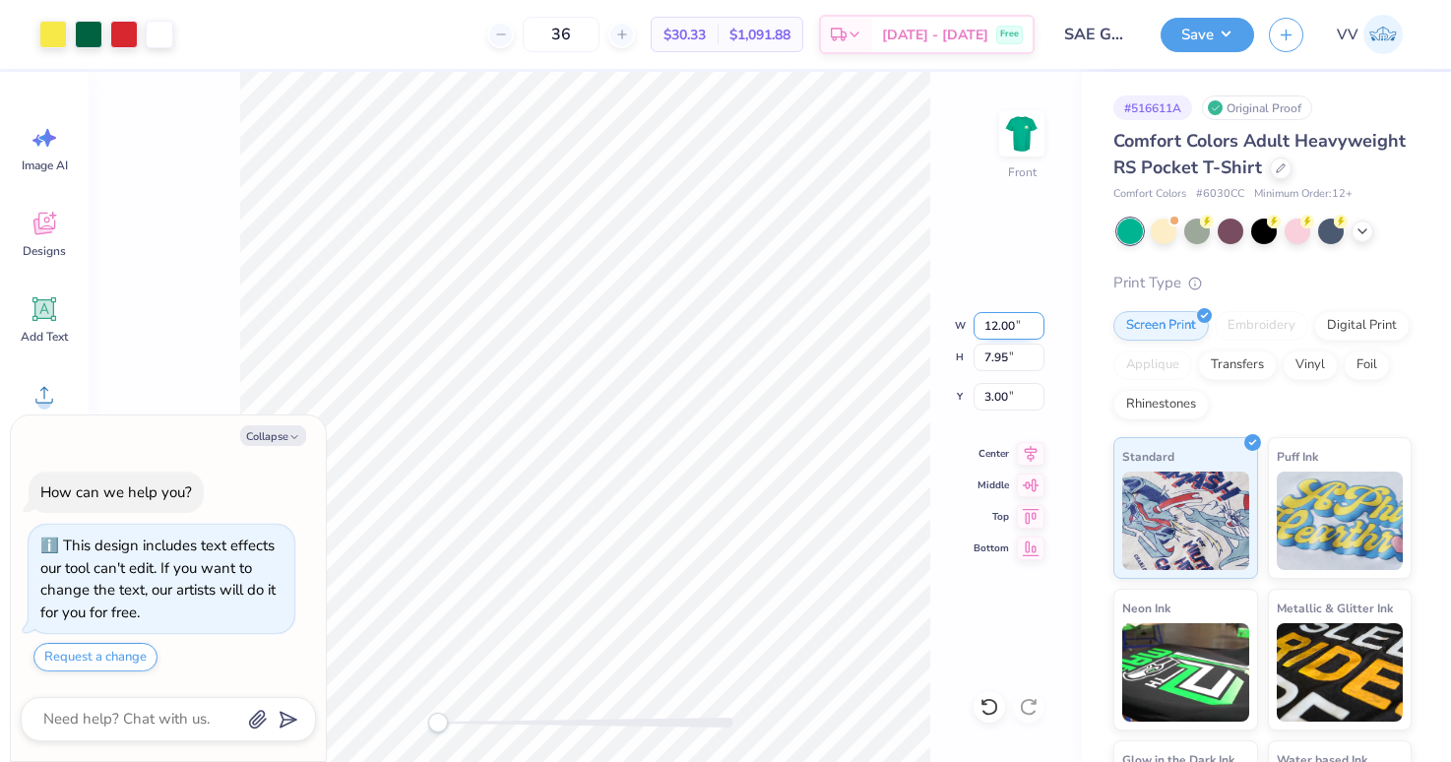
type textarea "x"
type input "11.99"
type input "7.93"
type textarea "x"
click at [1004, 328] on input "11.99" at bounding box center [1008, 326] width 71 height 28
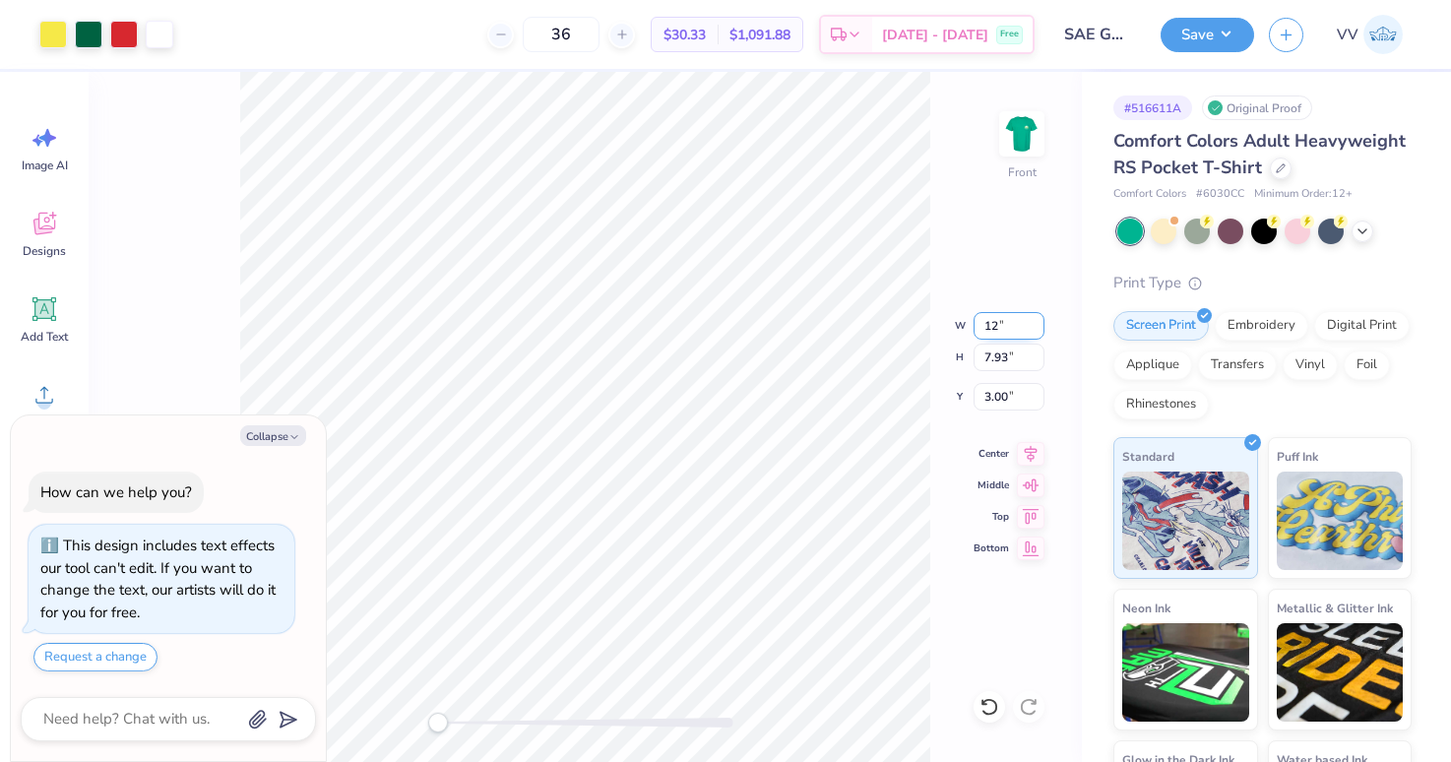
type input "12"
type textarea "x"
type input "12.01"
type input "7.95"
type textarea "x"
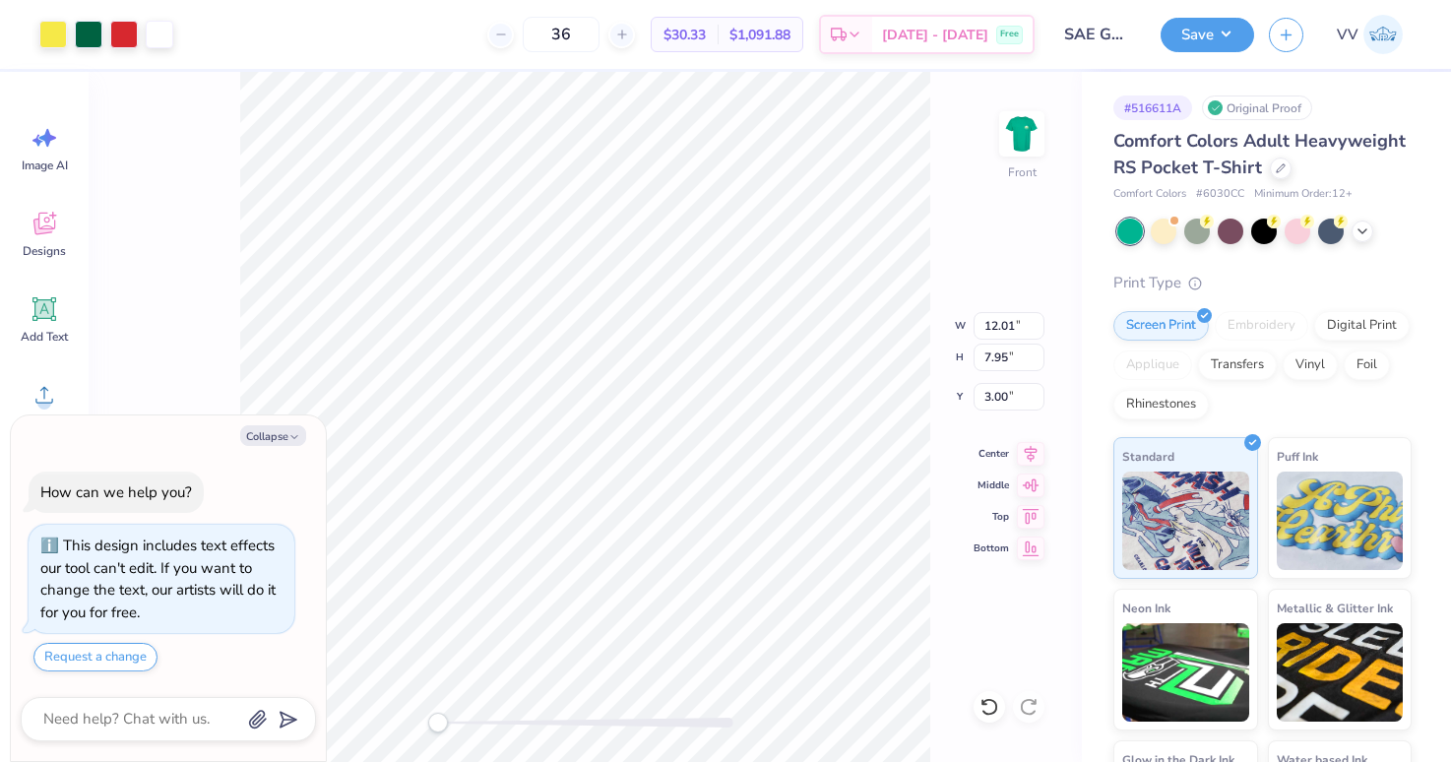
type input "11.98"
type input "7.93"
type input "3.01"
type textarea "x"
type input "12.01"
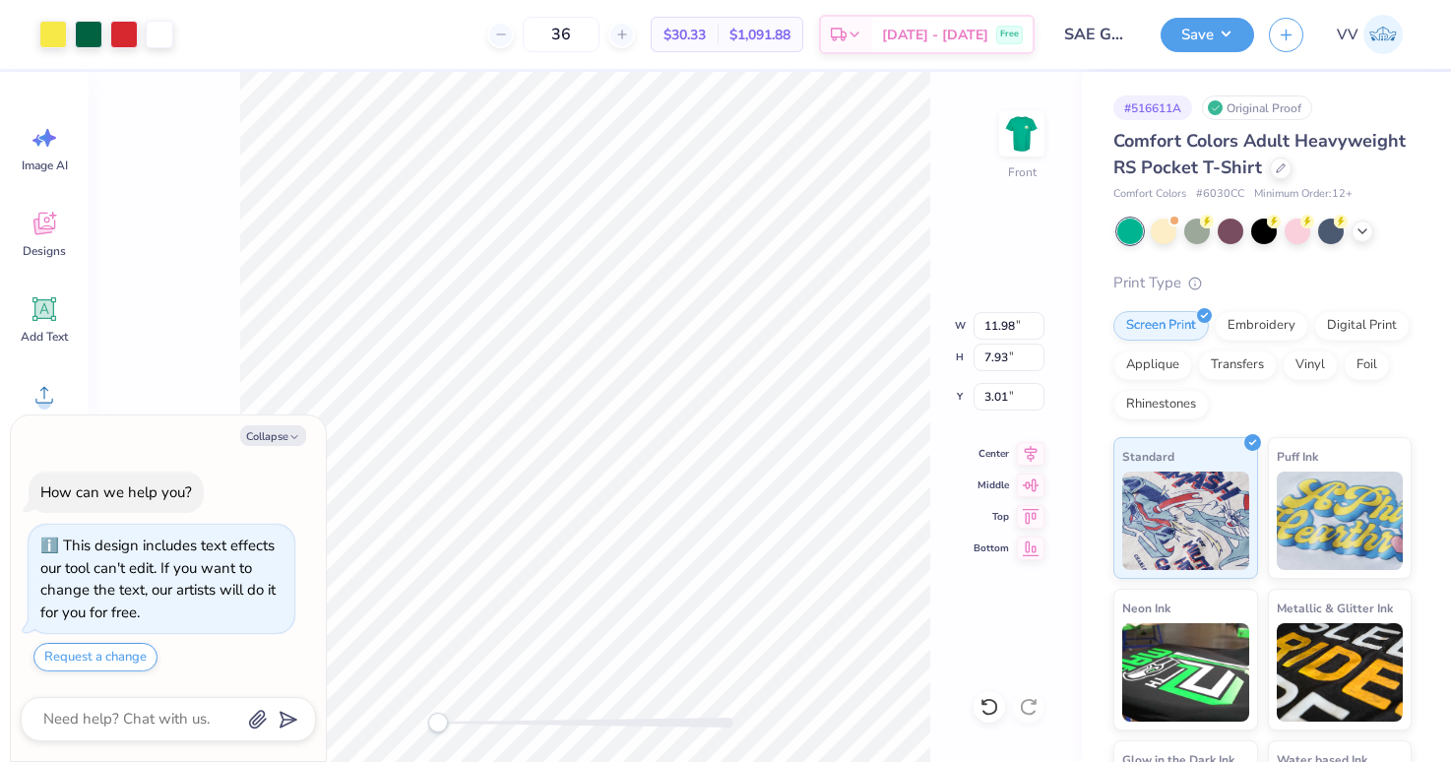
type input "7.95"
type input "3.00"
type textarea "x"
type input "11.97"
type input "7.92"
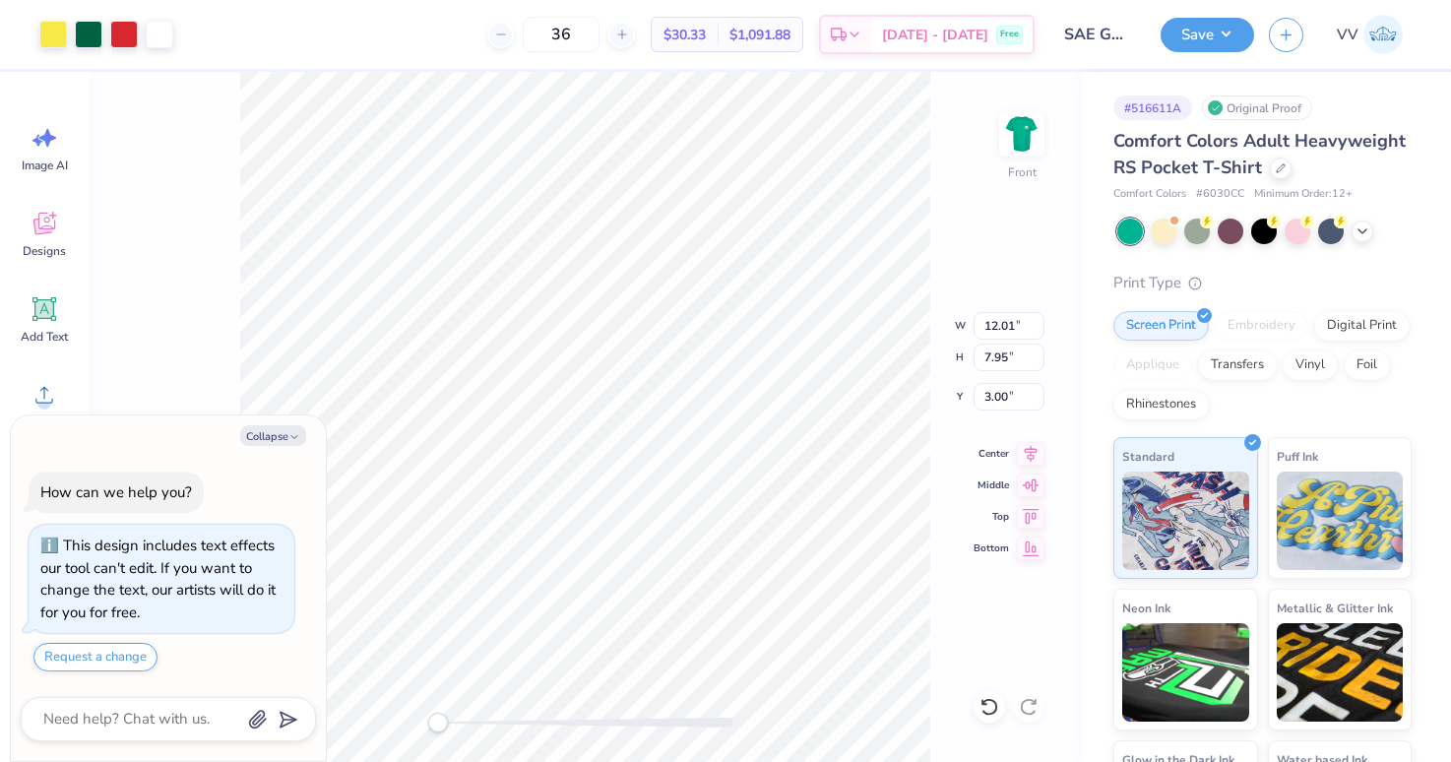
type input "3.01"
type textarea "x"
type input "12.03"
type input "7.97"
type input "3.00"
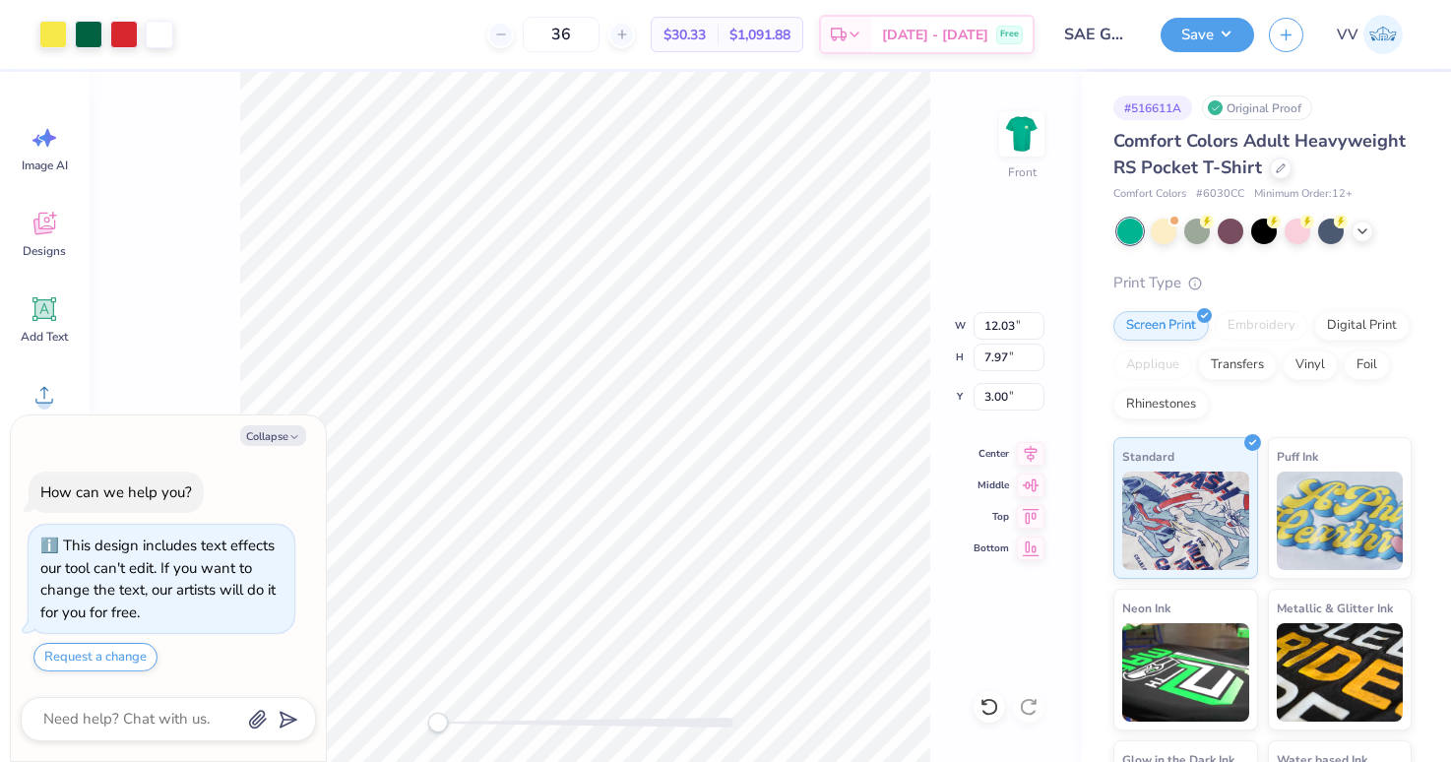
type textarea "x"
type input "11.92"
type input "7.89"
type input "3.01"
type textarea "x"
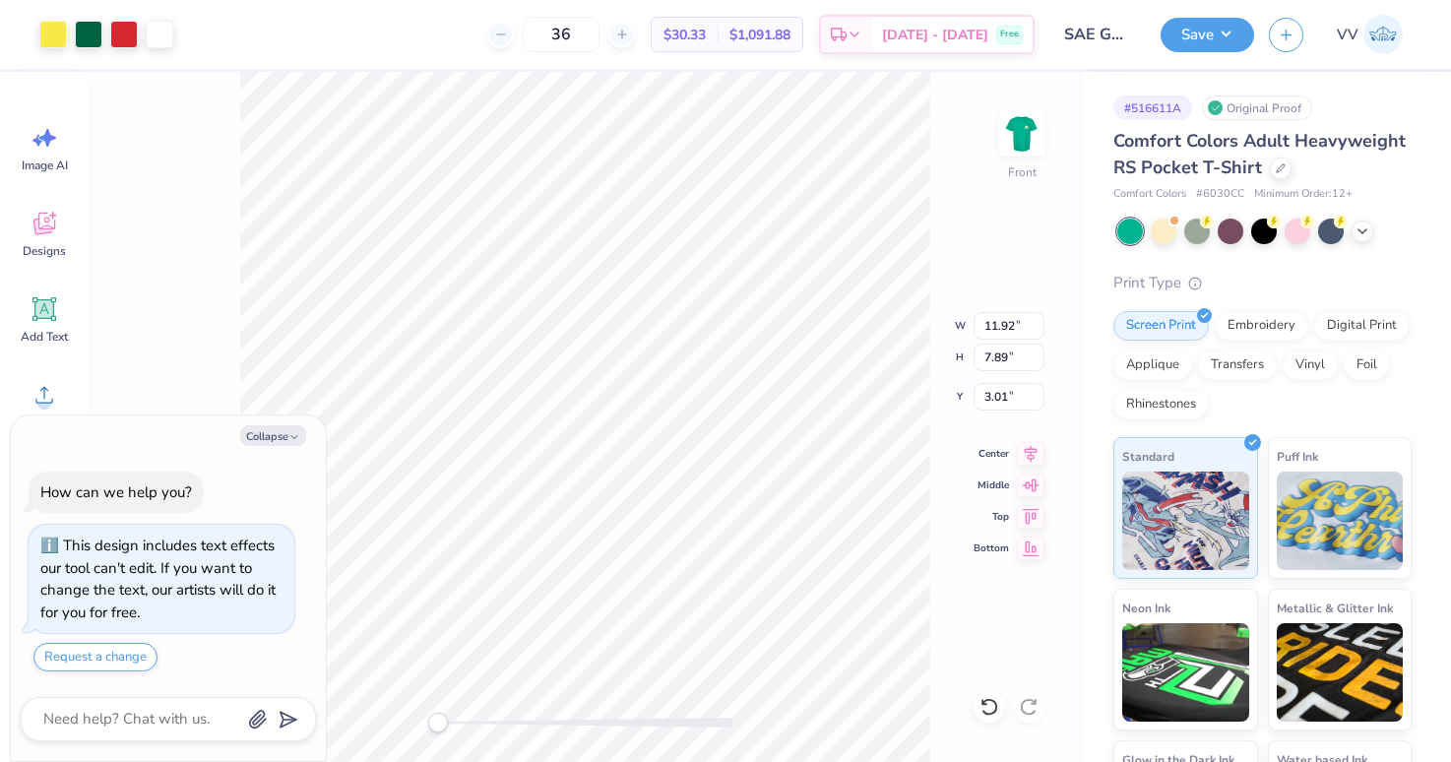
type input "12.07"
type input "7.99"
type input "2.99"
type textarea "x"
type input "11.94"
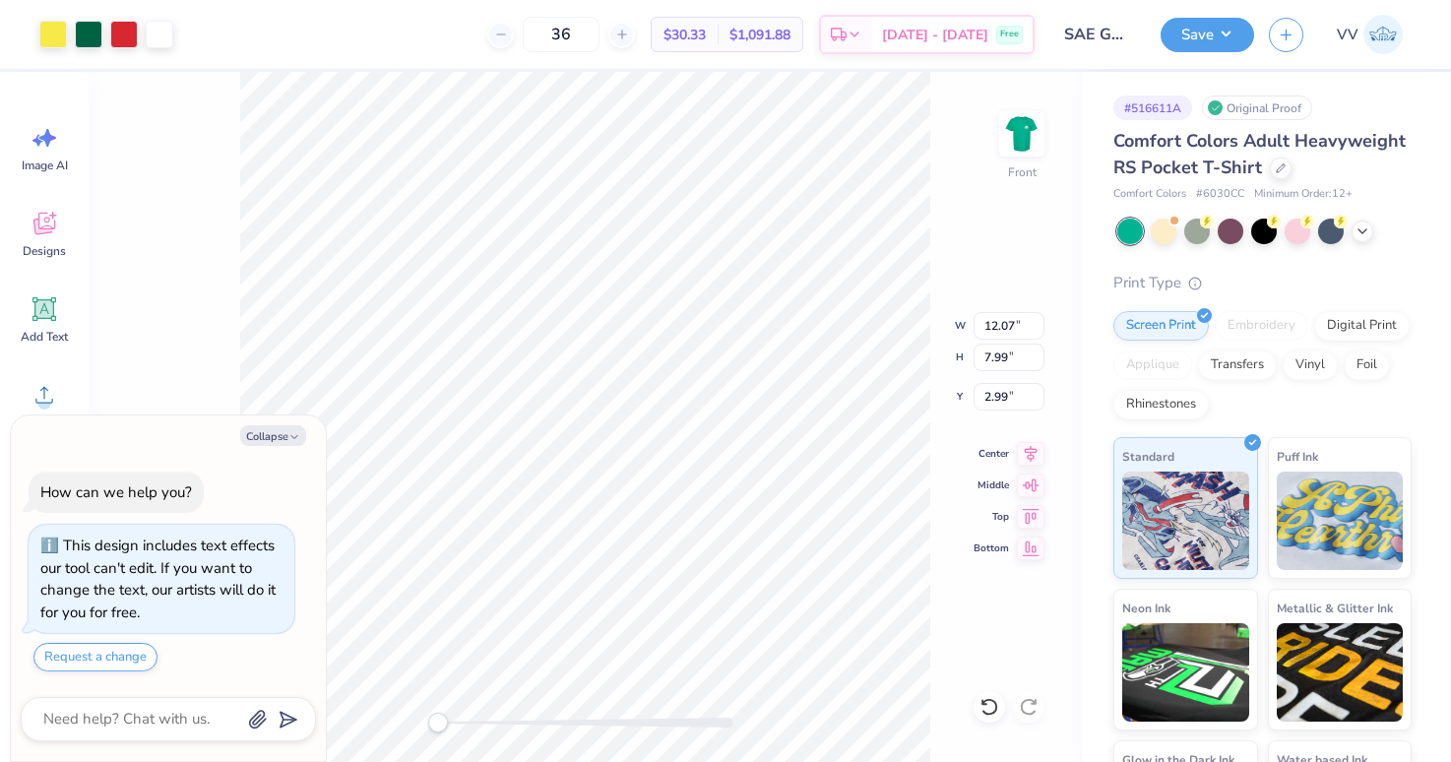
type input "7.90"
type input "3.01"
type textarea "x"
type input "12.06"
type input "7.99"
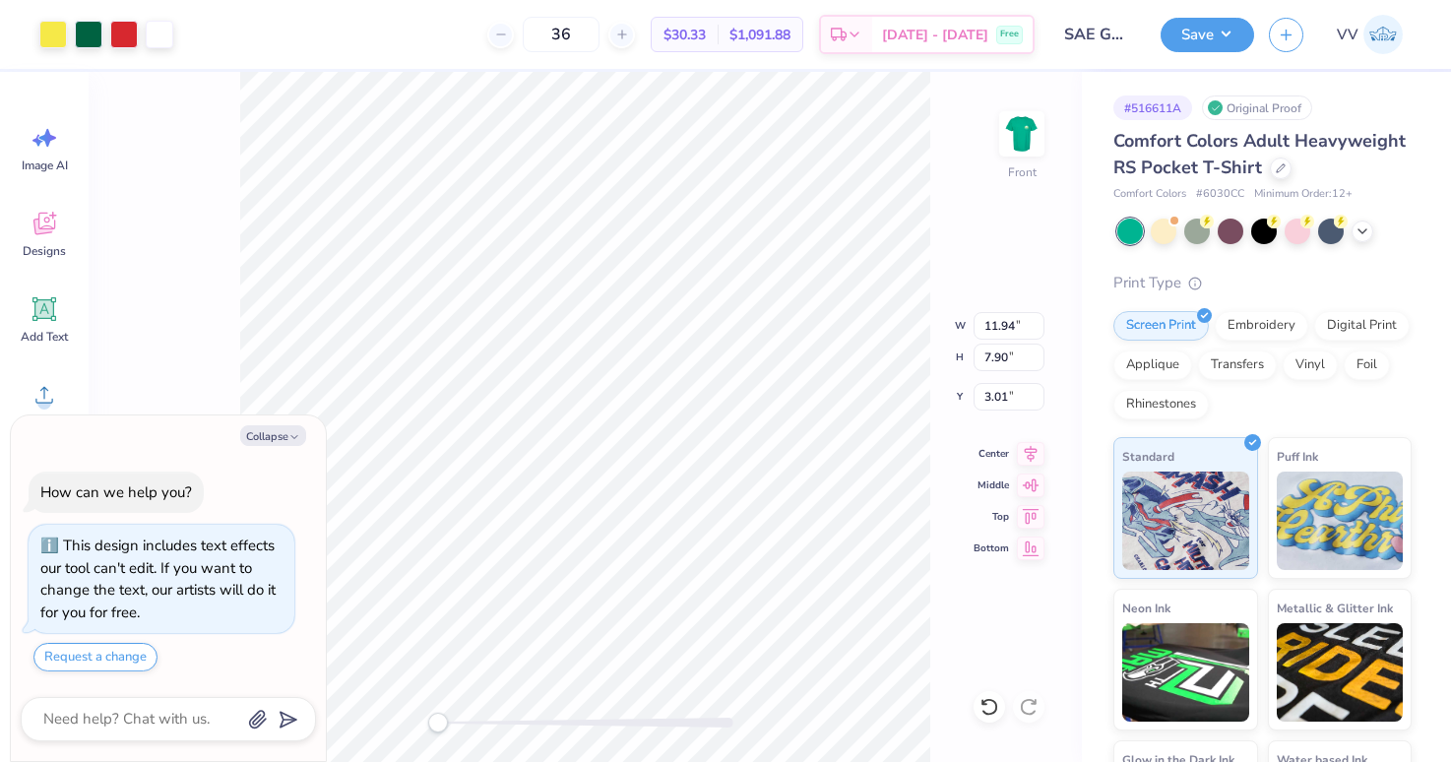
type input "2.99"
type textarea "x"
